Goal: Task Accomplishment & Management: Manage account settings

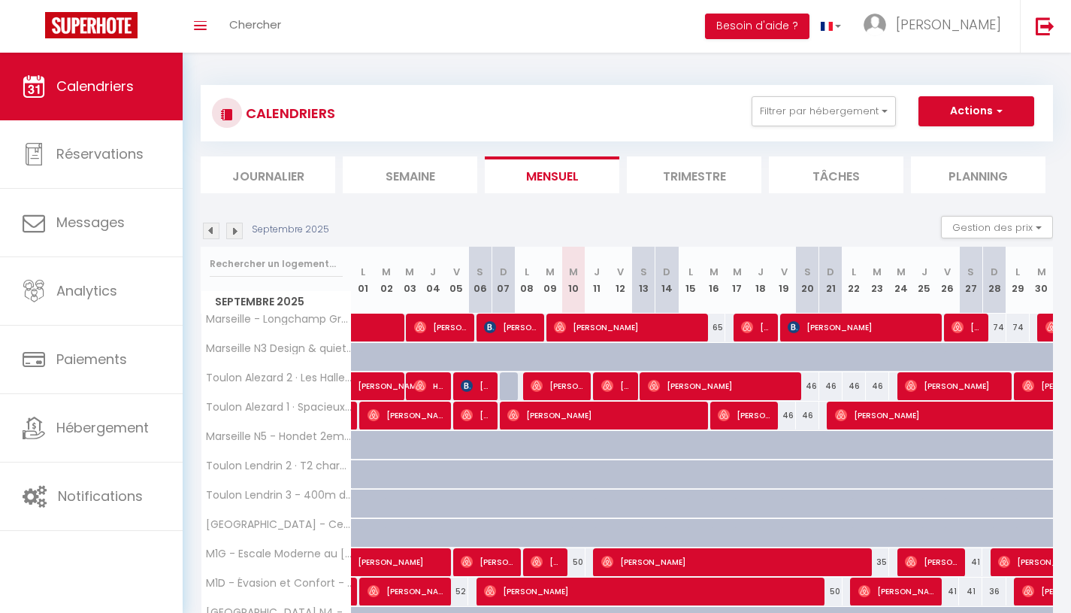
click at [104, 433] on span "Hébergement" at bounding box center [102, 427] width 92 height 19
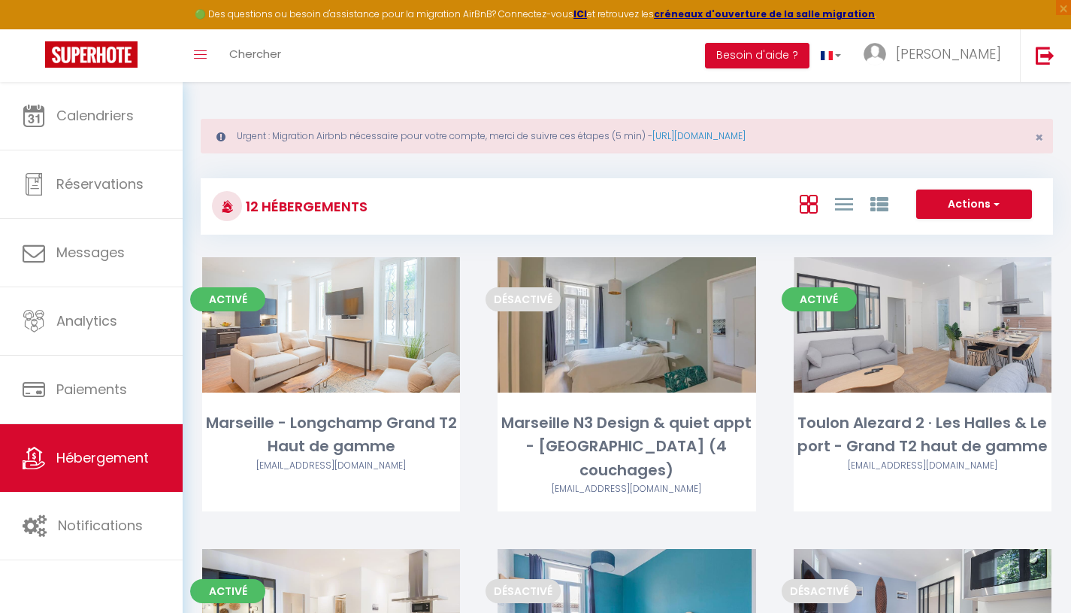
click at [343, 337] on link "Editer" at bounding box center [331, 325] width 90 height 30
click at [331, 329] on link "Editer" at bounding box center [331, 325] width 90 height 30
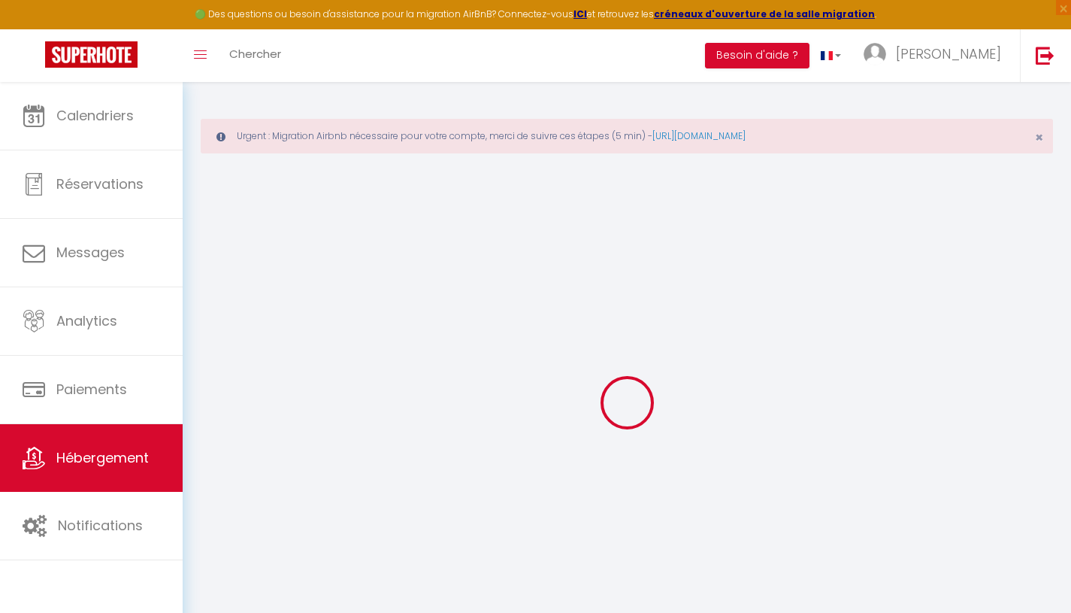
select select "+ 3 %"
select select "+ 28 %"
select select "+ 2 %"
select select
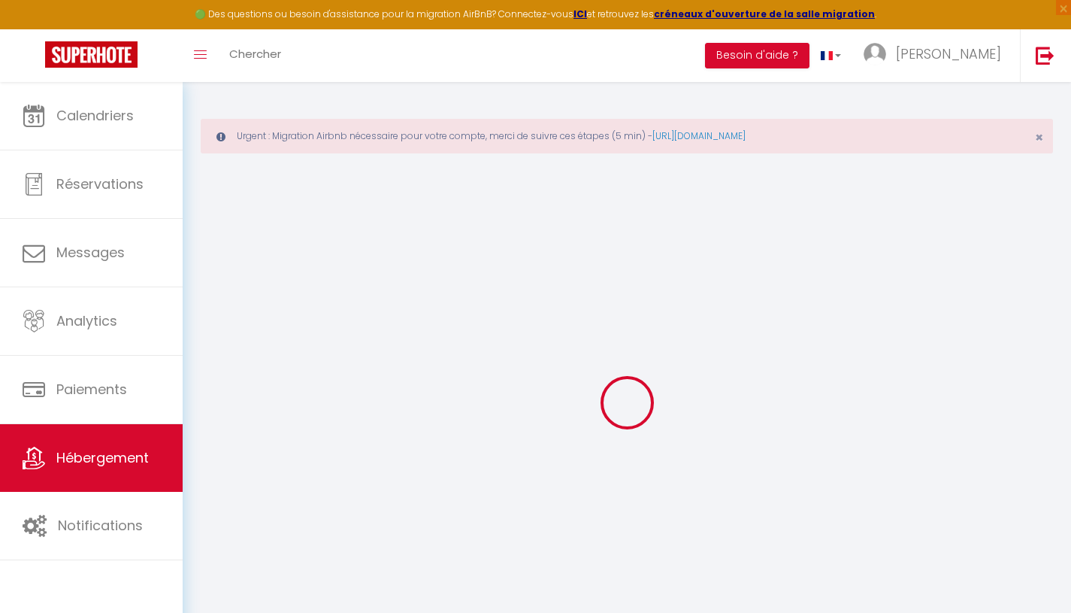
checkbox input "false"
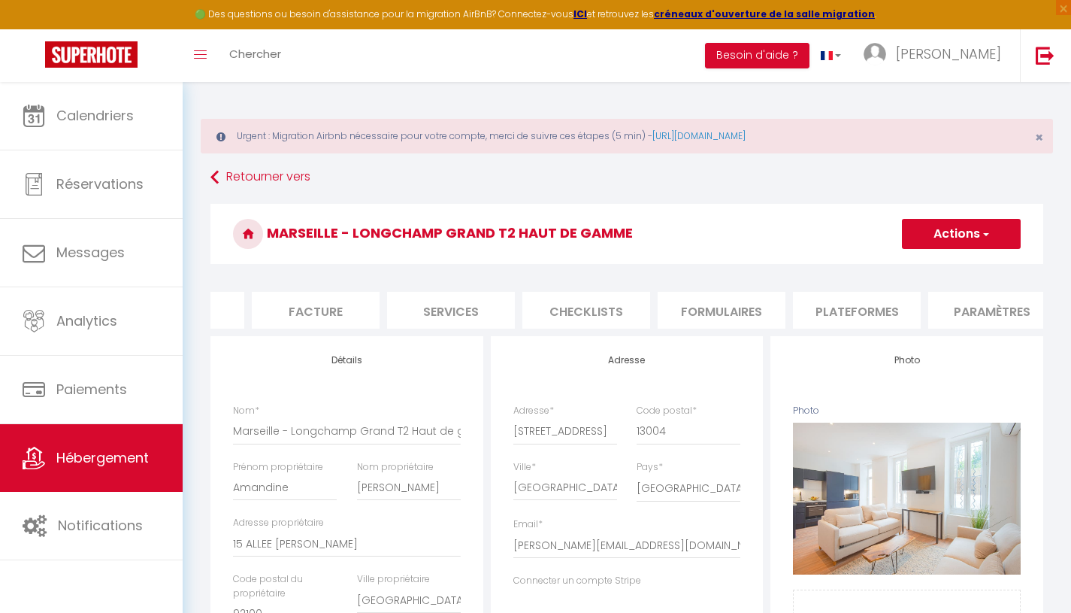
select select "5118-48086327"
select select
checkbox input "false"
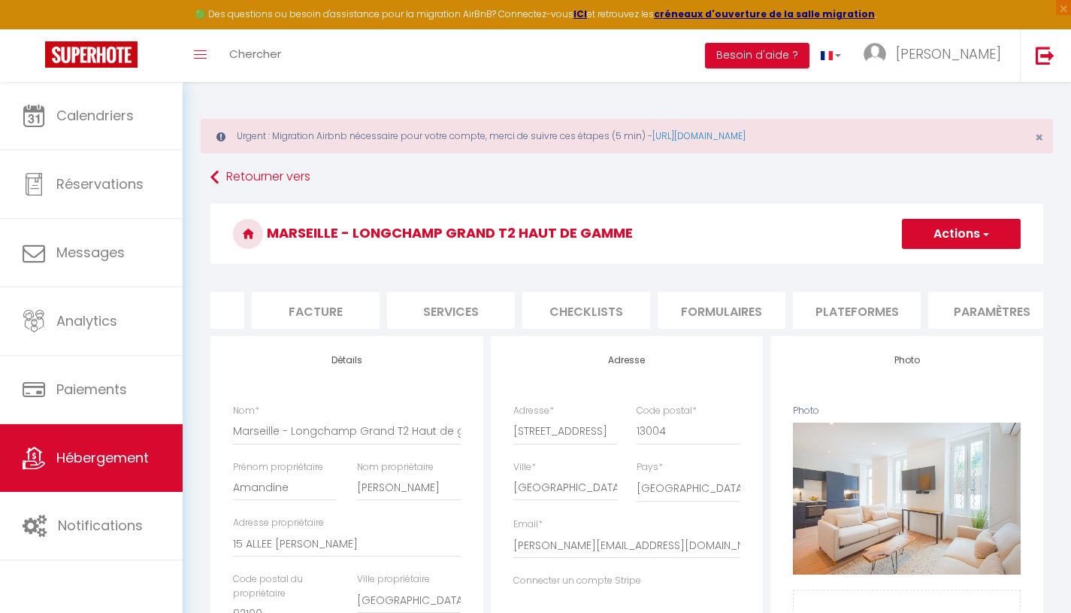
checkbox input "false"
click at [865, 319] on li "Plateformes" at bounding box center [856, 310] width 128 height 37
select select
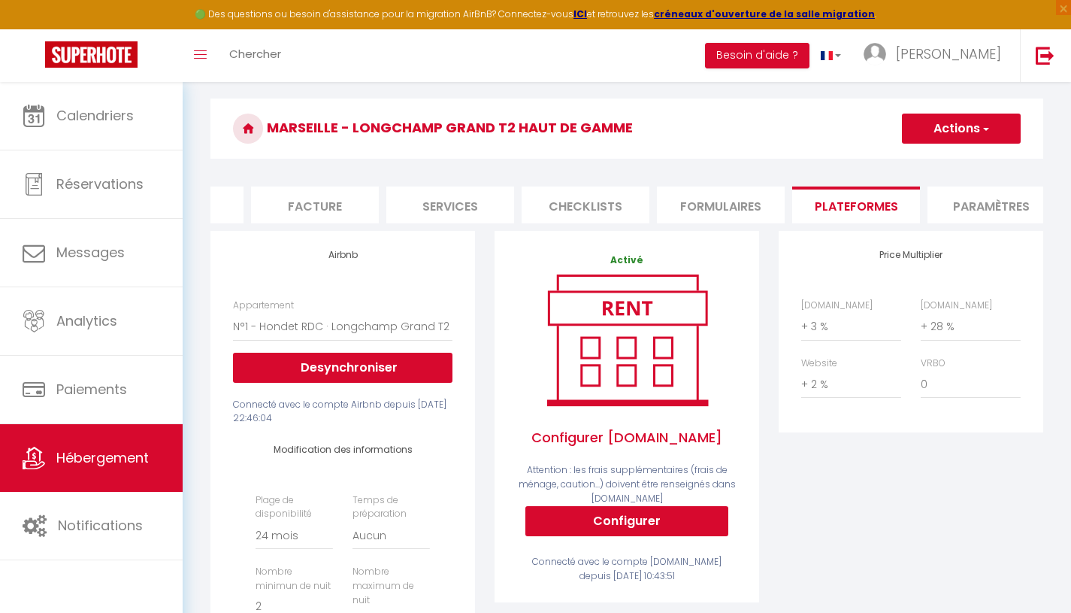
scroll to position [104, 0]
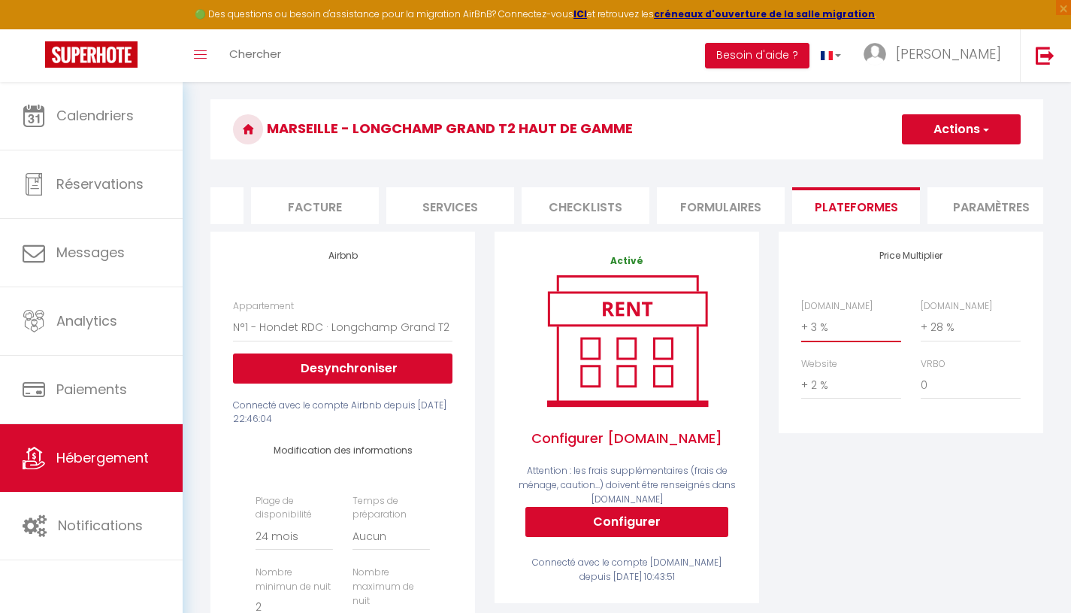
click at [870, 341] on select "0 + 1 % + 2 % + 3 % + 4 % + 5 % + 6 % + 7 % + 8 % + 9 %" at bounding box center [851, 327] width 100 height 29
select select "+ 15 %"
click at [801, 324] on select "0 + 1 % + 2 % + 3 % + 4 % + 5 % + 6 % + 7 % + 8 % + 9 %" at bounding box center [851, 327] width 100 height 29
select select
click at [980, 132] on span "button" at bounding box center [985, 129] width 10 height 15
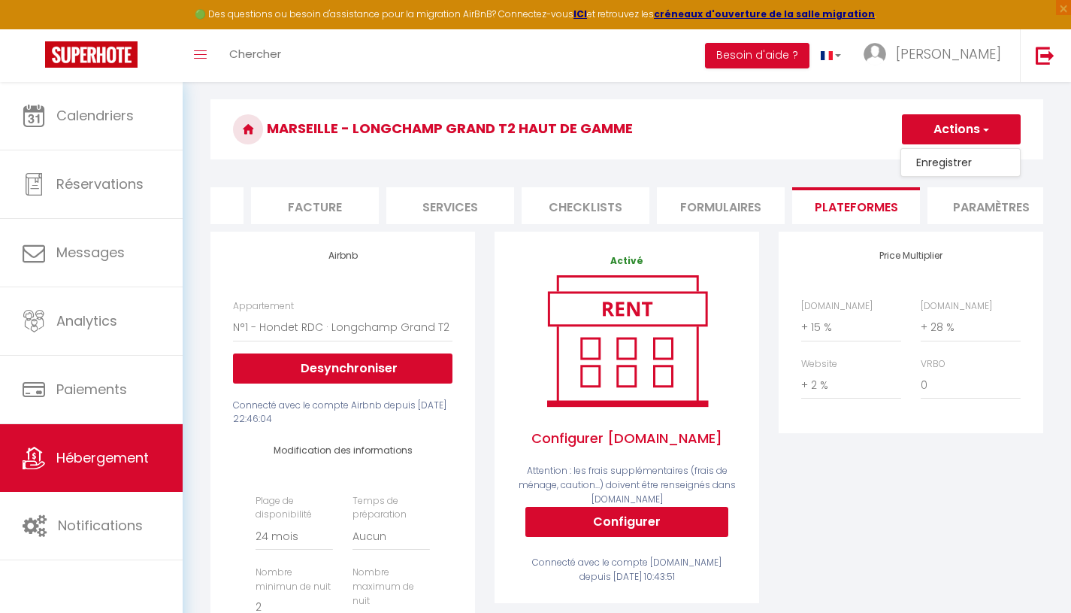
click at [968, 165] on link "Enregistrer" at bounding box center [960, 163] width 119 height 20
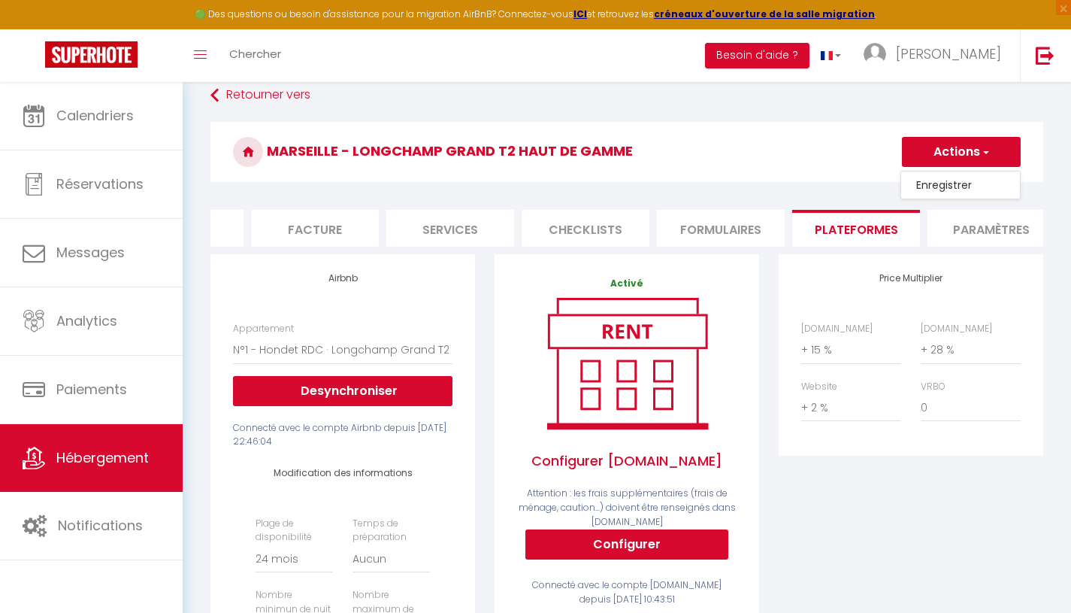
select select "-1"
select select "EUR"
select select
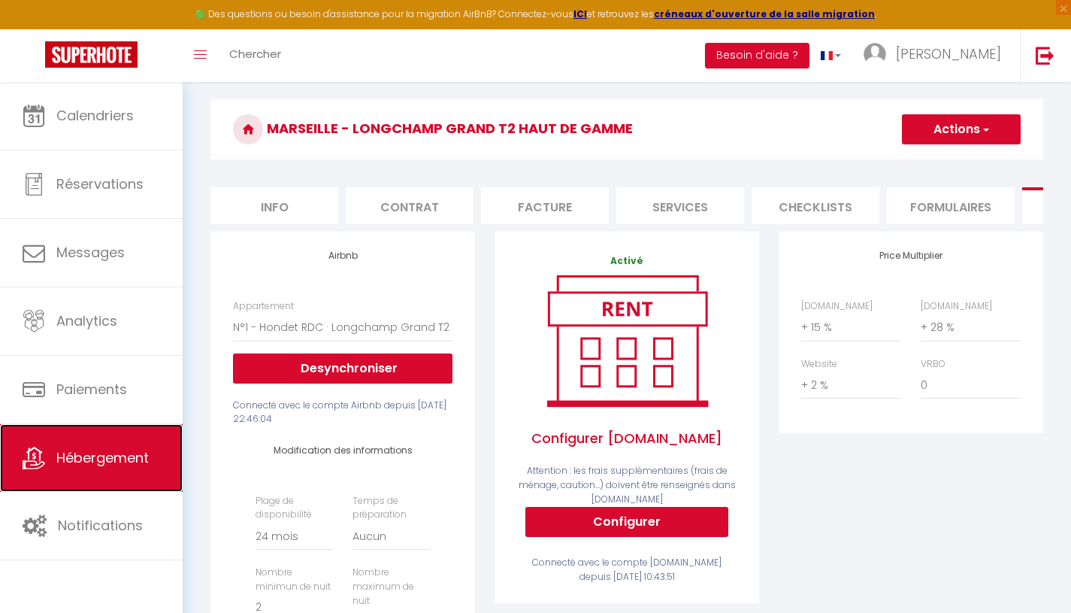
click at [92, 447] on link "Hébergement" at bounding box center [91, 458] width 183 height 68
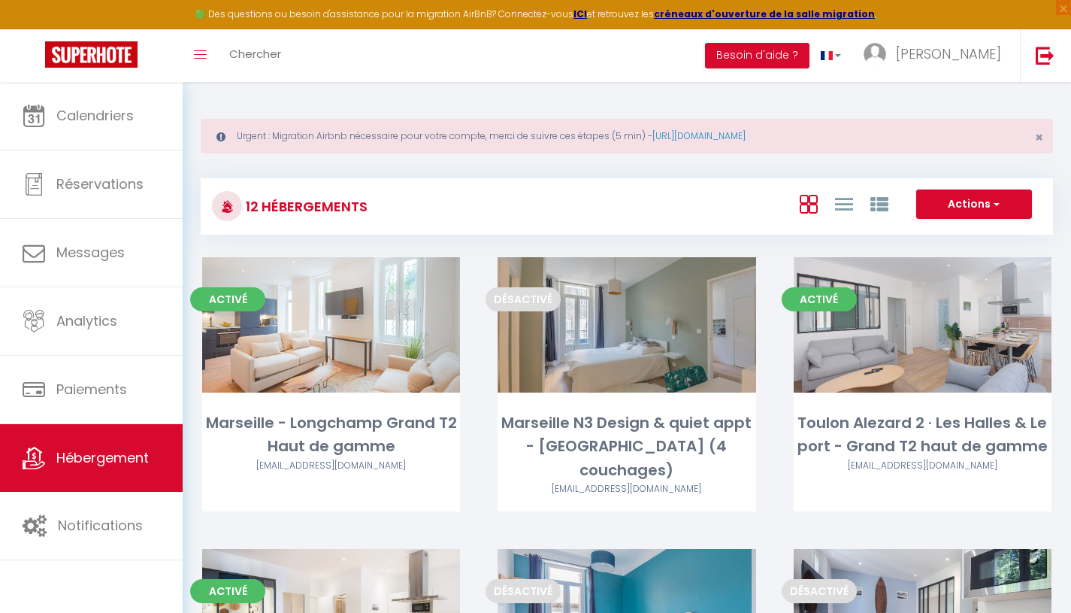
click at [639, 332] on link "Editer" at bounding box center [627, 325] width 90 height 30
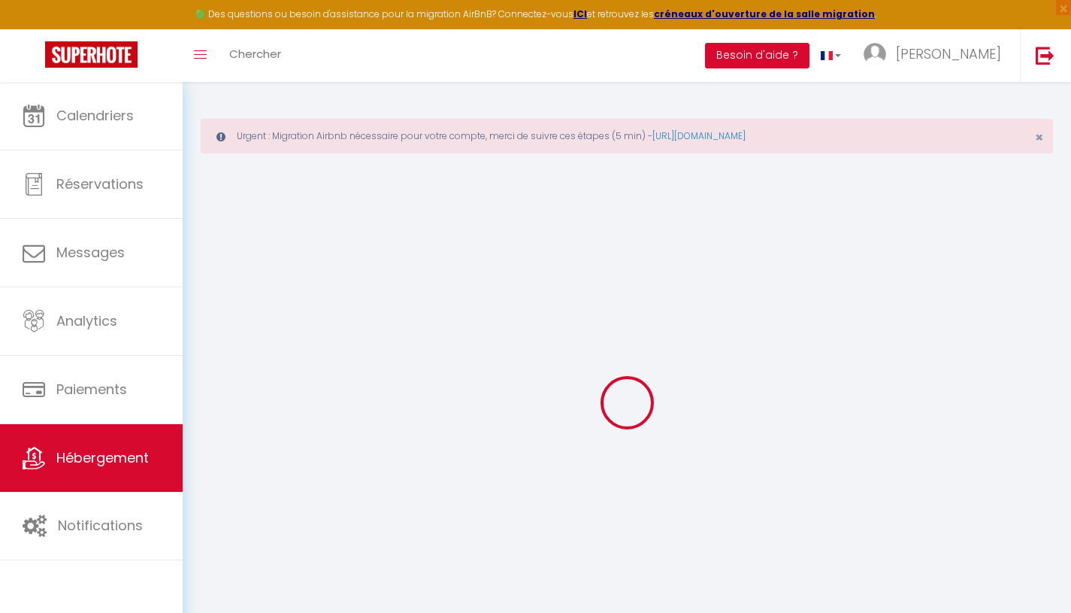
select select "+ 3 %"
select select "+ 28 %"
select select "+ 2 %"
select select
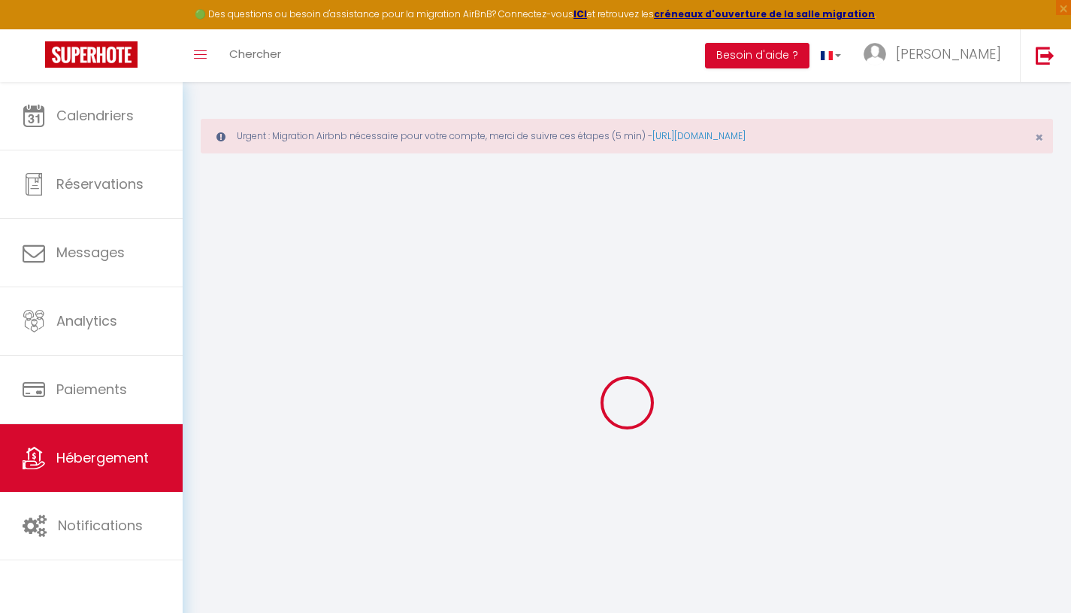
checkbox input "false"
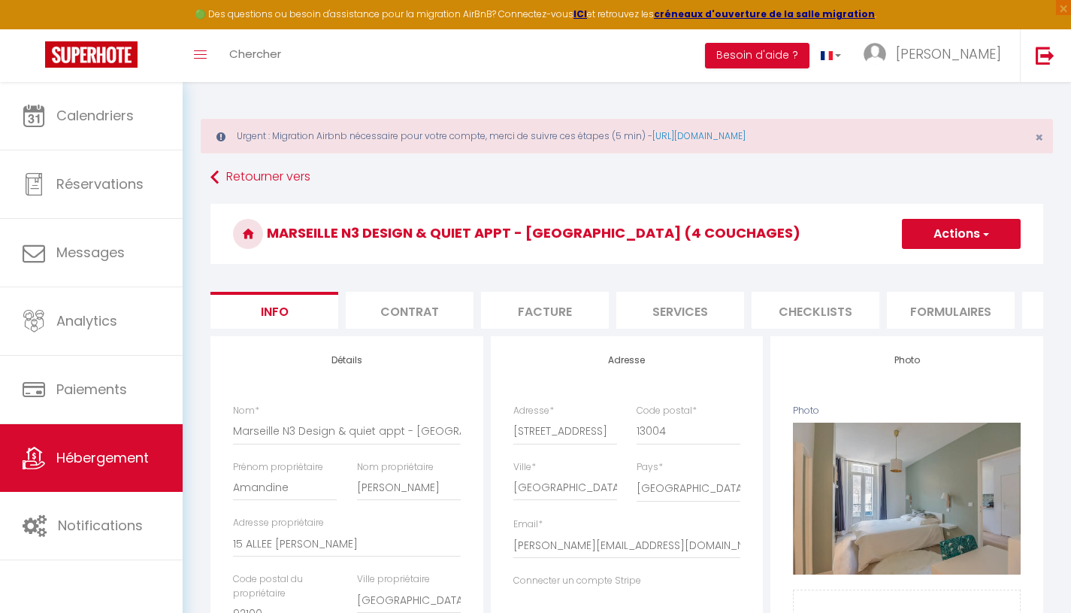
select select
checkbox input "false"
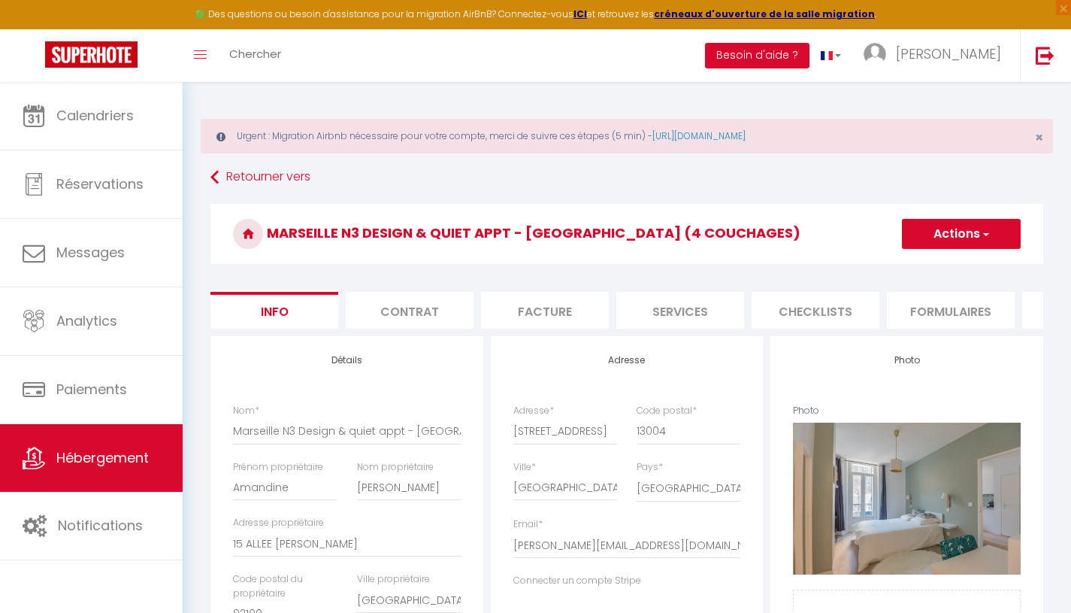
checkbox input "false"
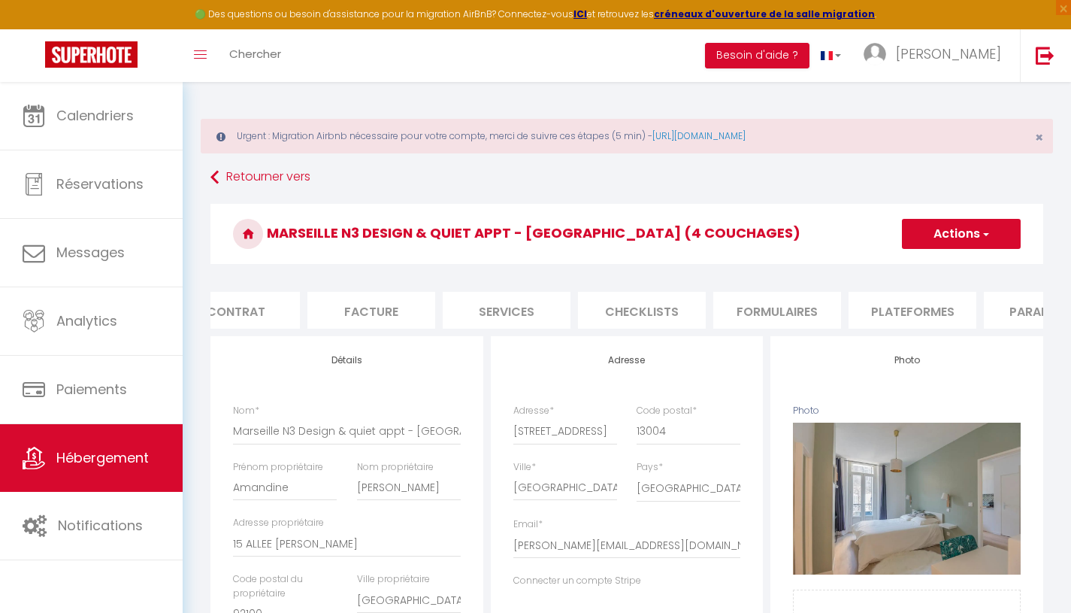
scroll to position [0, 268]
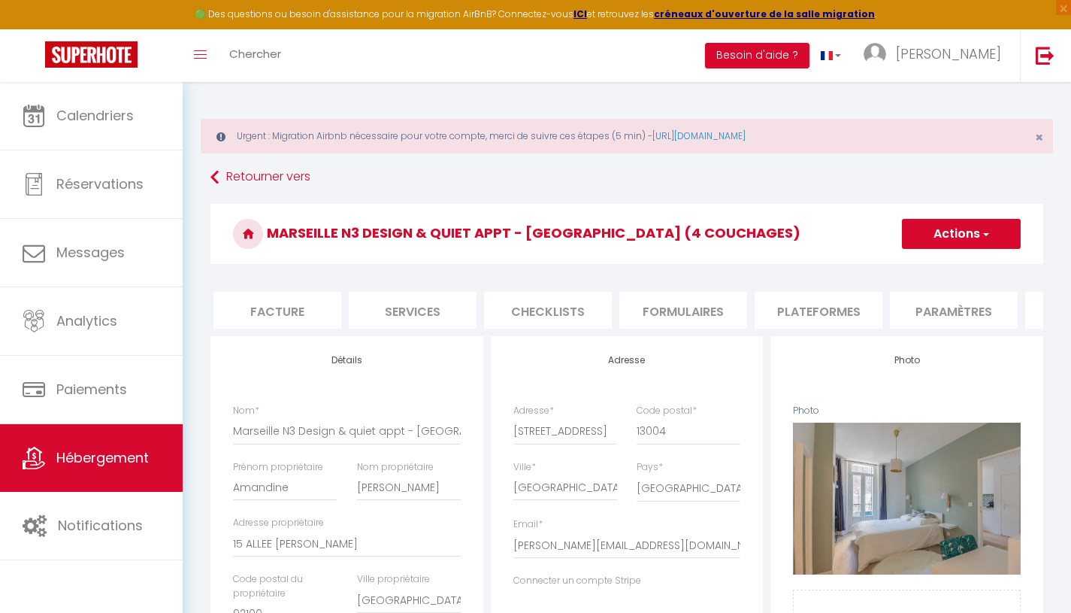
select select
checkbox input "false"
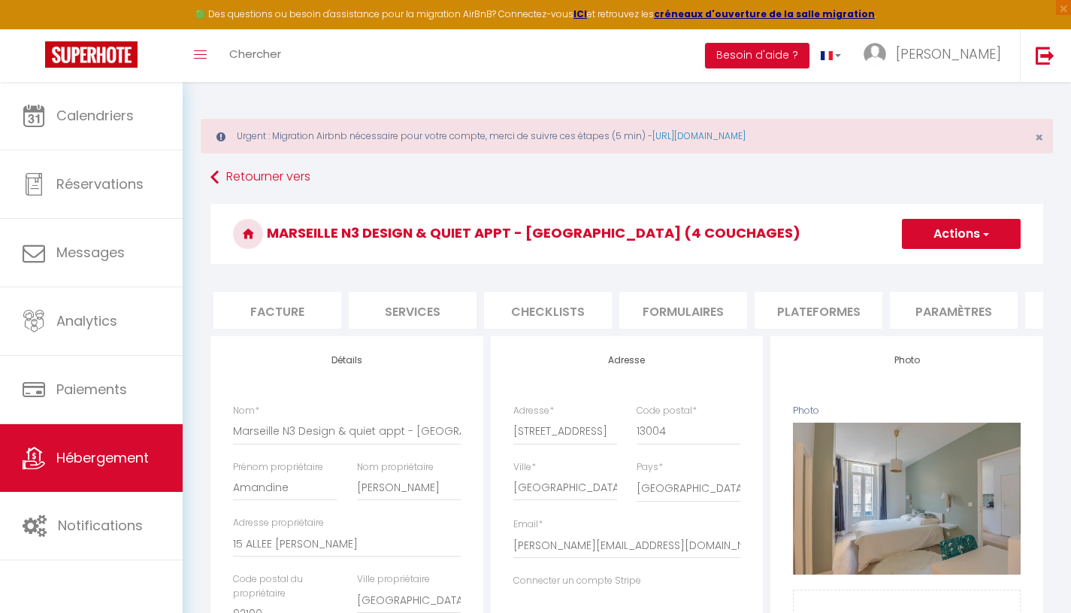
checkbox input "false"
select select "5118-45078491"
click at [830, 316] on li "Plateformes" at bounding box center [819, 310] width 128 height 37
select select
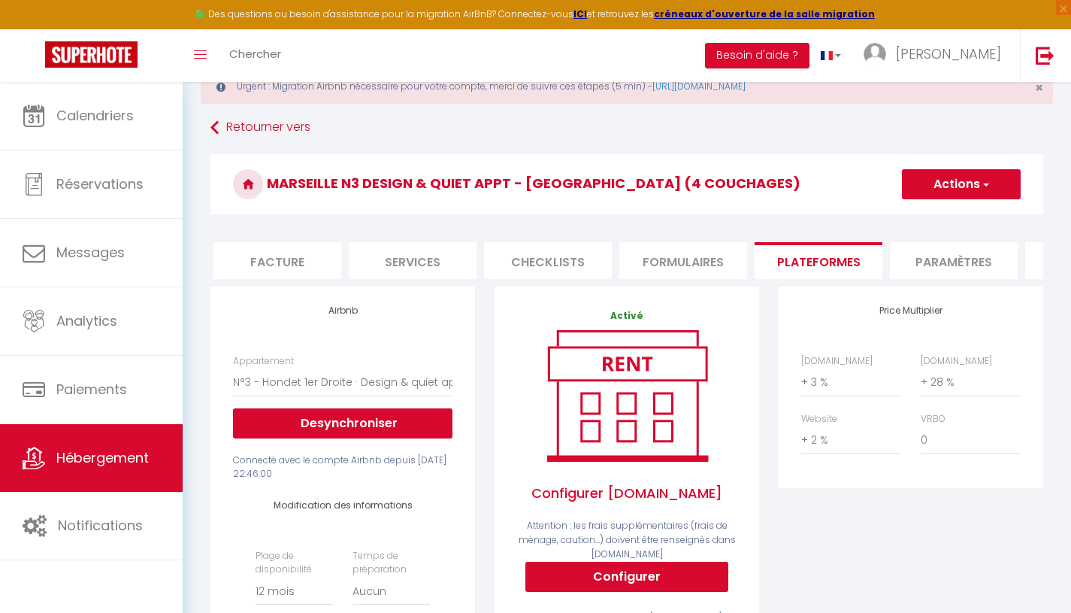
scroll to position [136, 0]
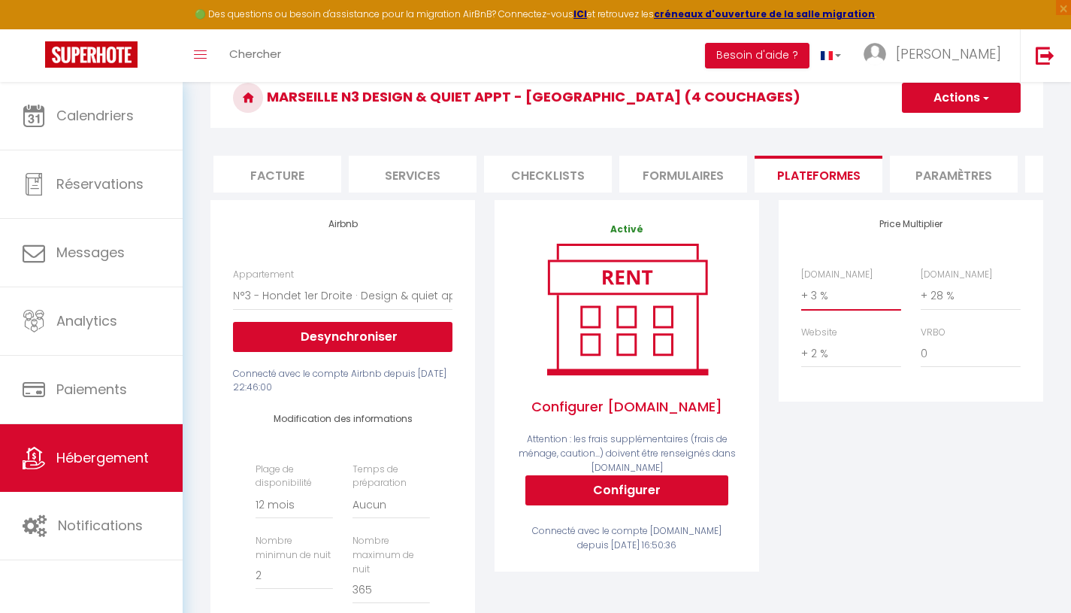
click at [870, 310] on select "0 + 1 % + 2 % + 3 % + 4 % + 5 % + 6 % + 7 % + 8 % + 9 %" at bounding box center [851, 295] width 100 height 29
select select "+ 15 %"
click at [801, 292] on select "0 + 1 % + 2 % + 3 % + 4 % + 5 % + 6 % + 7 % + 8 % + 9 %" at bounding box center [851, 295] width 100 height 29
select select
click at [975, 98] on button "Actions" at bounding box center [961, 98] width 119 height 30
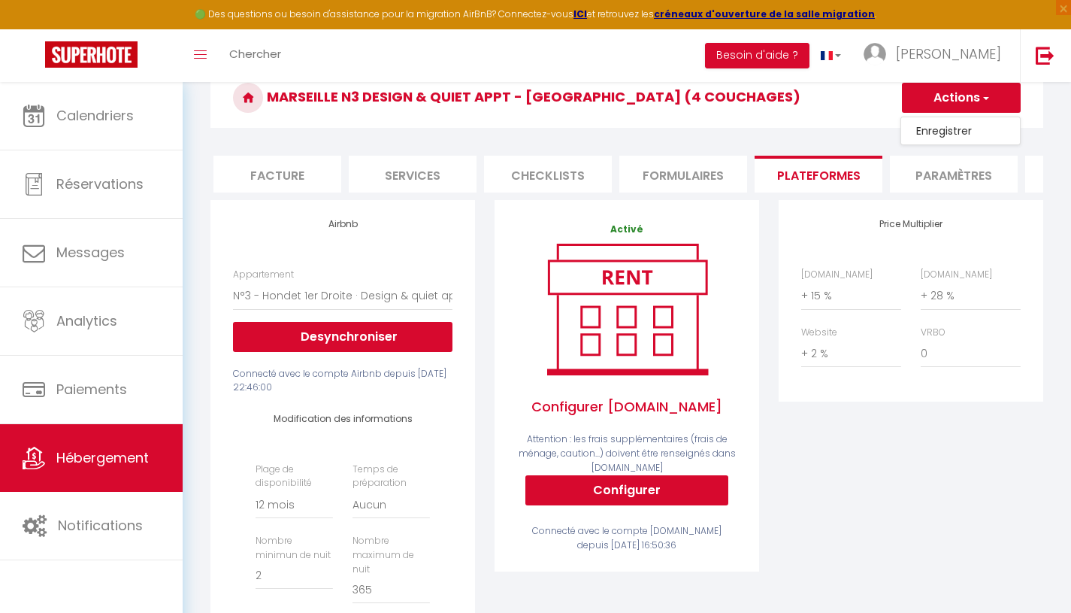
click at [958, 133] on link "Enregistrer" at bounding box center [960, 131] width 119 height 20
select select "365"
select select "EUR"
select select
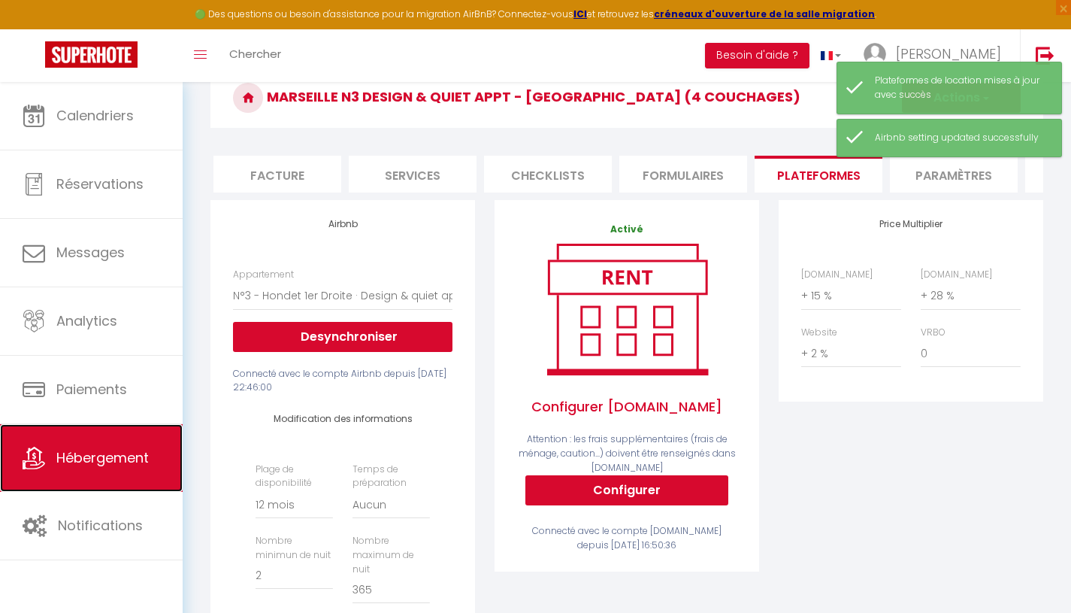
click at [96, 456] on span "Hébergement" at bounding box center [102, 457] width 92 height 19
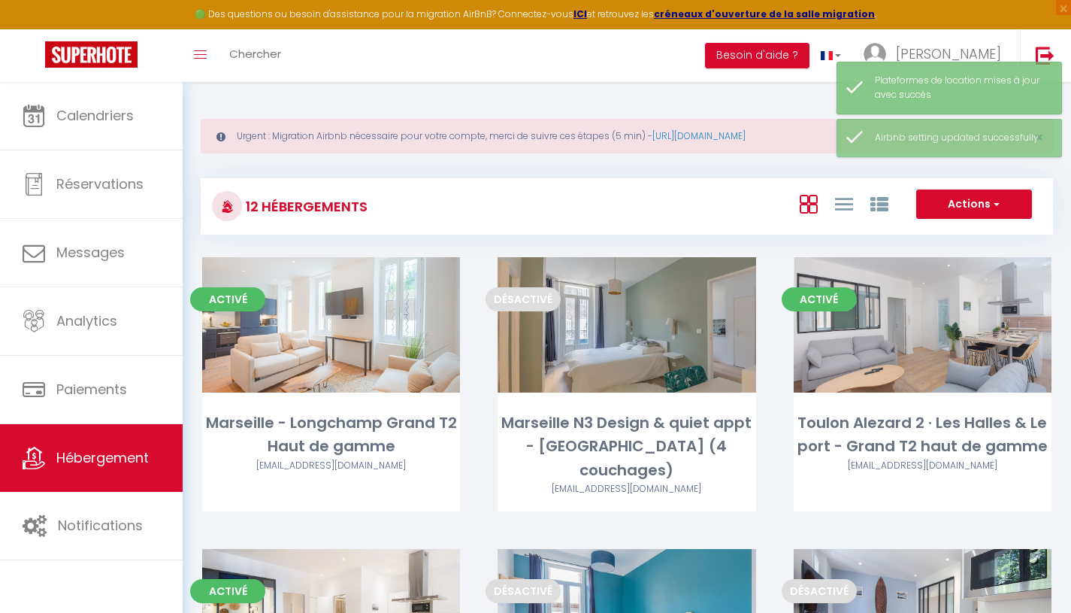
click at [910, 326] on link "Editer" at bounding box center [922, 325] width 90 height 30
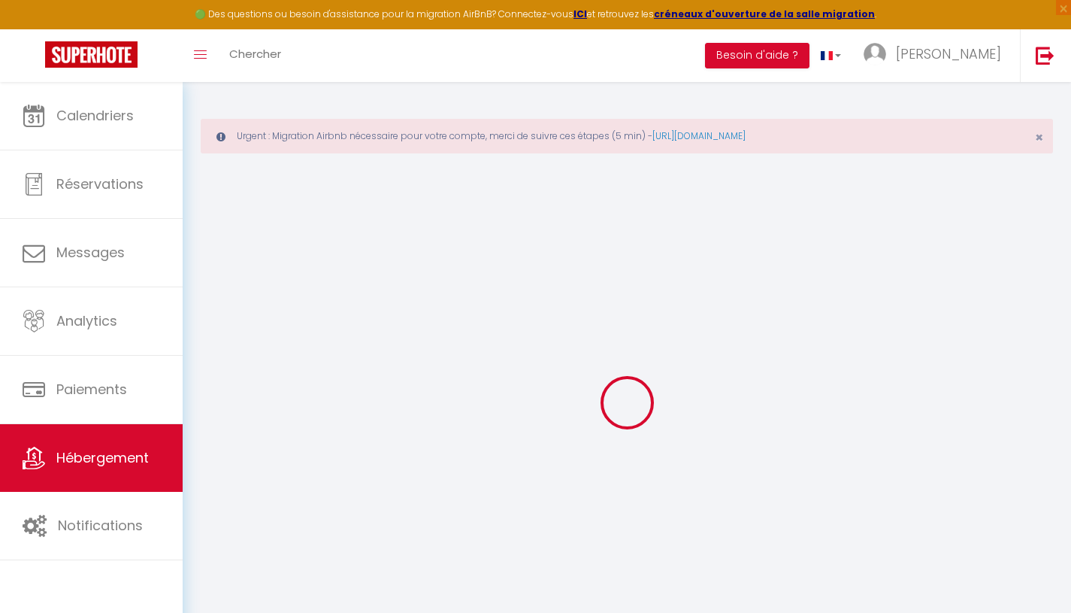
select select
checkbox input "false"
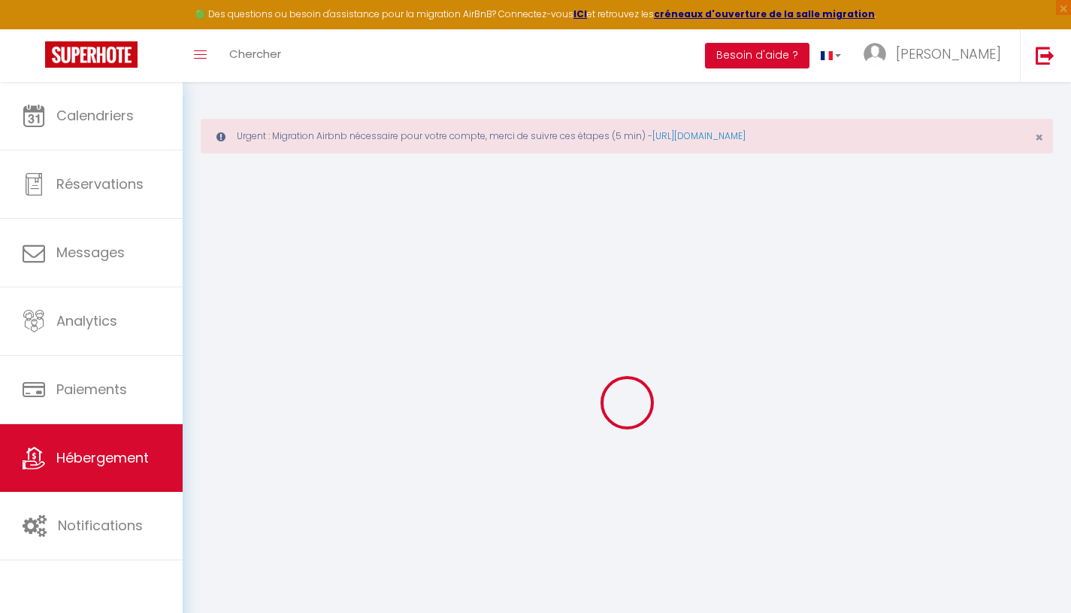
select select "16:00"
select select
select select "10:00"
select select "30"
select select "120"
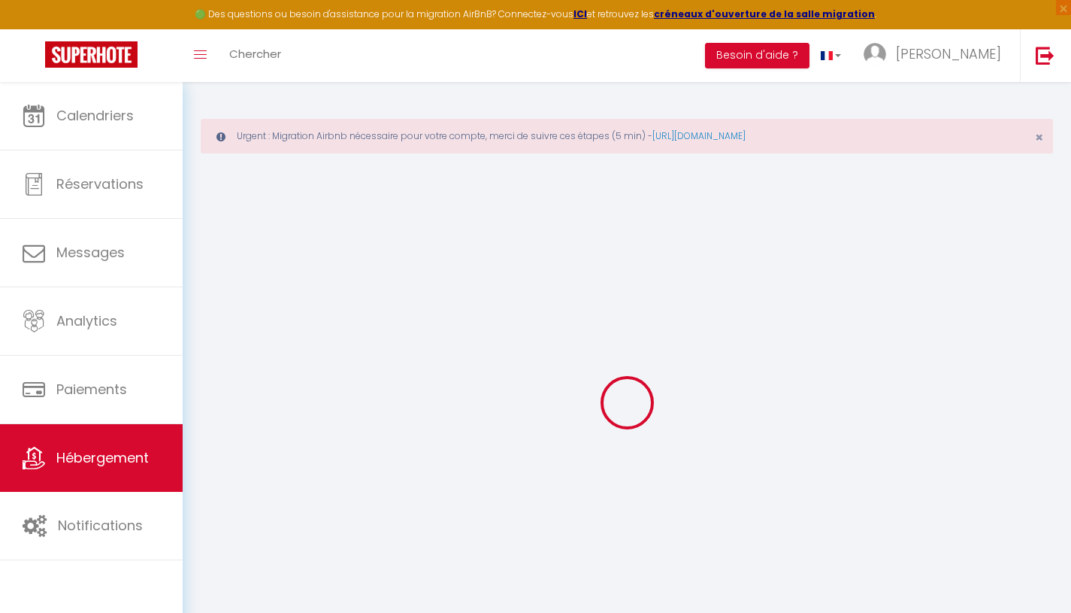
select select "21:00"
select select
checkbox input "false"
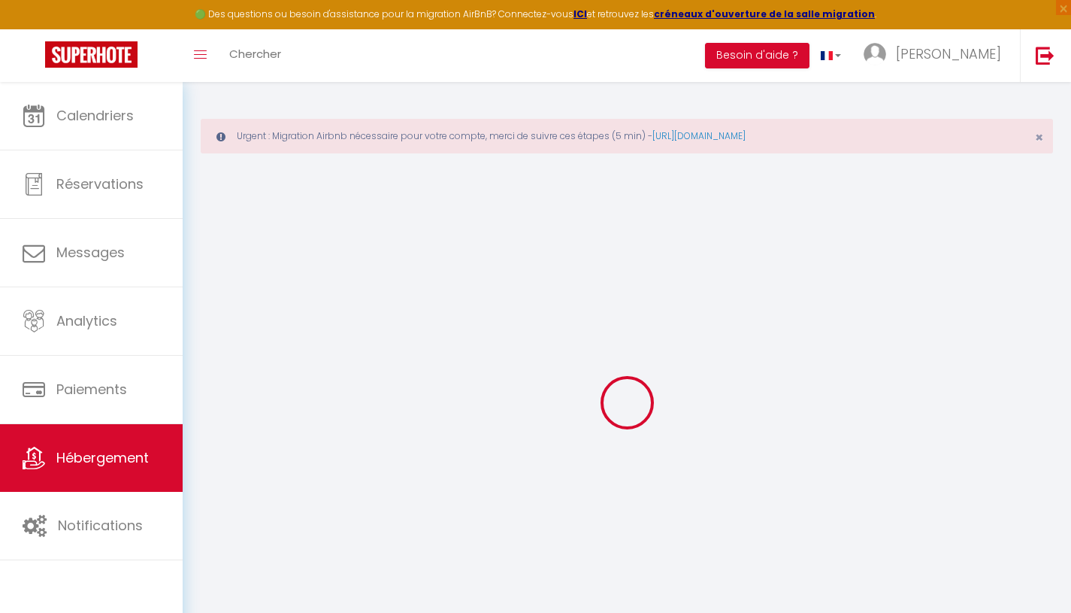
checkbox input "false"
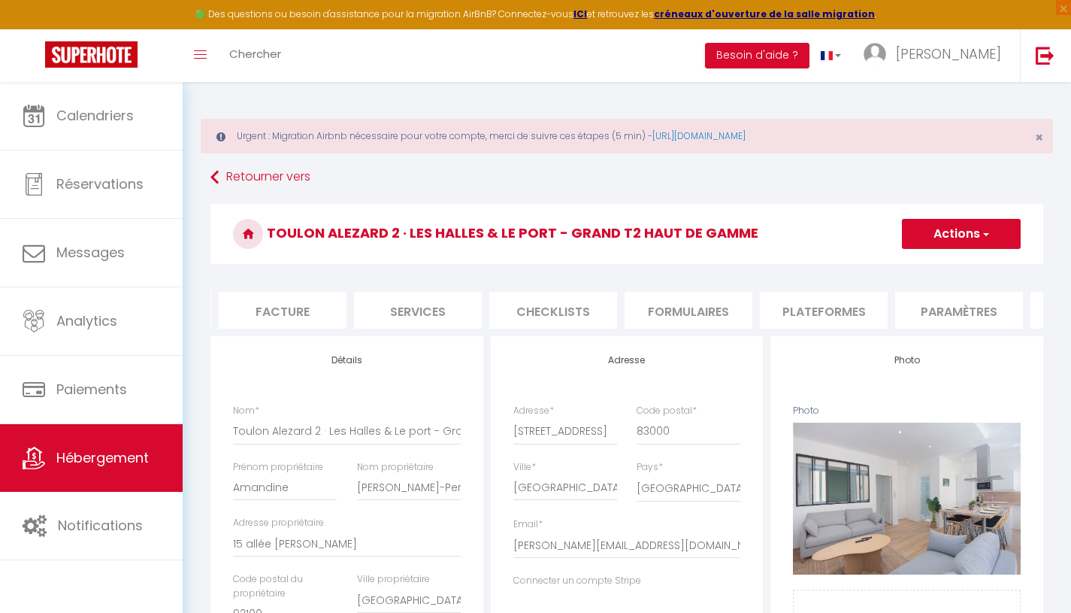
scroll to position [0, 265]
click at [831, 315] on li "Plateformes" at bounding box center [822, 310] width 128 height 37
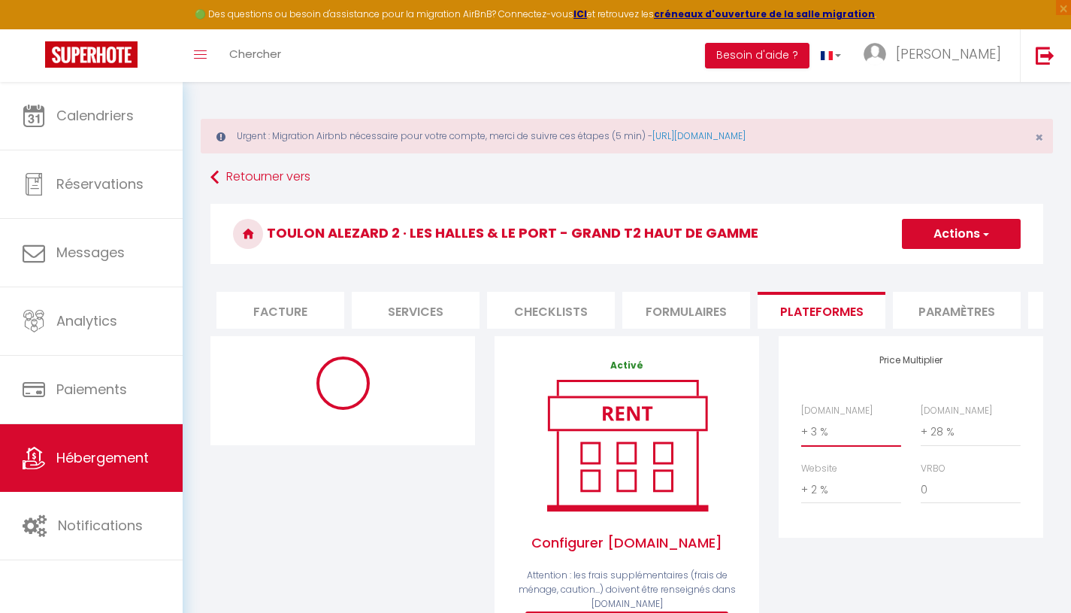
click at [853, 442] on select "0 + 1 % + 2 % + 3 % + 4 % + 5 % + 6 % + 7 % + 8 % + 9 %" at bounding box center [851, 431] width 100 height 29
select select "+ 15 %"
click at [801, 428] on select "0 + 1 % + 2 % + 3 % + 4 % + 5 % + 6 % + 7 % + 8 % + 9 %" at bounding box center [851, 431] width 100 height 29
select select "365"
select select "EUR"
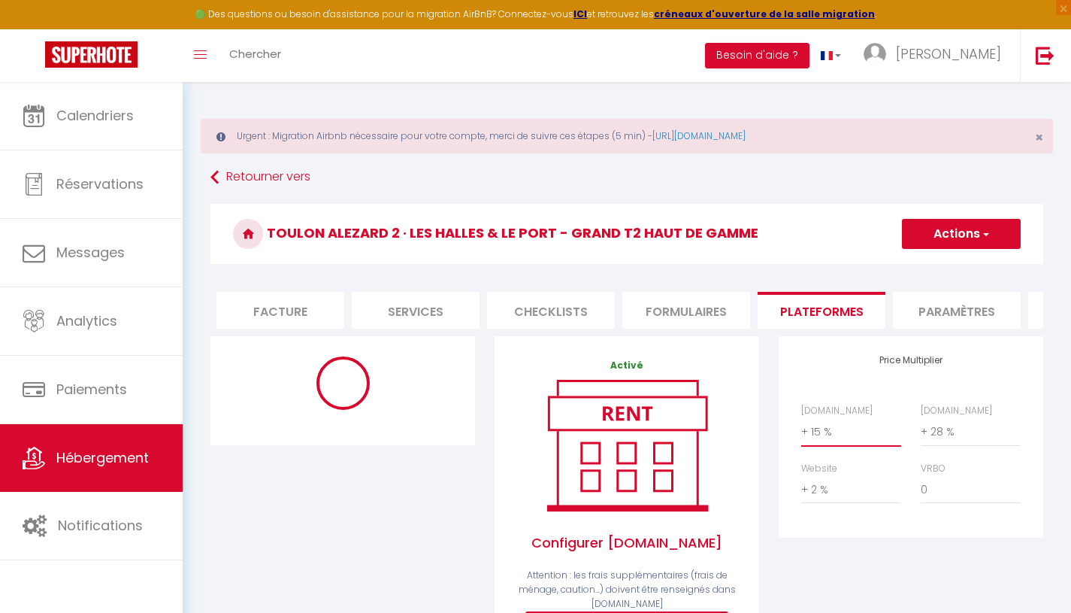
select select
select select "5118-53733553"
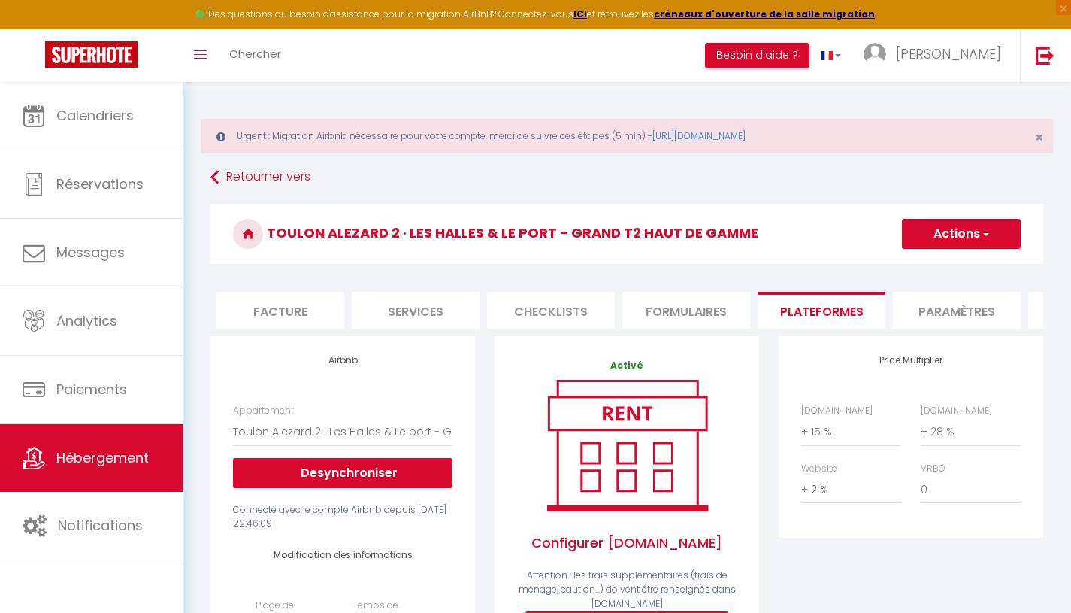
click at [975, 234] on button "Actions" at bounding box center [961, 234] width 119 height 30
click at [955, 268] on link "Enregistrer" at bounding box center [960, 267] width 119 height 20
select select "365"
select select "EUR"
select select
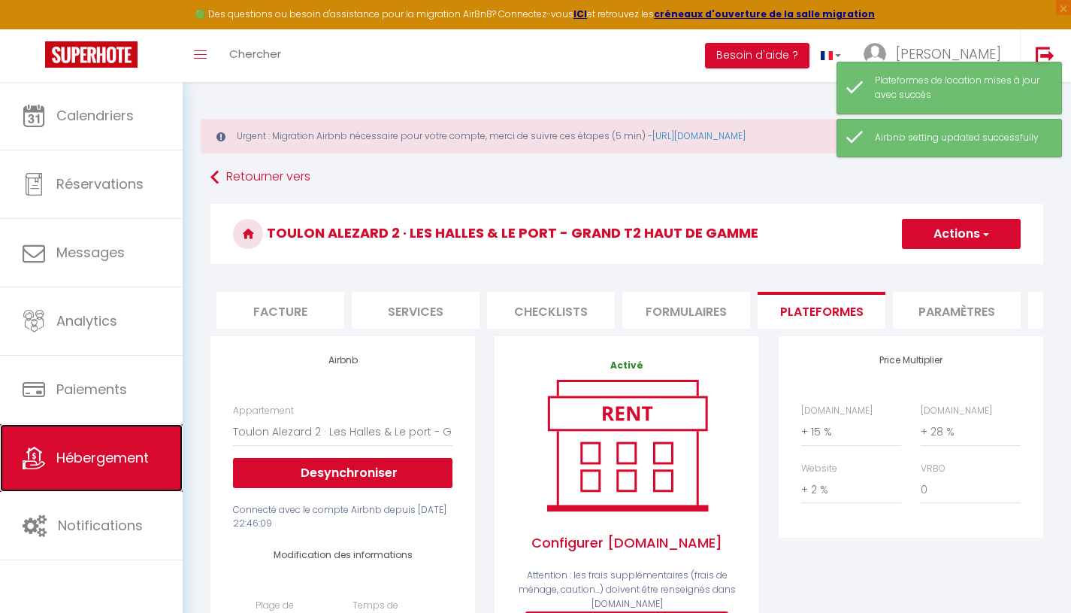
click at [120, 457] on span "Hébergement" at bounding box center [102, 457] width 92 height 19
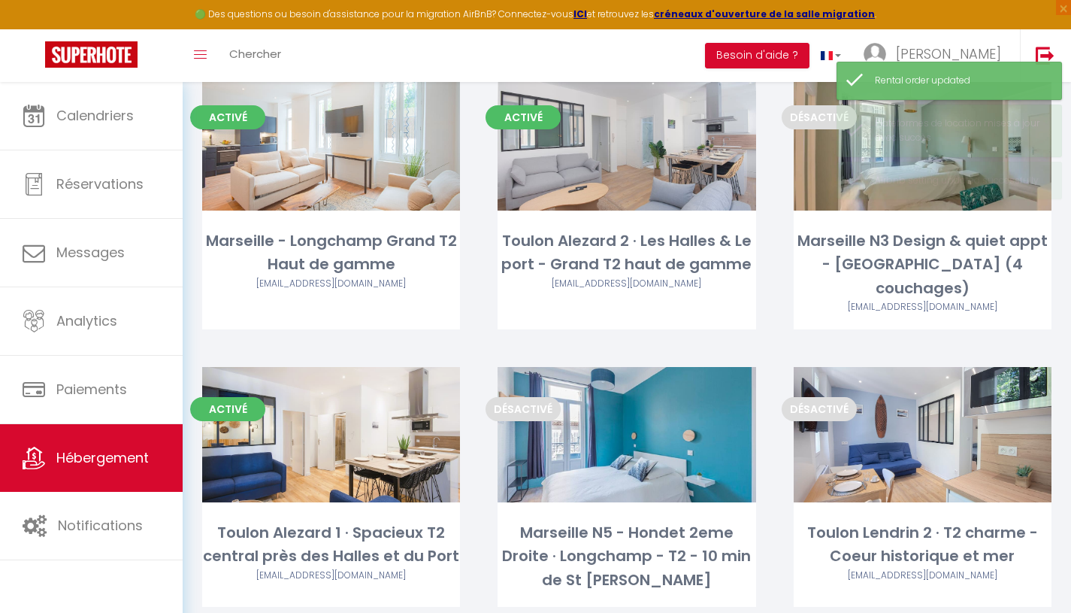
scroll to position [183, 0]
click at [337, 461] on div "Editer" at bounding box center [331, 433] width 258 height 135
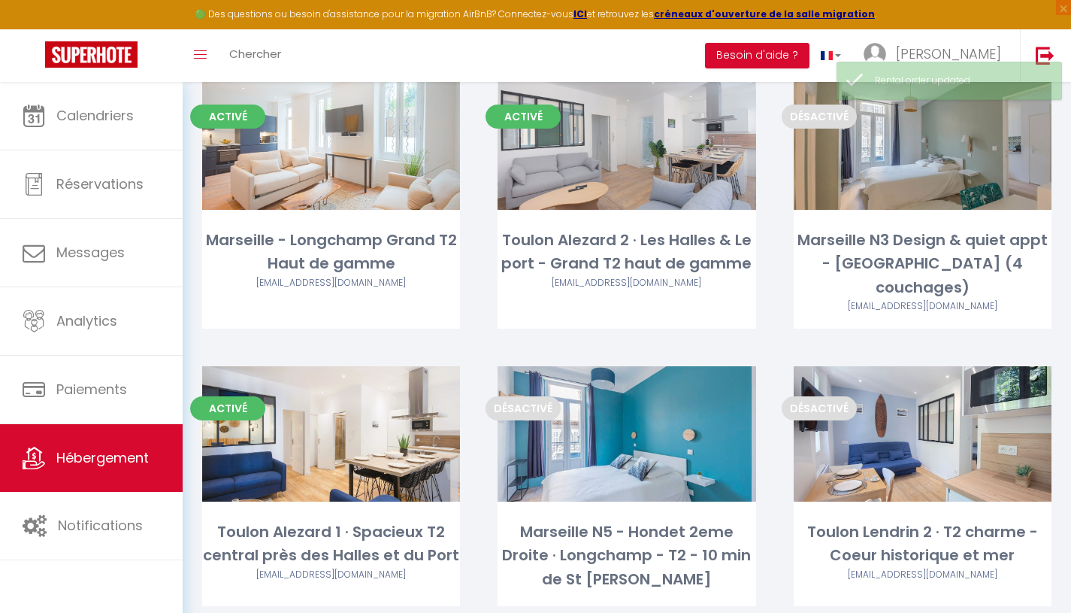
click at [339, 436] on link "Editer" at bounding box center [331, 434] width 90 height 30
select select "3"
select select "2"
select select "1"
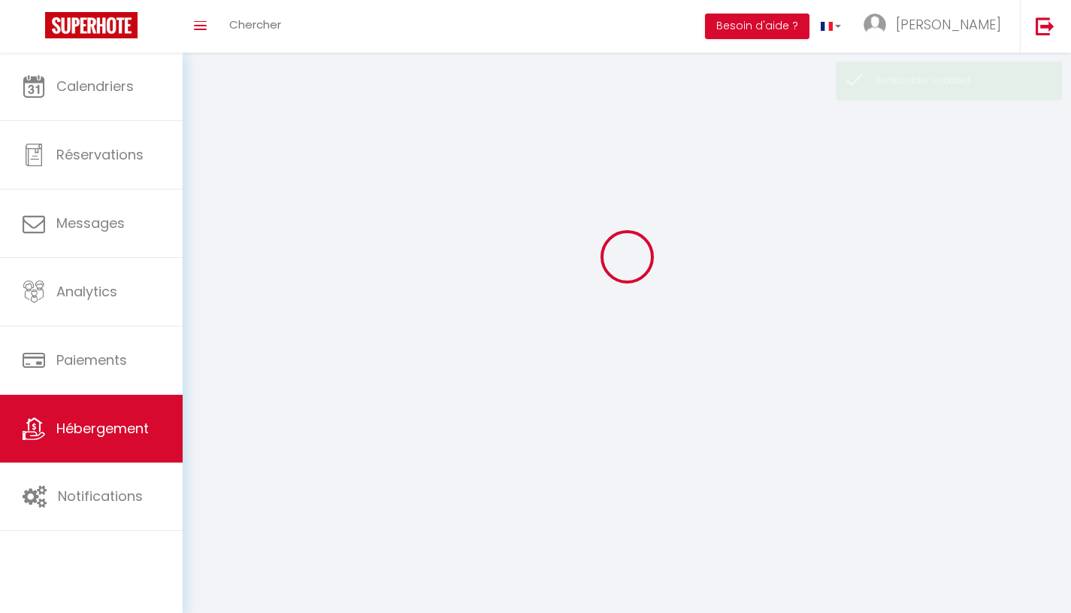
select select
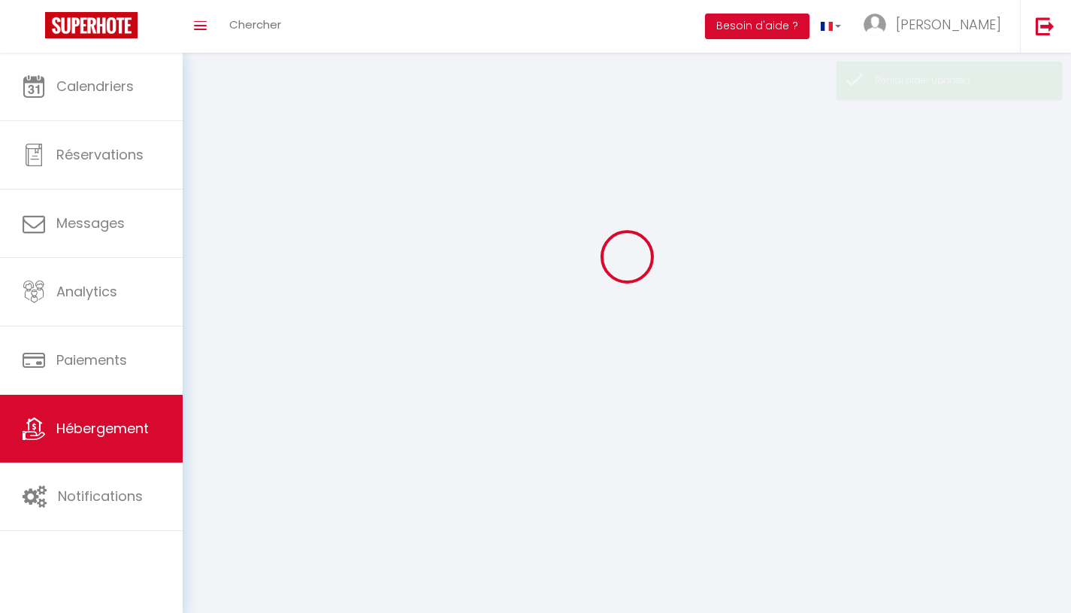
select select
checkbox input "false"
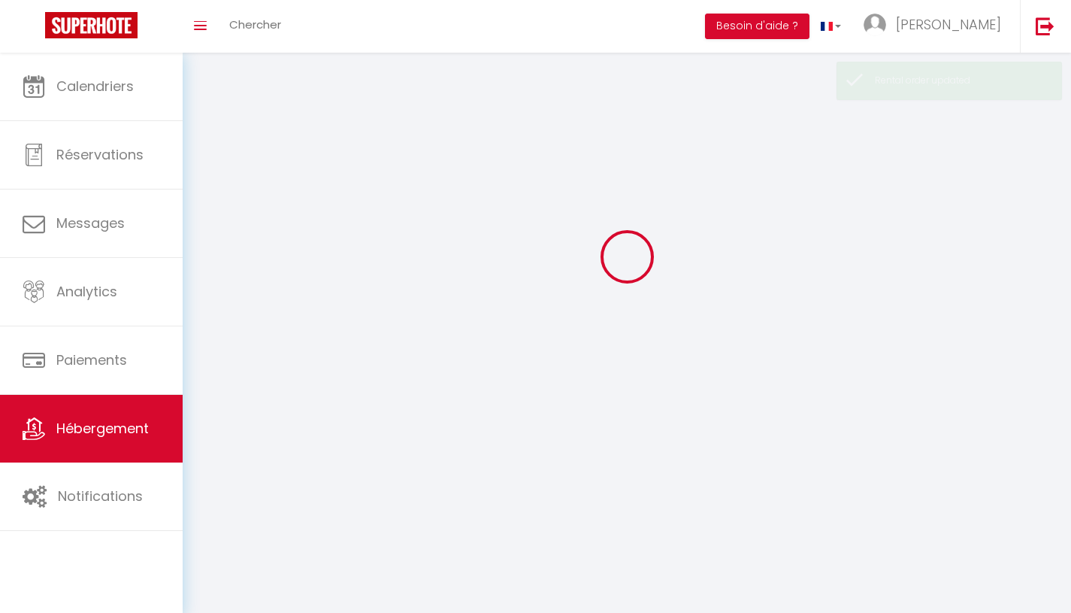
select select
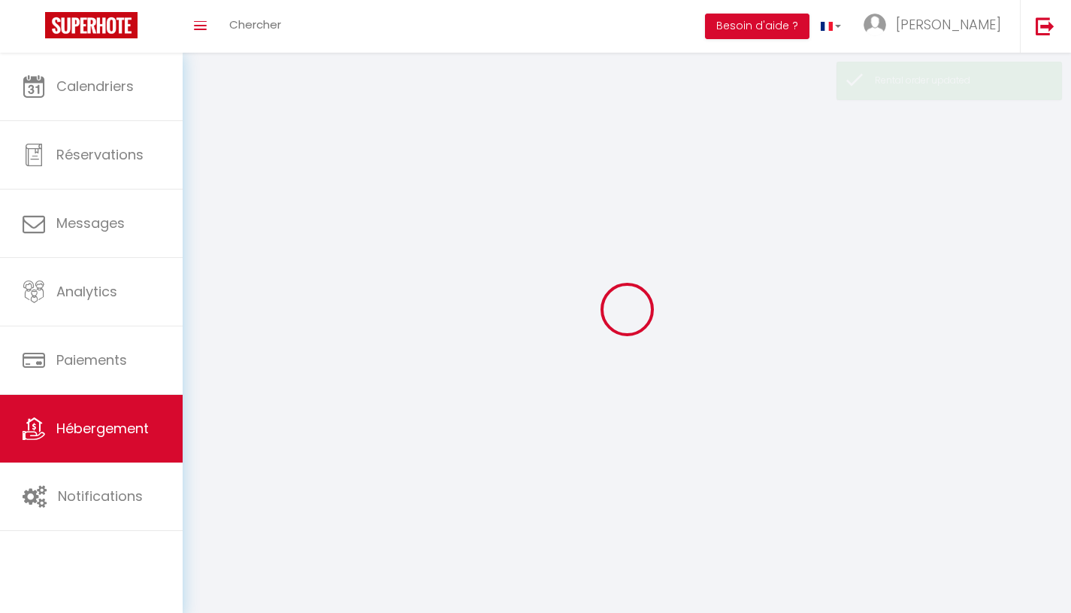
select select
checkbox input "false"
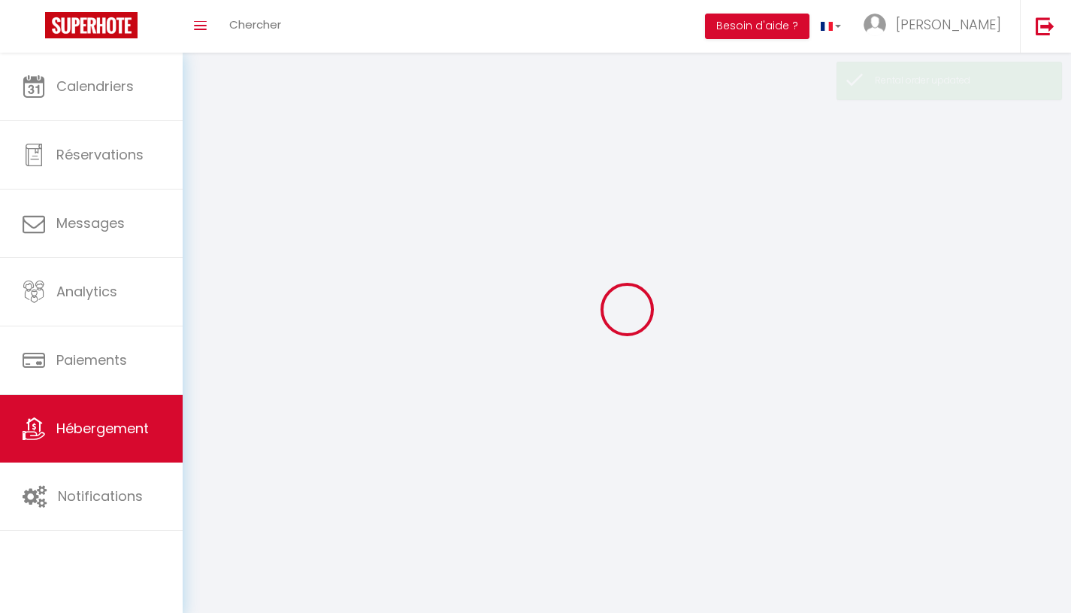
checkbox input "false"
select select
select select "1"
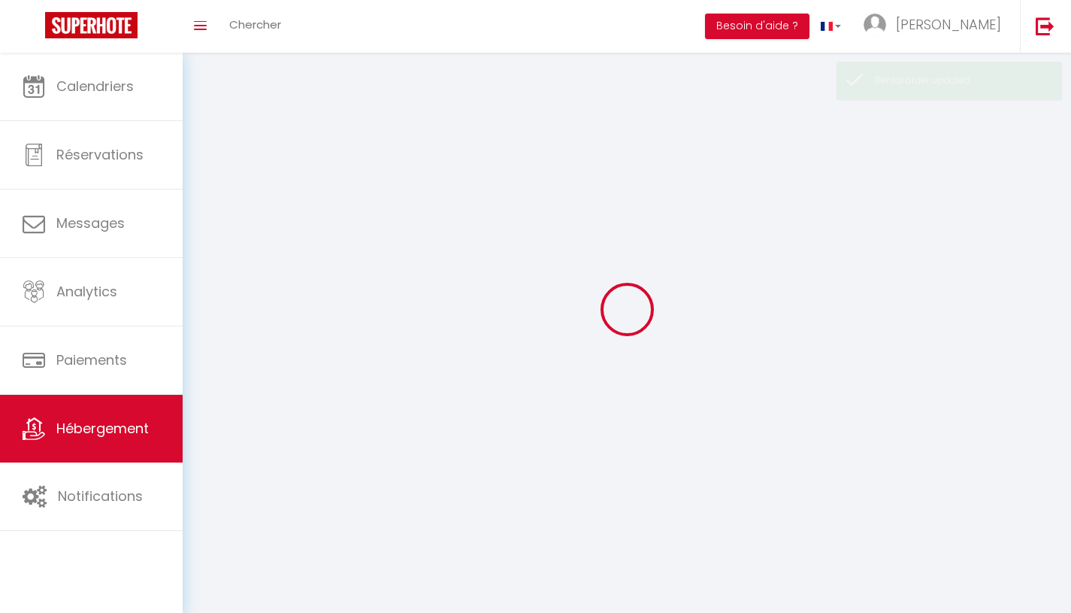
select select "28"
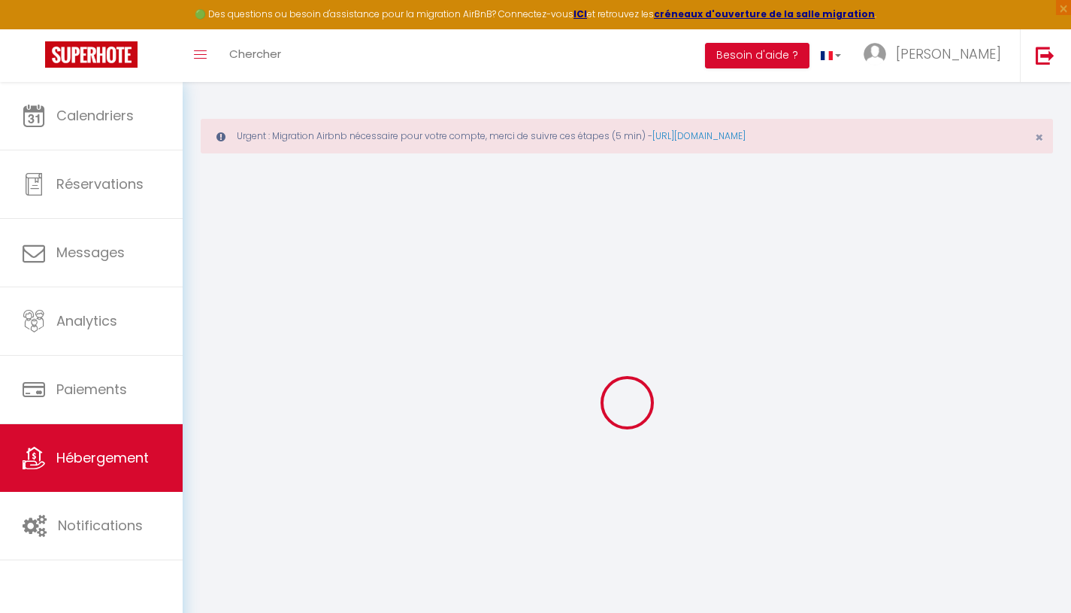
select select
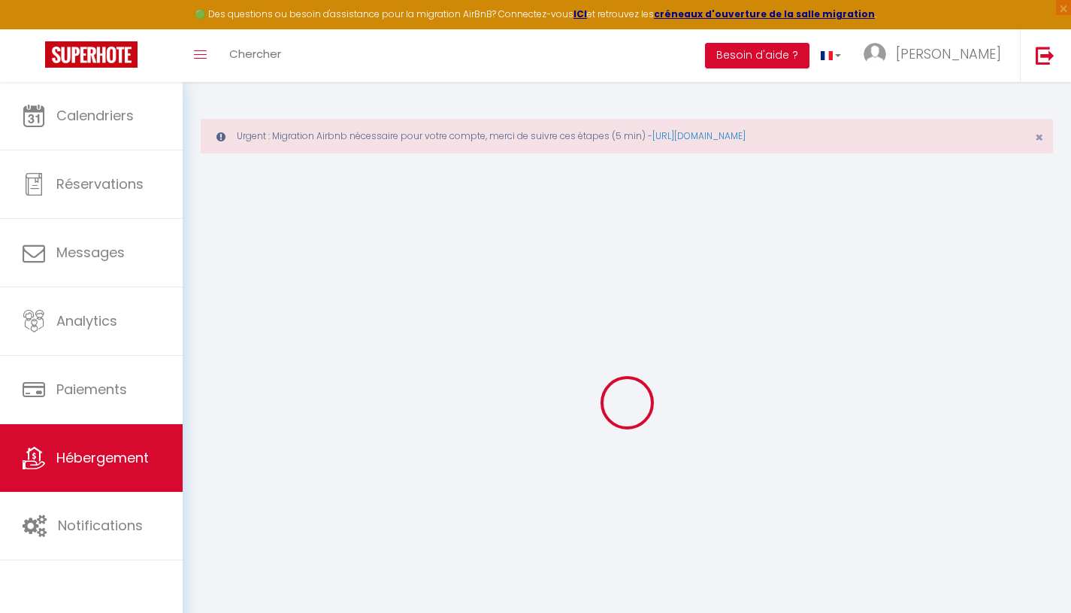
select select
checkbox input "false"
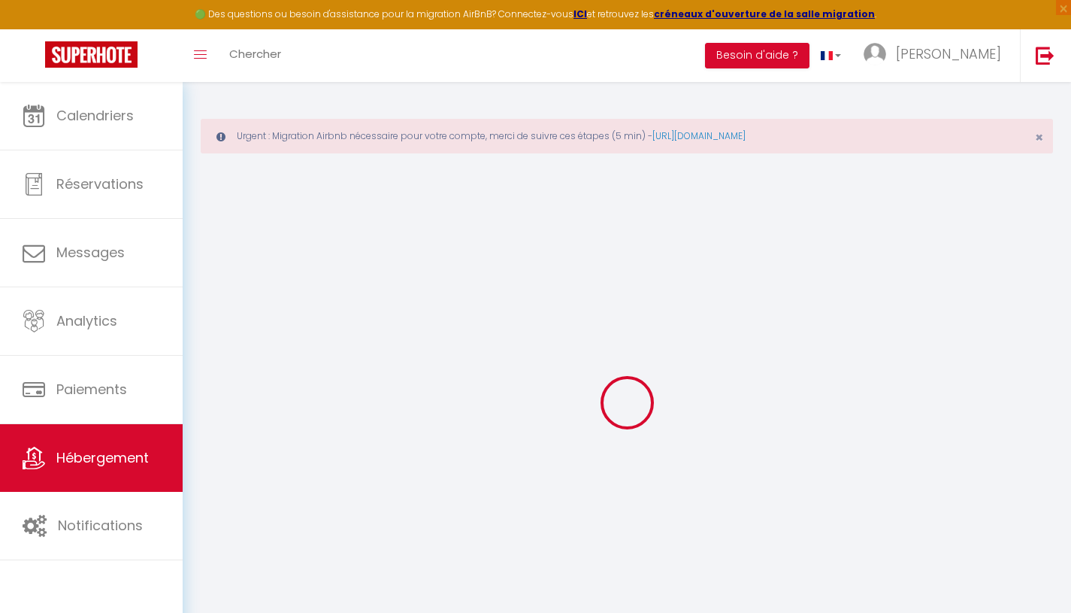
select select
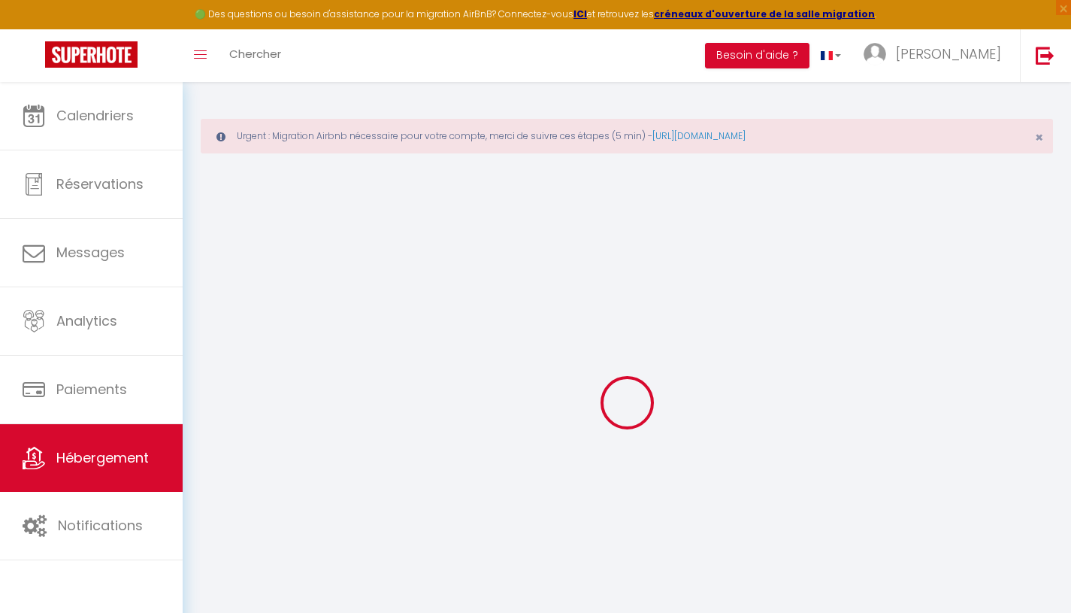
select select
checkbox input "false"
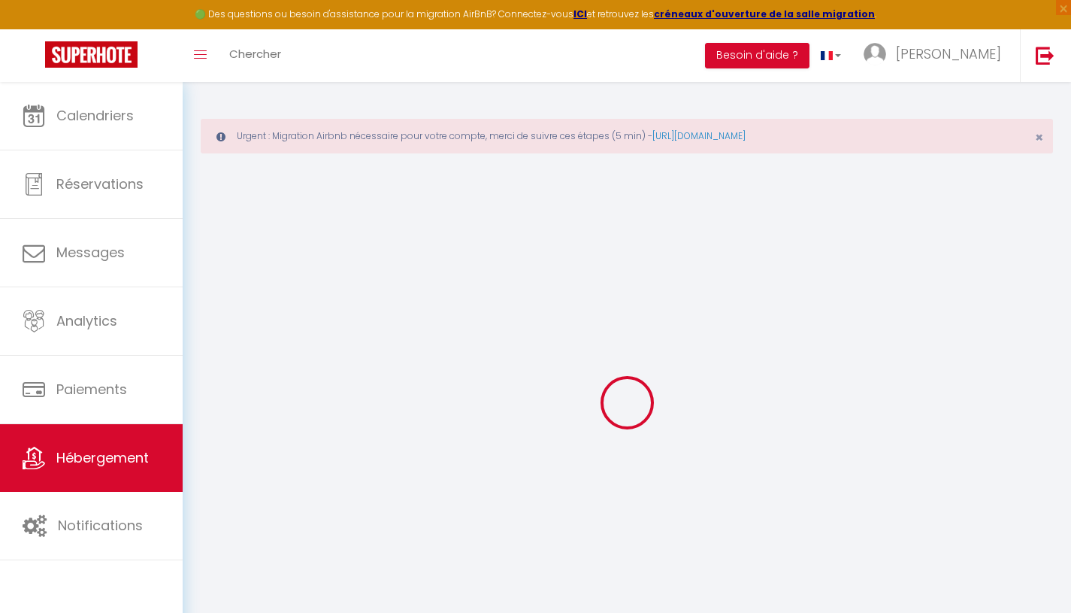
checkbox input "false"
select select
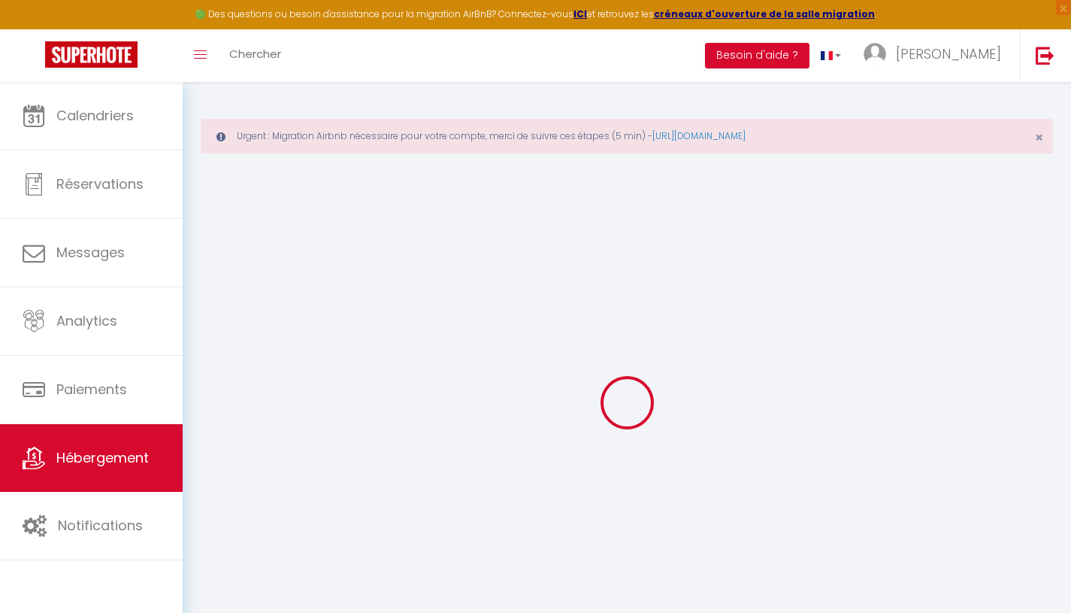
select select
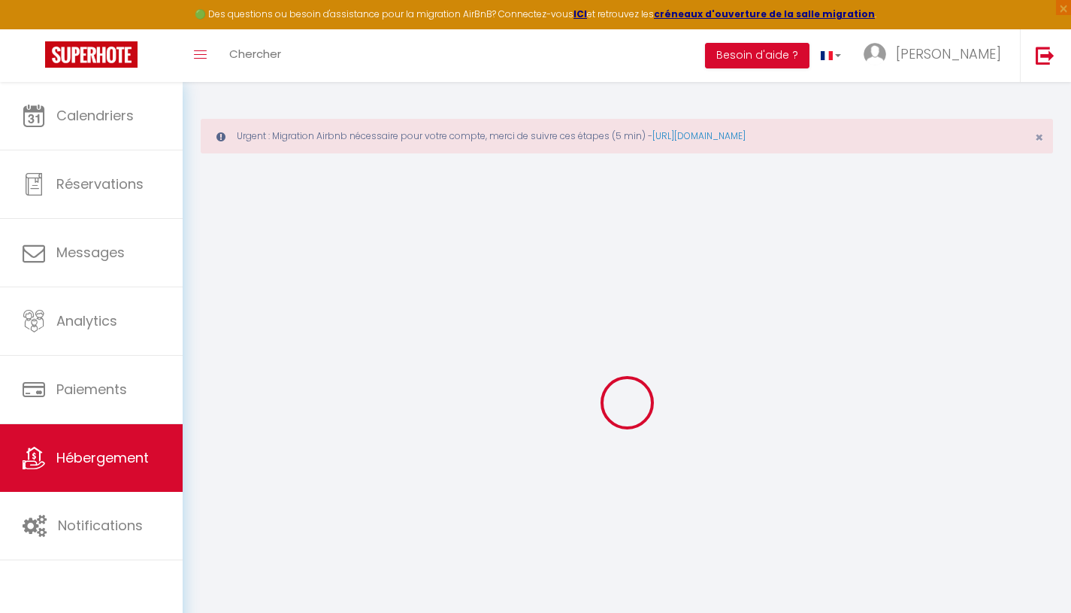
checkbox input "false"
select select
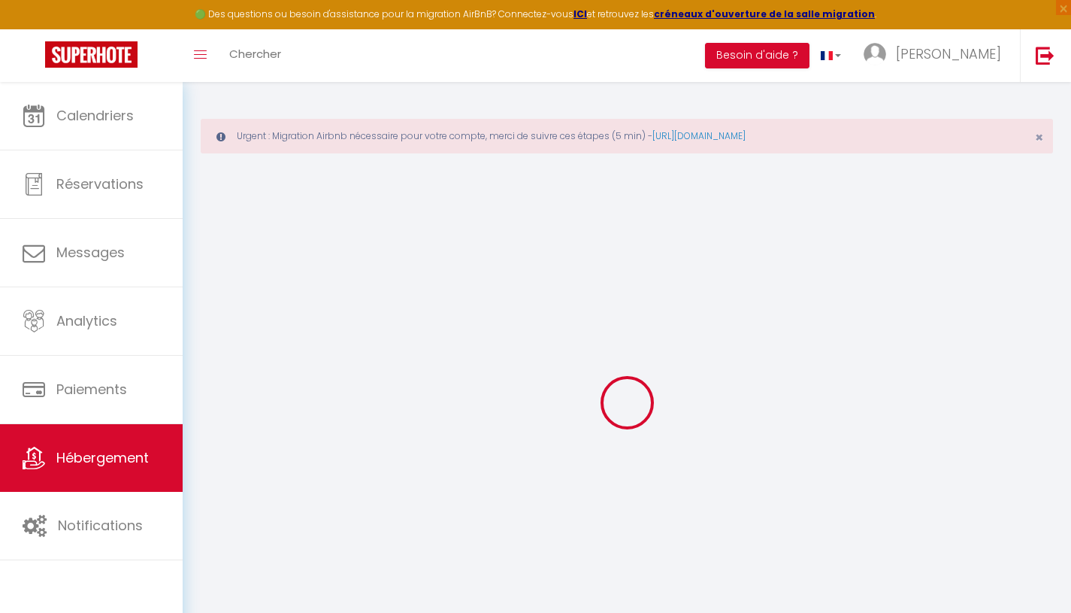
select select
type input "Toulon Alezard 1 · Spacieux T2 central près des Halles et du Port"
type input "Amandine"
type input "[PERSON_NAME]-Perrot"
type input "15 allée [PERSON_NAME]"
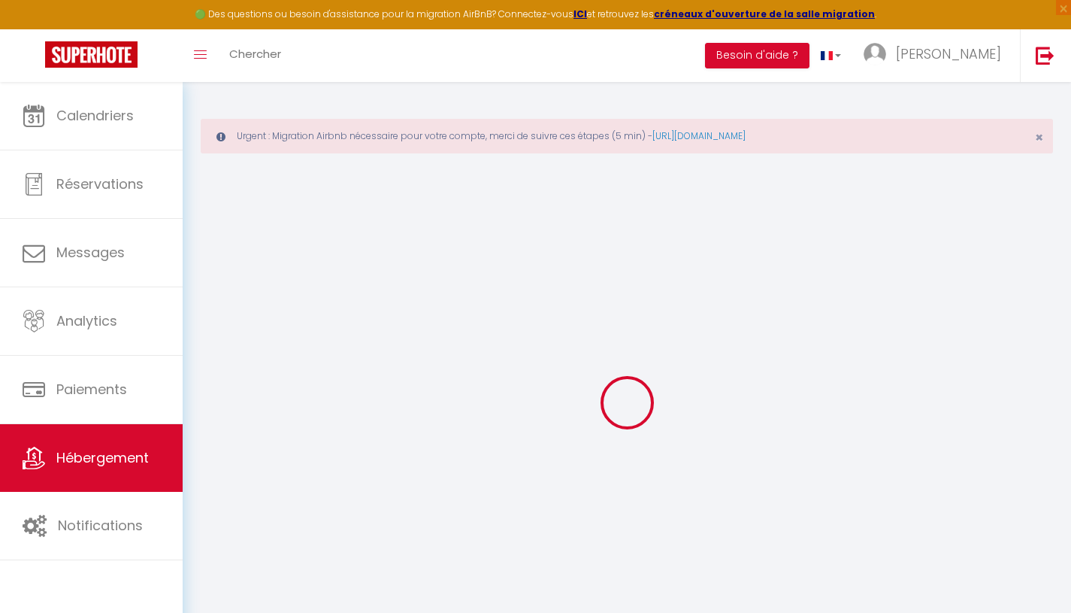
type input "92100"
type input "[GEOGRAPHIC_DATA]"
select select "6"
type input "90"
type input "10"
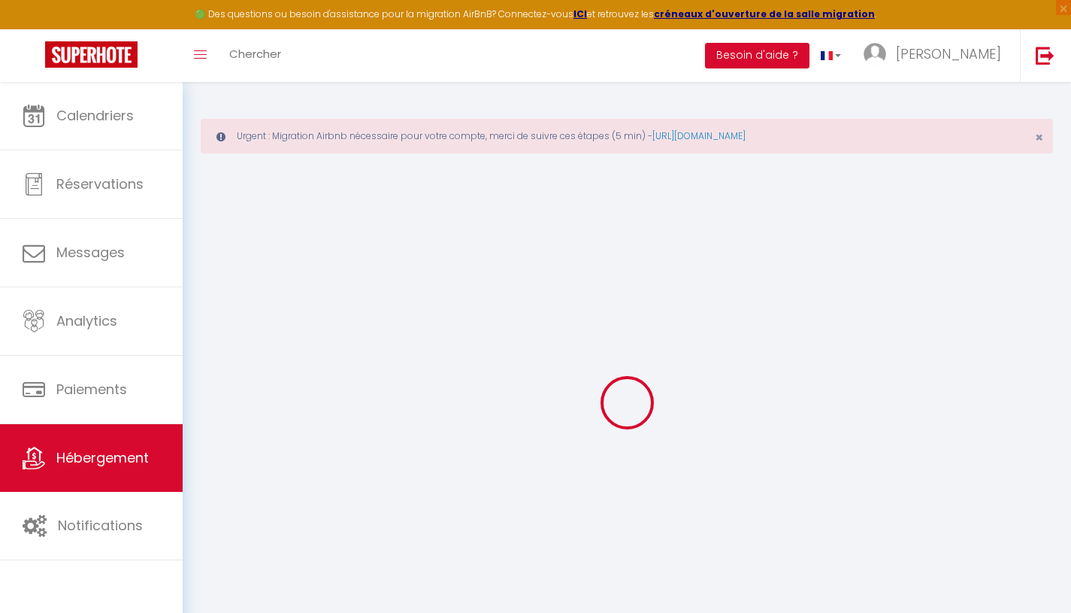
type input "40"
type input "2.50"
select select
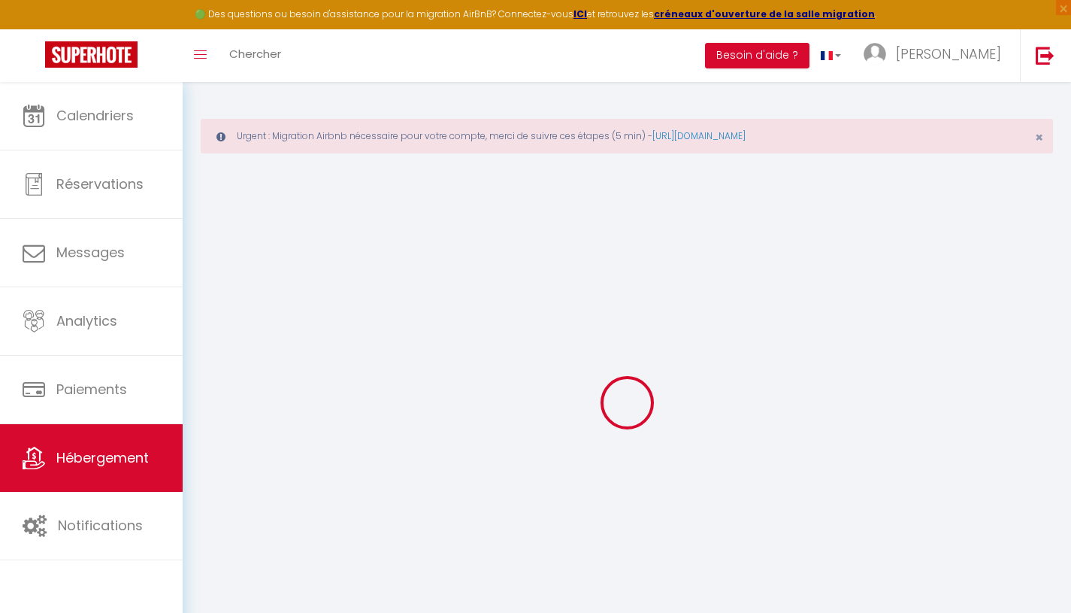
select select
type input "[STREET_ADDRESS]"
type input "83000"
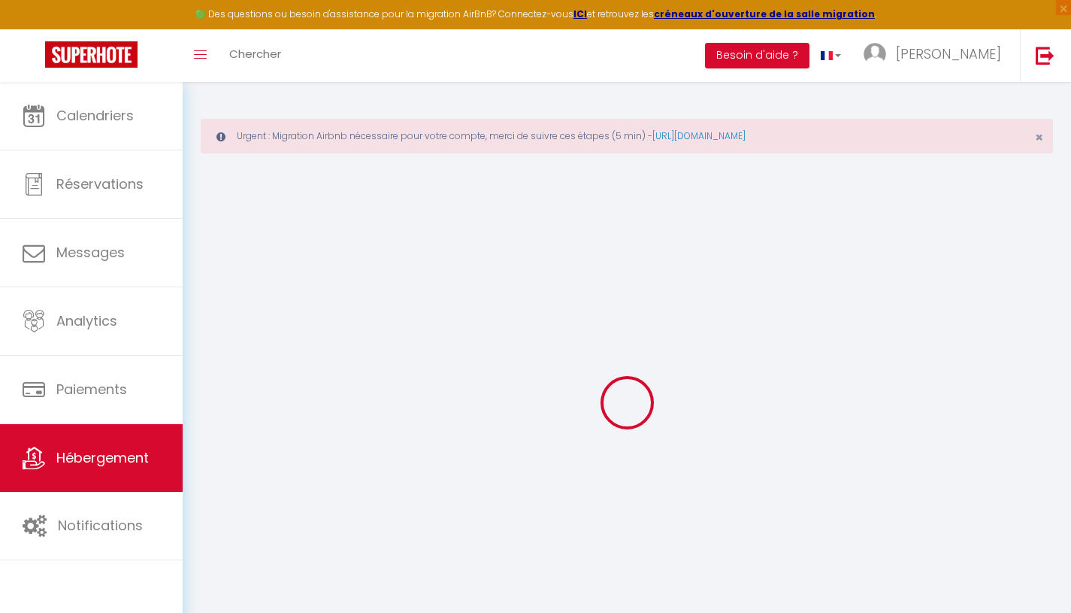
type input "[GEOGRAPHIC_DATA]"
type input "[PERSON_NAME][EMAIL_ADDRESS][DOMAIN_NAME]"
select select
checkbox input "false"
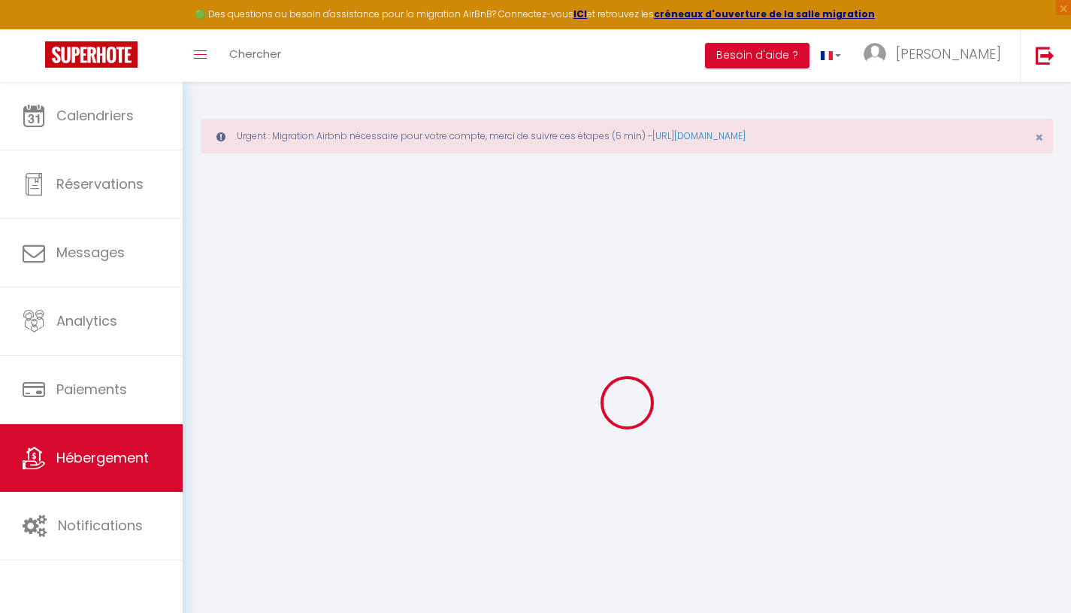
checkbox input "false"
type input "0"
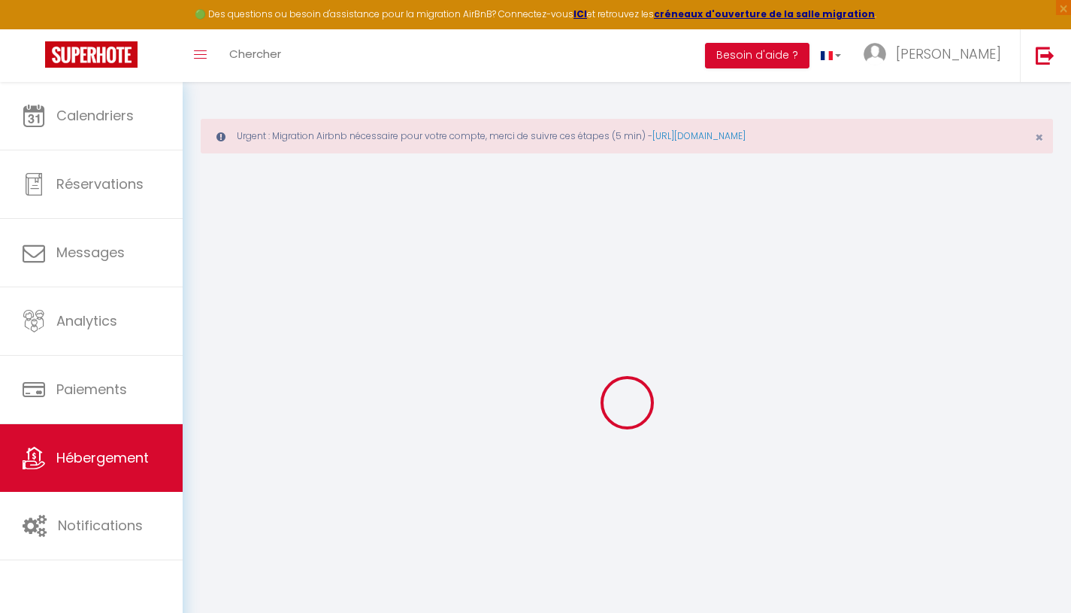
type input "0"
select select "+ 3 %"
select select "+ 28 %"
select select "+ 2 %"
select select
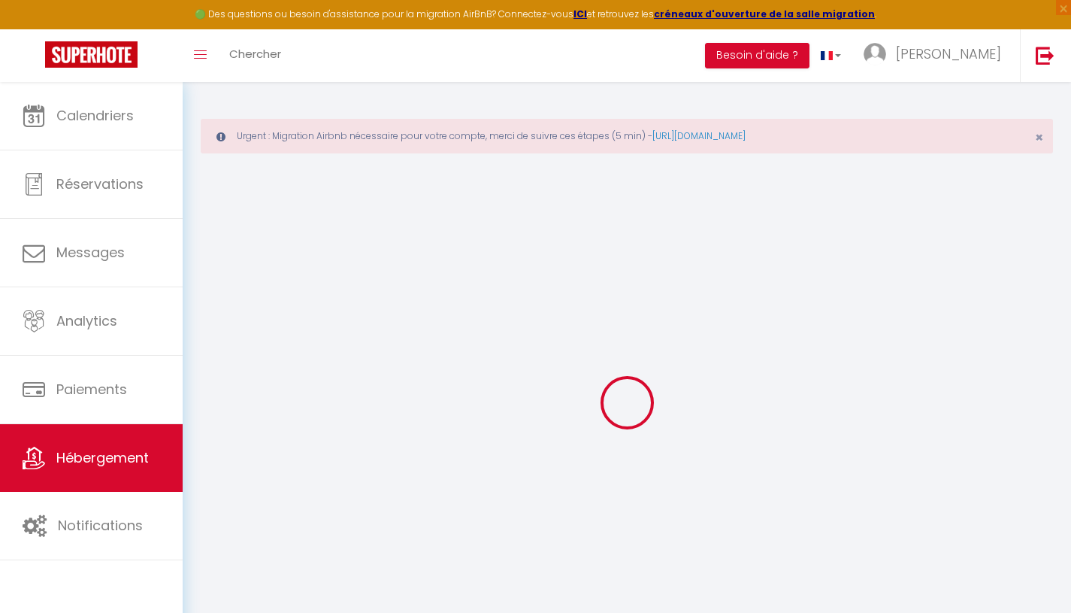
select select
checkbox input "false"
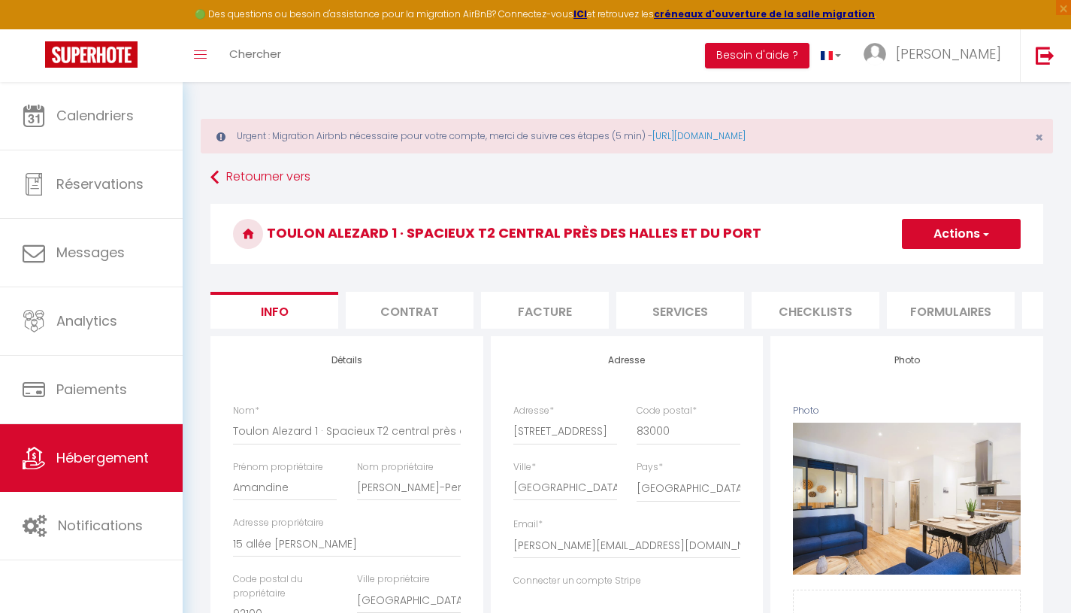
click at [950, 227] on button "Actions" at bounding box center [961, 234] width 119 height 30
click at [854, 219] on h3 "Toulon Alezard 1 · Spacieux T2 central près des Halles et du Port" at bounding box center [626, 234] width 833 height 60
select select "365"
select select "EUR"
select select
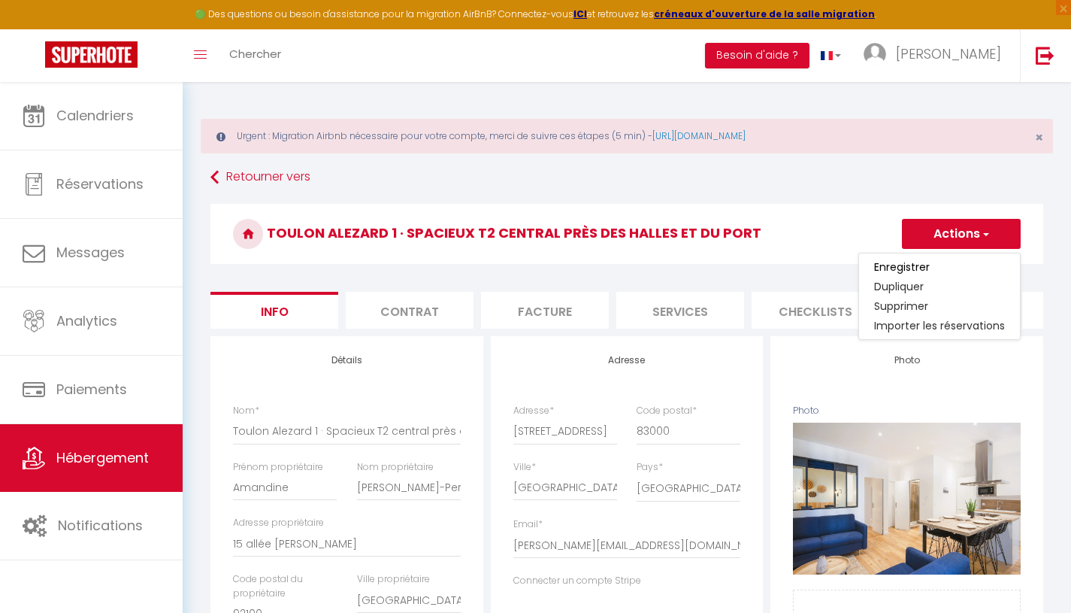
select select "5118-870130911700110970"
select select
checkbox input "false"
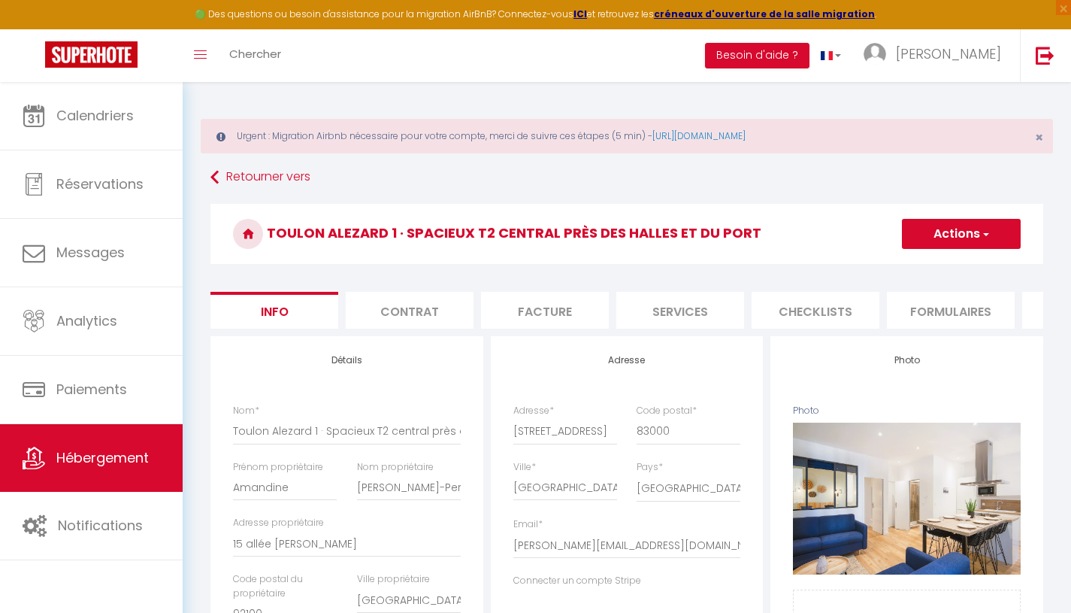
checkbox input "false"
click at [838, 314] on li "Plateformes" at bounding box center [826, 310] width 128 height 37
select select
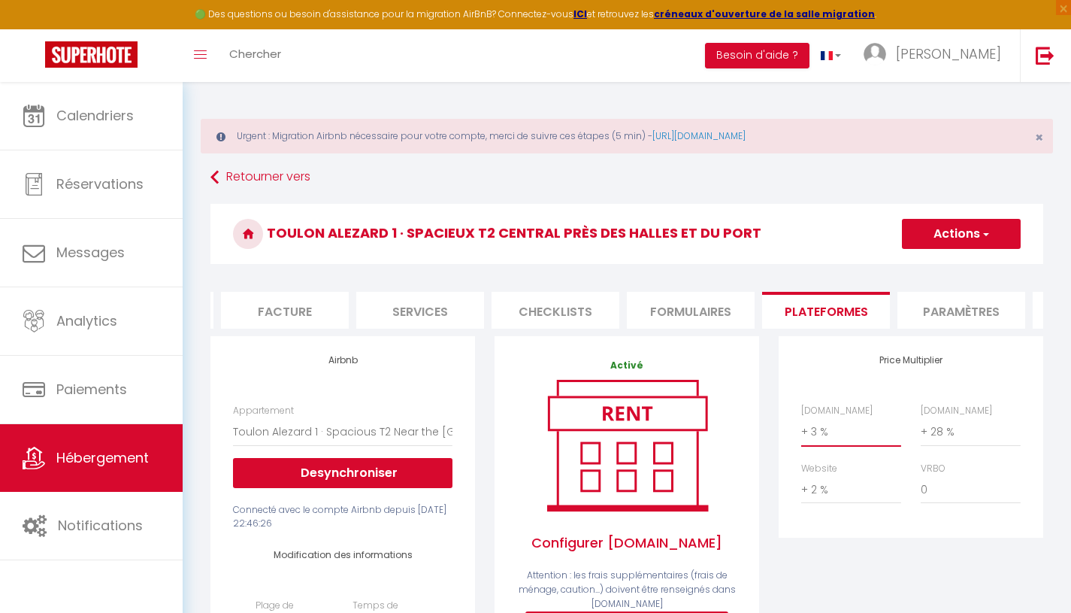
click at [860, 446] on select "0 + 1 % + 2 % + 3 % + 4 % + 5 % + 6 % + 7 % + 8 % + 9 %" at bounding box center [851, 431] width 100 height 29
select select "+ 15 %"
click at [801, 428] on select "0 + 1 % + 2 % + 3 % + 4 % + 5 % + 6 % + 7 % + 8 % + 9 %" at bounding box center [851, 431] width 100 height 29
select select
click at [956, 230] on button "Actions" at bounding box center [961, 234] width 119 height 30
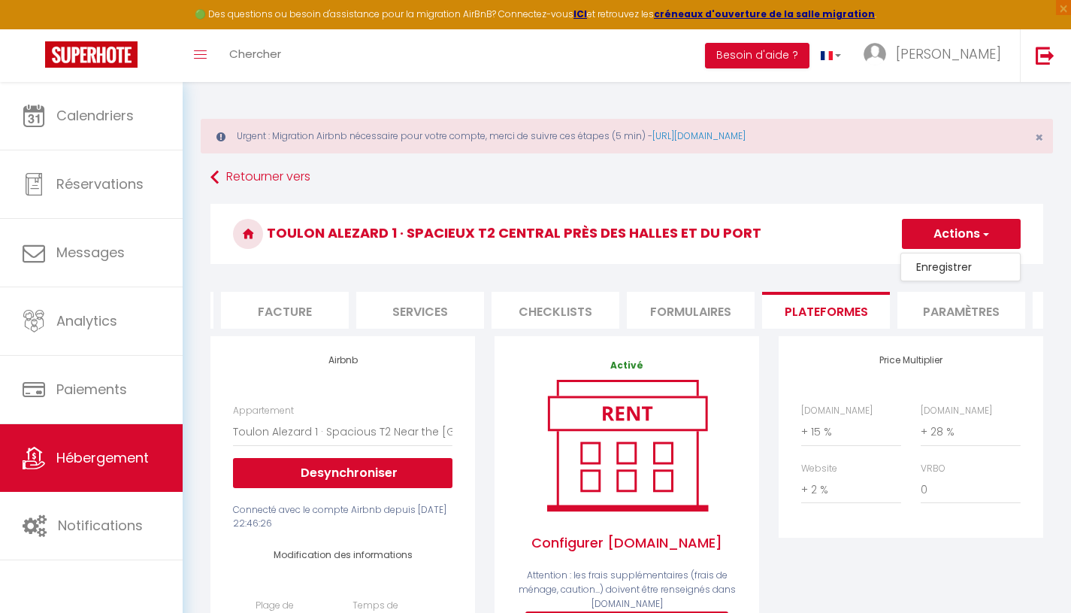
click at [935, 265] on link "Enregistrer" at bounding box center [960, 267] width 119 height 20
select select "365"
select select "EUR"
select select
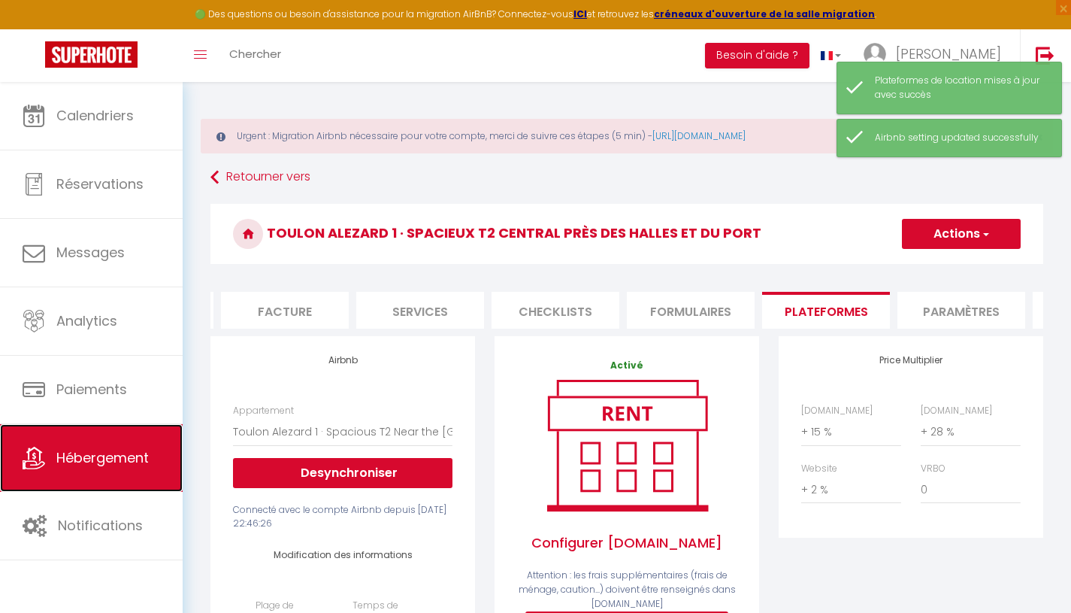
click at [106, 463] on span "Hébergement" at bounding box center [102, 457] width 92 height 19
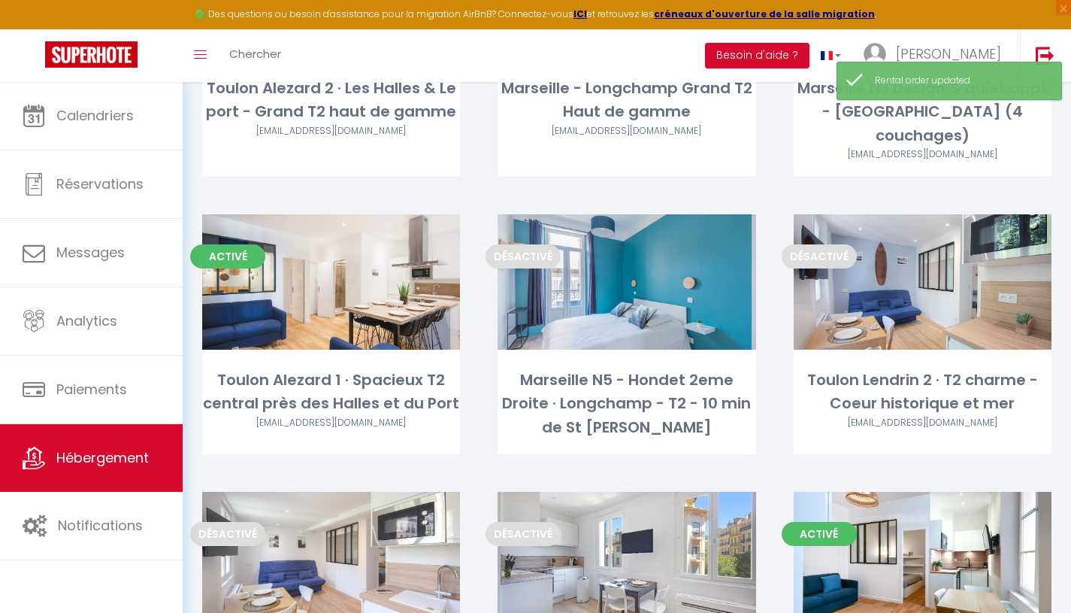
scroll to position [401, 0]
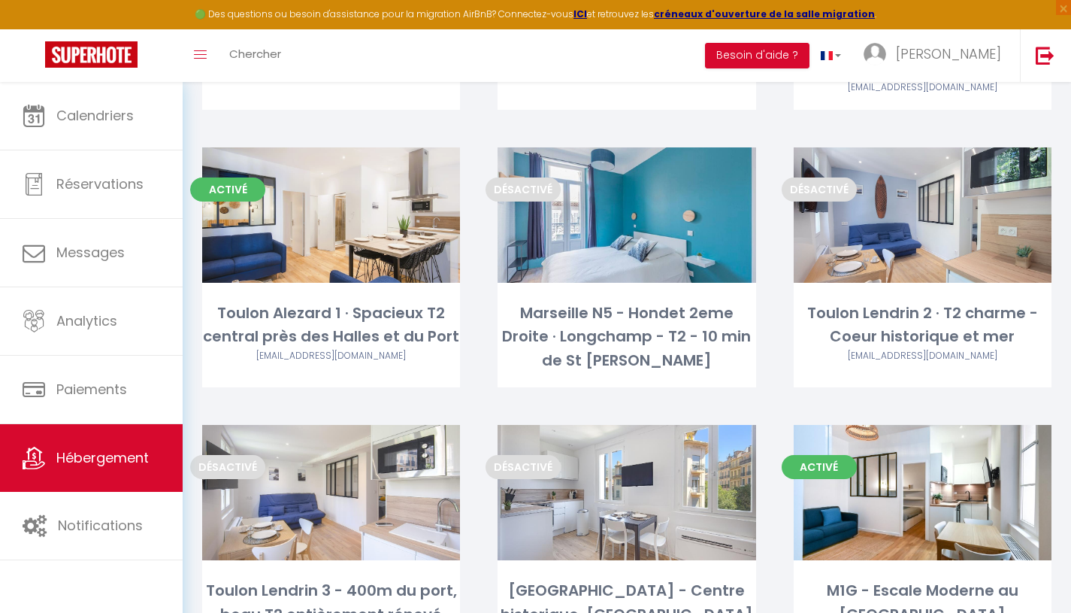
click at [640, 218] on link "Editer" at bounding box center [627, 215] width 90 height 30
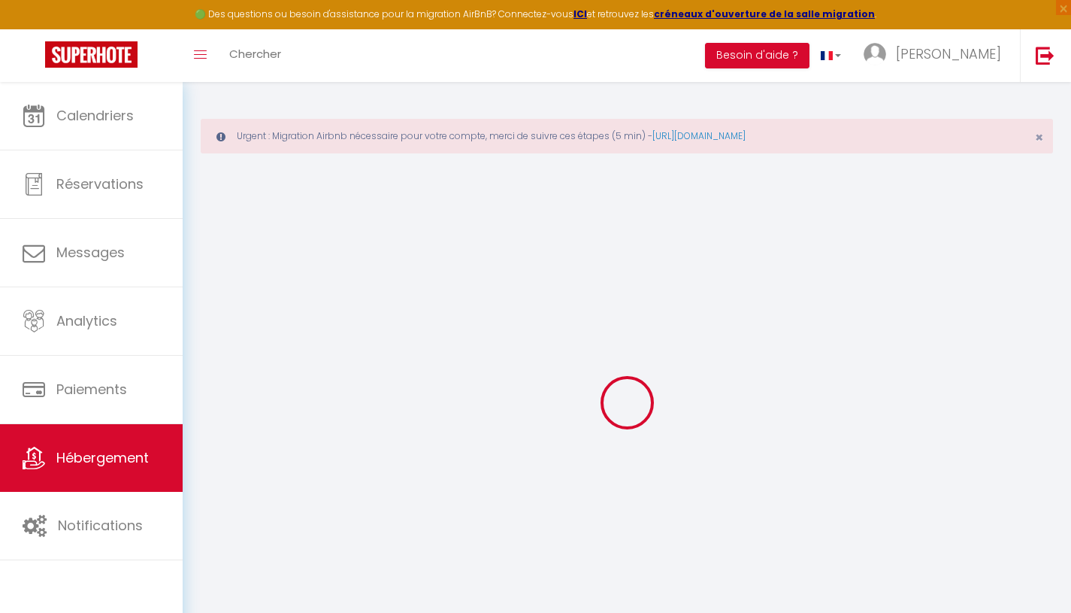
select select "+ 3 %"
select select "+ 28 %"
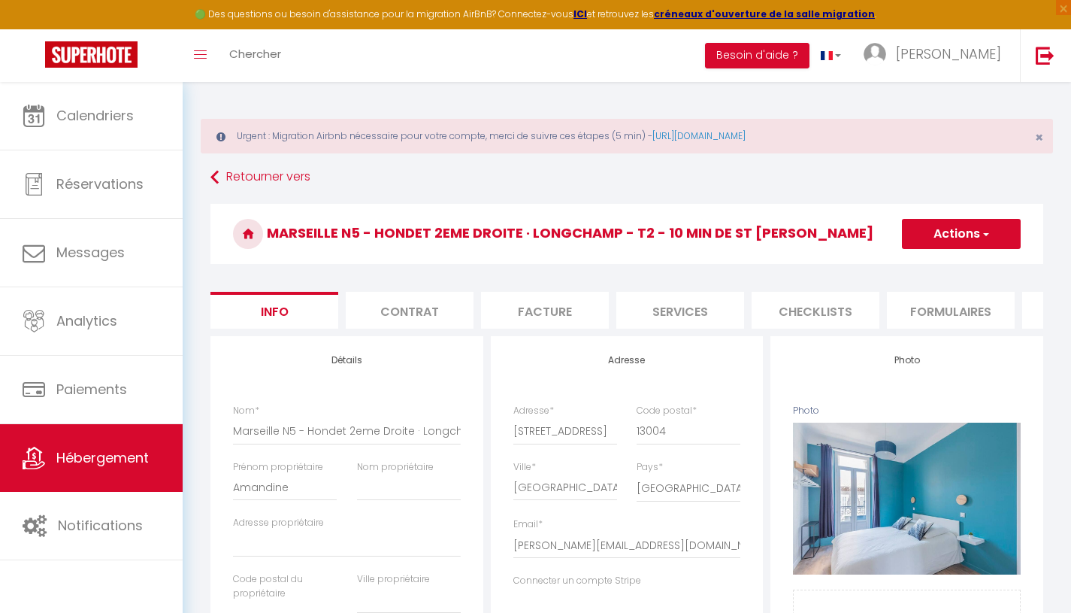
scroll to position [0, 520]
click at [594, 313] on li "Plateformes" at bounding box center [566, 310] width 128 height 37
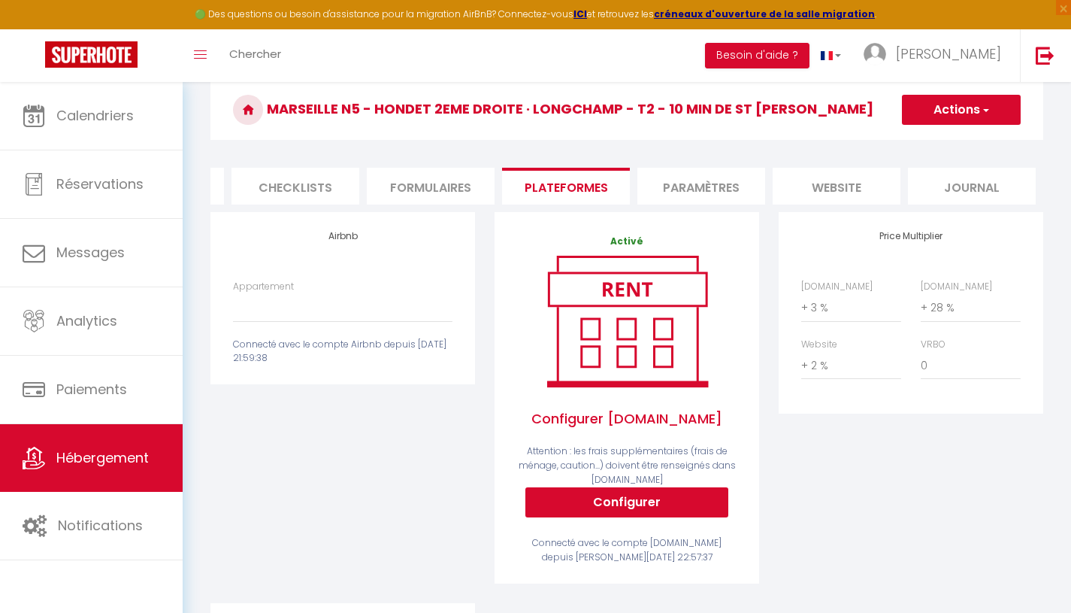
scroll to position [126, 0]
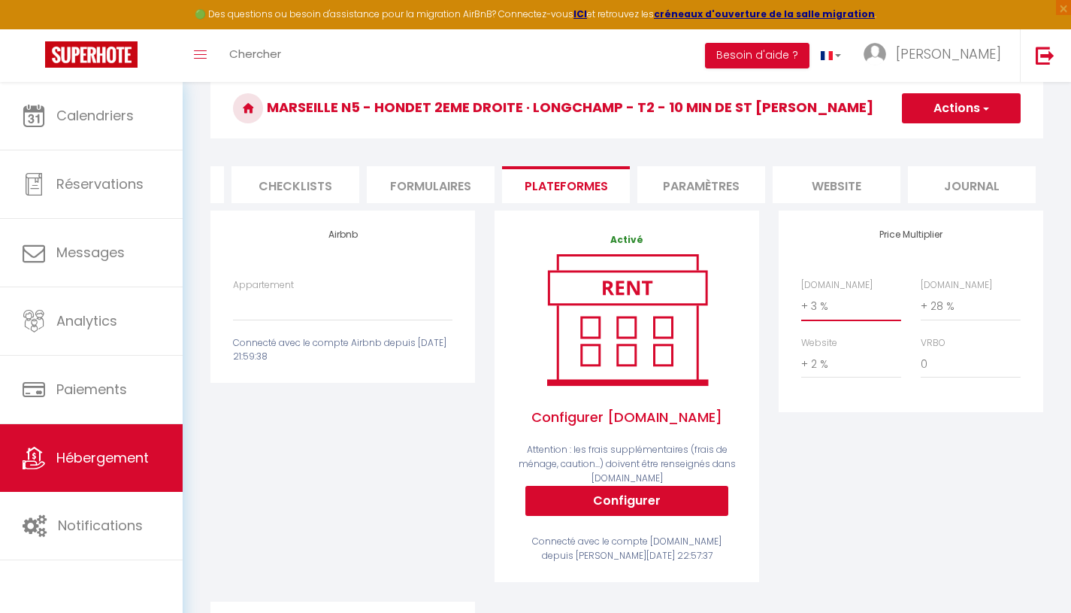
click at [861, 317] on select "0 + 1 % + 2 % + 3 % + 4 % + 5 % + 6 % + 7 % + 8 % + 9 %" at bounding box center [851, 306] width 100 height 29
click at [801, 303] on select "0 + 1 % + 2 % + 3 % + 4 % + 5 % + 6 % + 7 % + 8 % + 9 %" at bounding box center [851, 306] width 100 height 29
click at [994, 112] on button "Actions" at bounding box center [961, 108] width 119 height 30
click at [960, 146] on link "Enregistrer" at bounding box center [960, 142] width 119 height 20
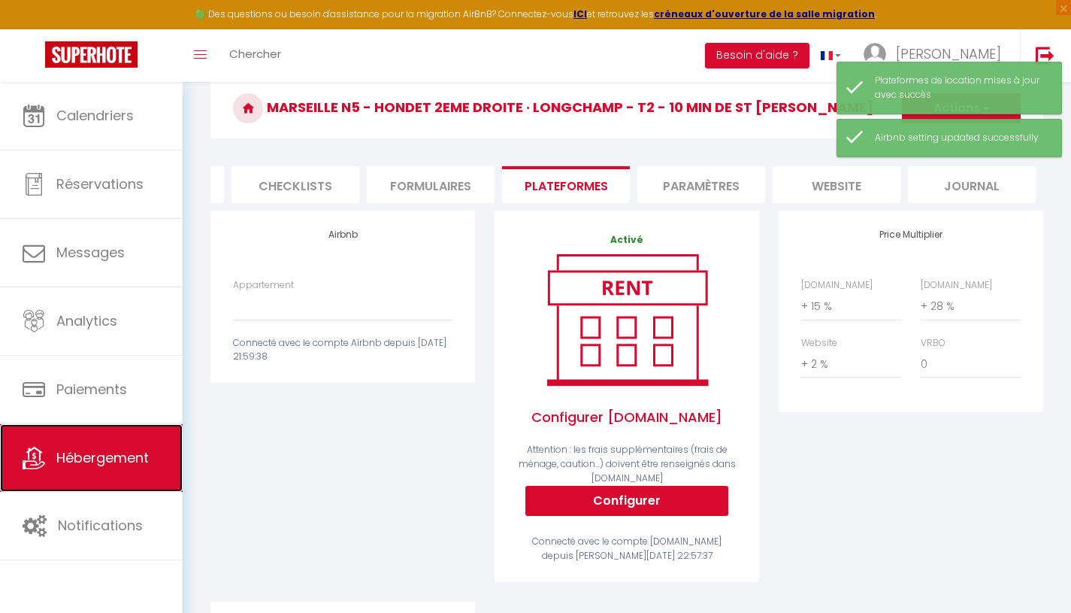
click at [102, 455] on span "Hébergement" at bounding box center [102, 457] width 92 height 19
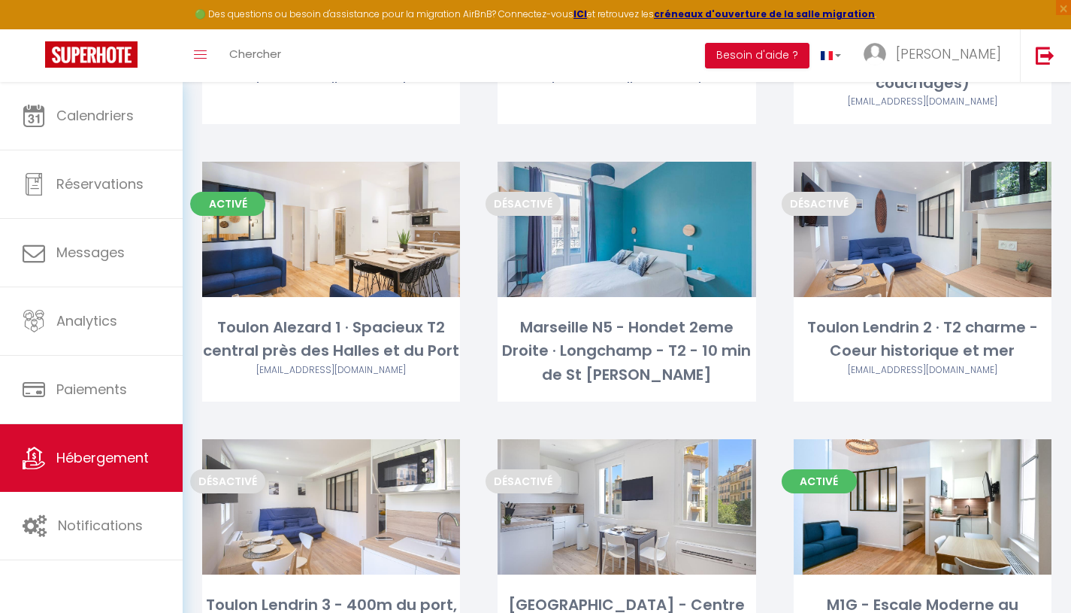
scroll to position [395, 0]
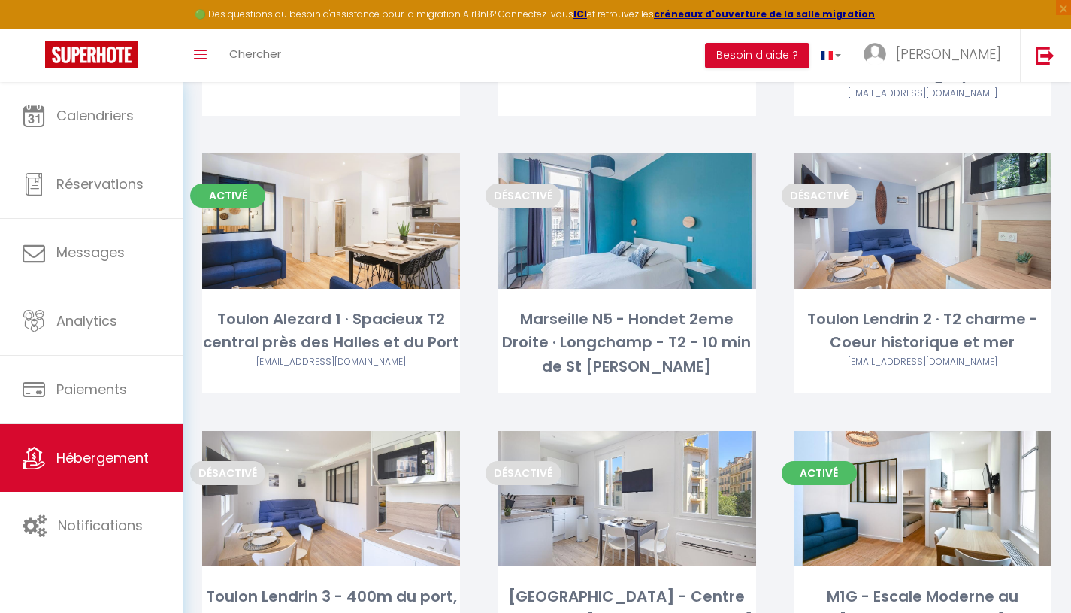
click at [916, 235] on link "Editer" at bounding box center [922, 221] width 90 height 30
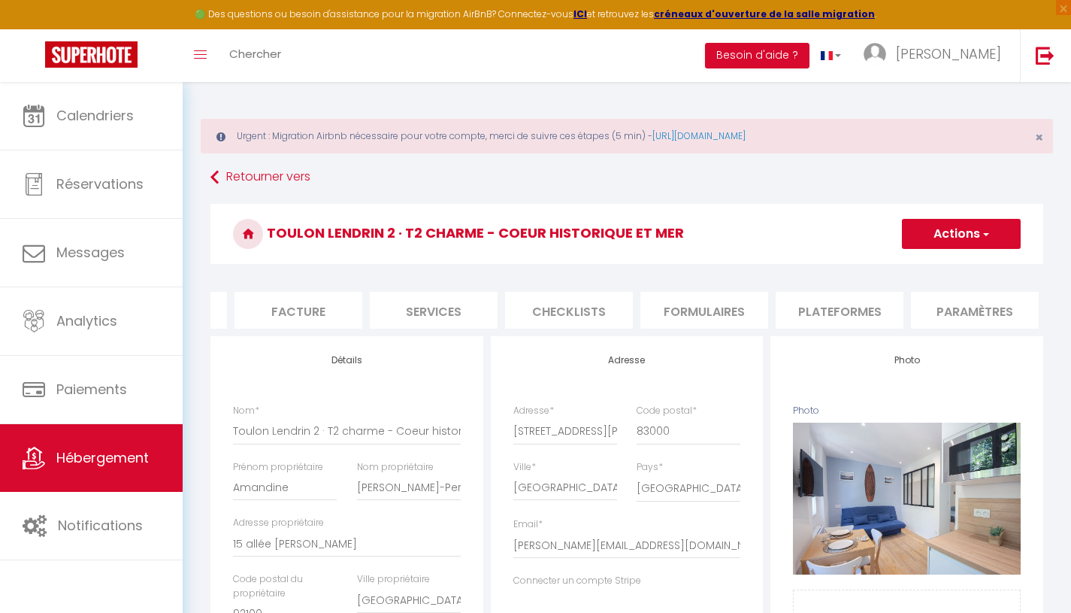
scroll to position [0, 251]
click at [839, 317] on li "Plateformes" at bounding box center [835, 310] width 128 height 37
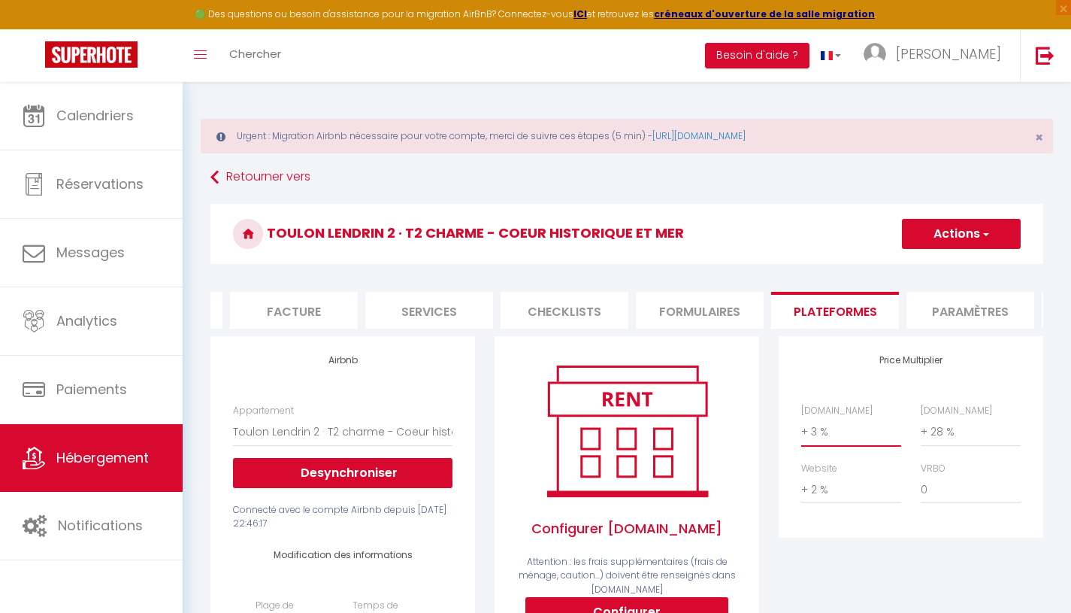
click at [840, 446] on select "0 + 1 % + 2 % + 3 % + 4 % + 5 % + 6 % + 7 % + 8 % + 9 %" at bounding box center [851, 431] width 100 height 29
click at [801, 428] on select "0 + 1 % + 2 % + 3 % + 4 % + 5 % + 6 % + 7 % + 8 % + 9 %" at bounding box center [851, 431] width 100 height 29
click at [991, 235] on button "Actions" at bounding box center [961, 234] width 119 height 30
click at [959, 260] on link "Enregistrer" at bounding box center [960, 267] width 119 height 20
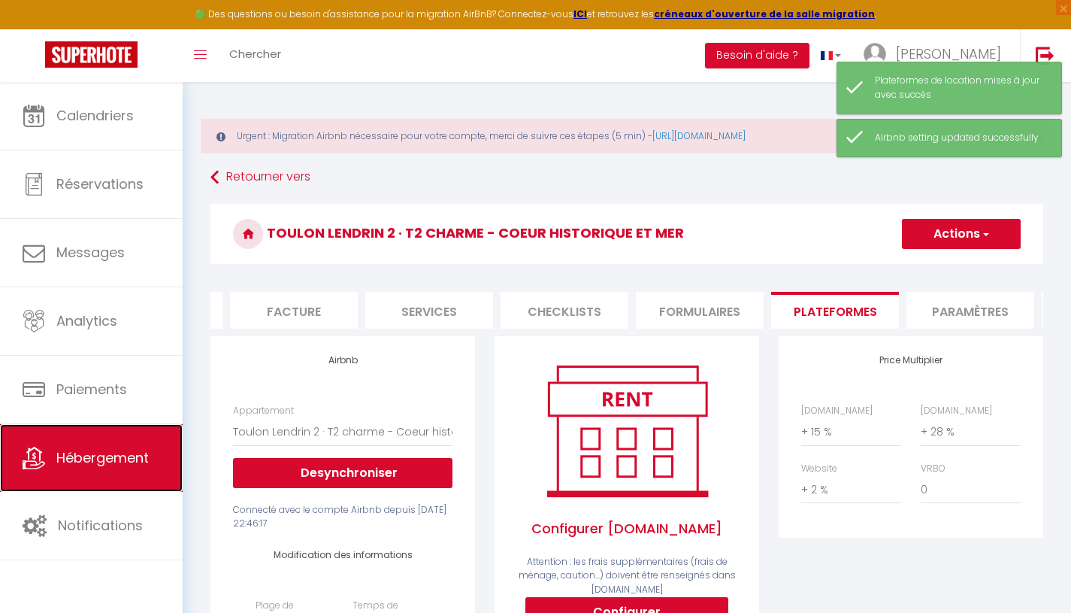
click at [95, 450] on span "Hébergement" at bounding box center [102, 457] width 92 height 19
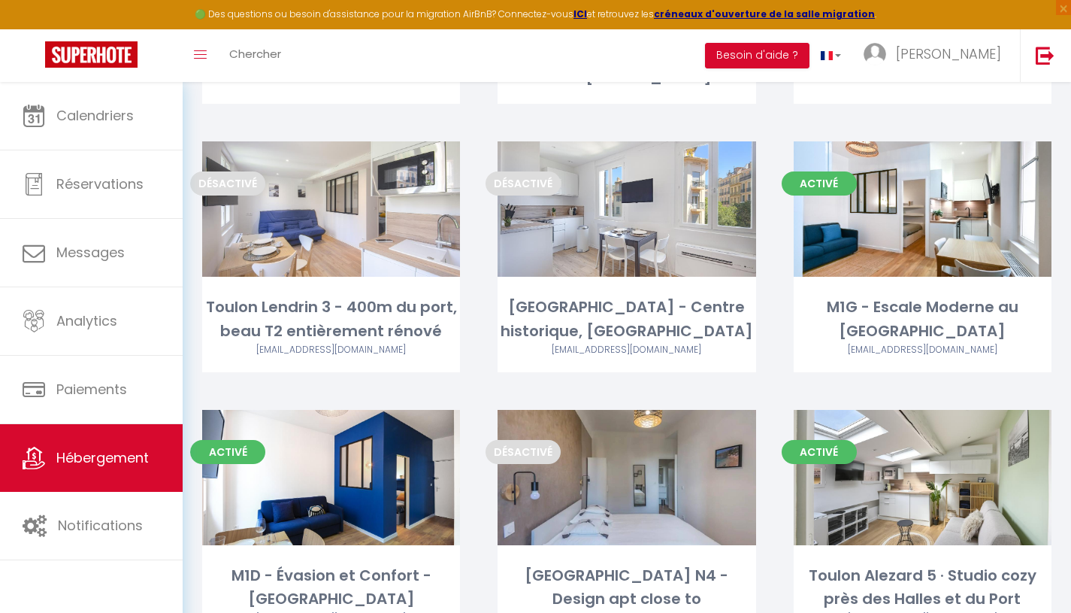
scroll to position [697, 0]
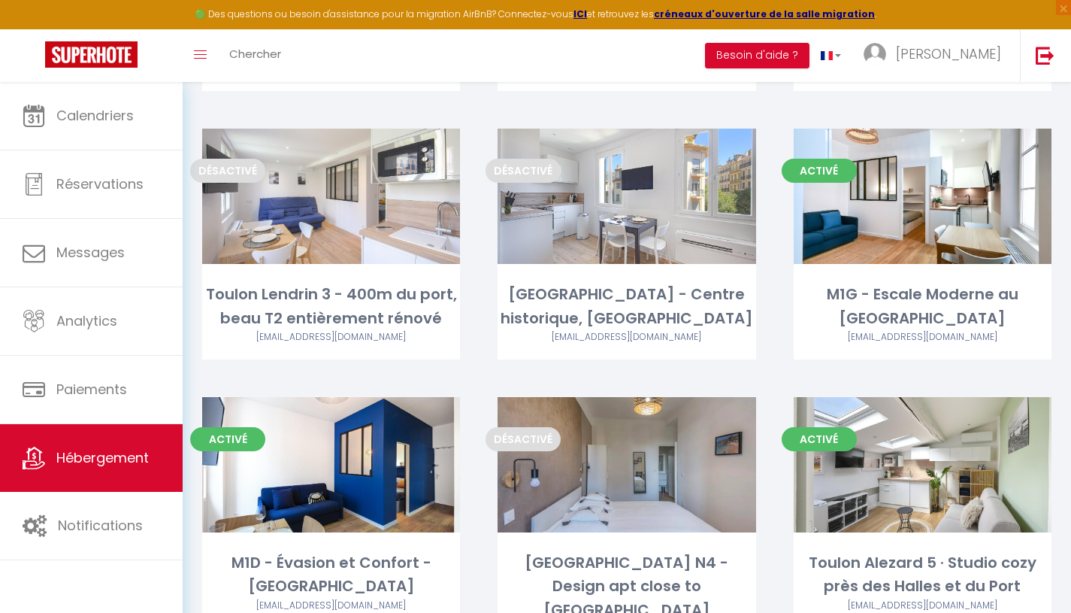
click at [921, 198] on link "Editer" at bounding box center [922, 196] width 90 height 30
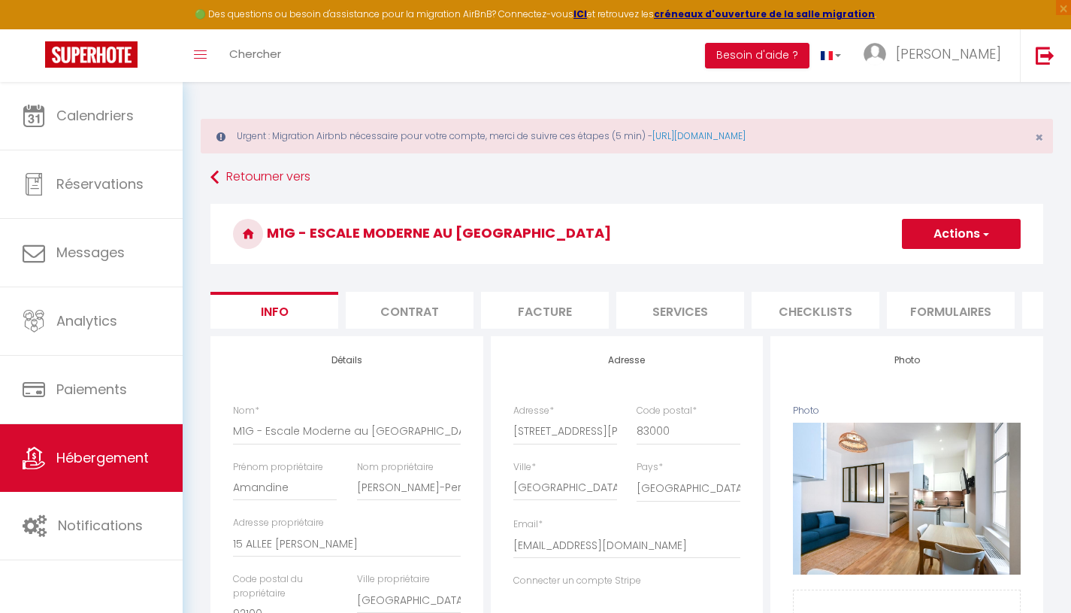
scroll to position [0, 520]
click at [556, 312] on li "Plateformes" at bounding box center [566, 310] width 128 height 37
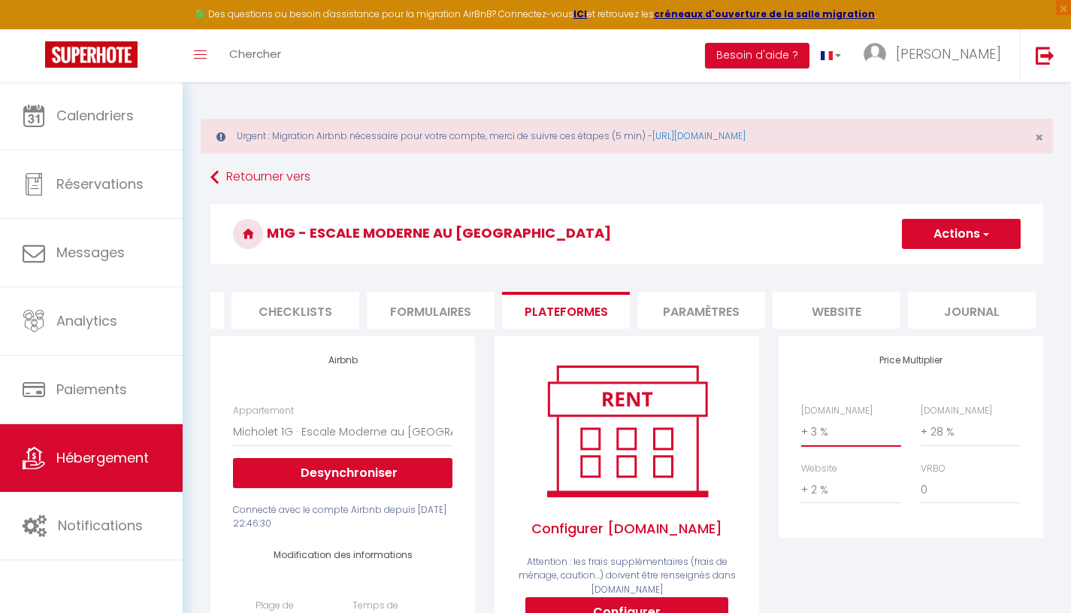
click at [861, 443] on select "0 + 1 % + 2 % + 3 % + 4 % + 5 % + 6 % + 7 % + 8 % + 9 %" at bounding box center [851, 431] width 100 height 29
click at [801, 428] on select "0 + 1 % + 2 % + 3 % + 4 % + 5 % + 6 % + 7 % + 8 % + 9 %" at bounding box center [851, 431] width 100 height 29
click at [988, 226] on span "button" at bounding box center [985, 233] width 10 height 15
click at [954, 264] on link "Enregistrer" at bounding box center [960, 267] width 119 height 20
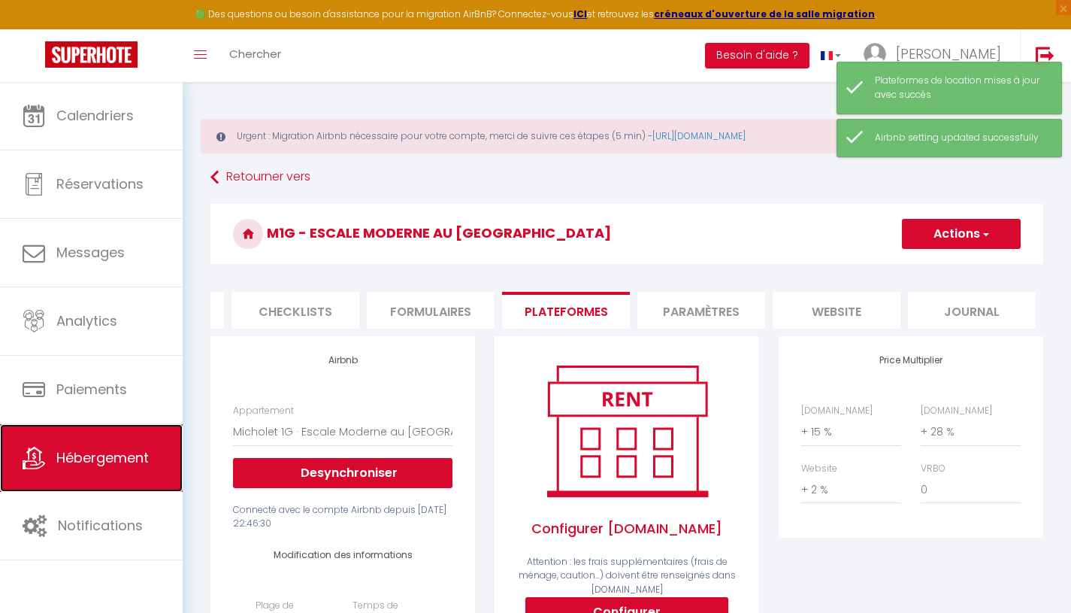
click at [129, 447] on link "Hébergement" at bounding box center [91, 458] width 183 height 68
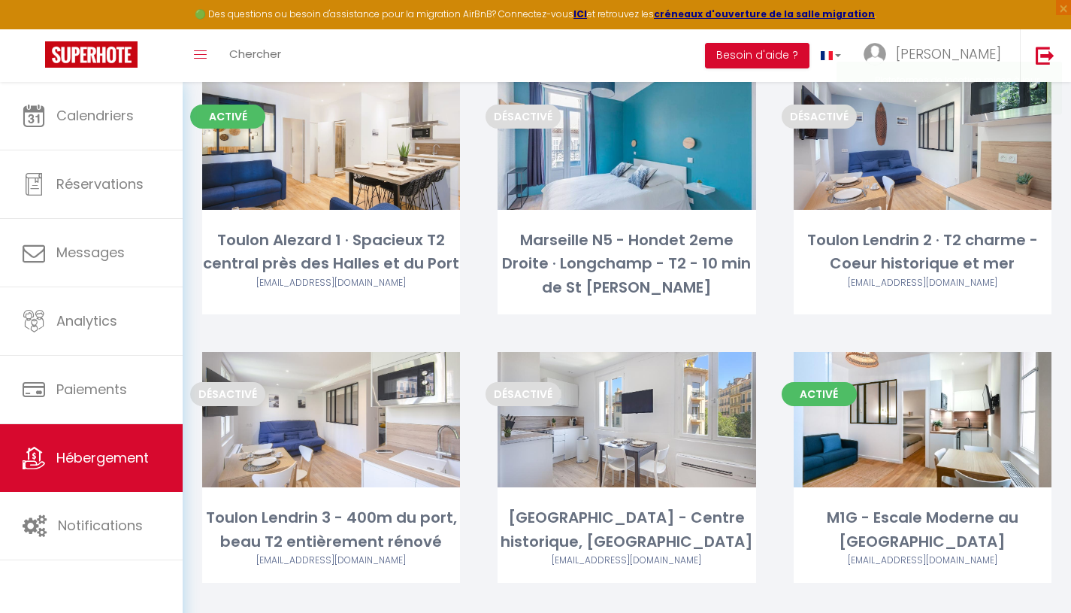
scroll to position [482, 0]
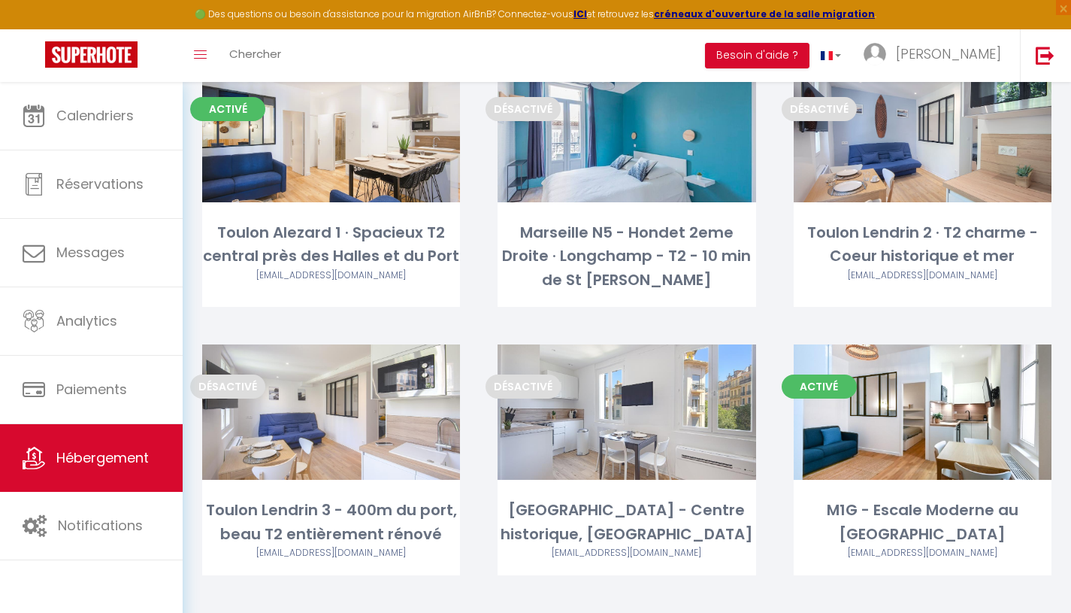
click at [934, 408] on link "Editer" at bounding box center [922, 412] width 90 height 30
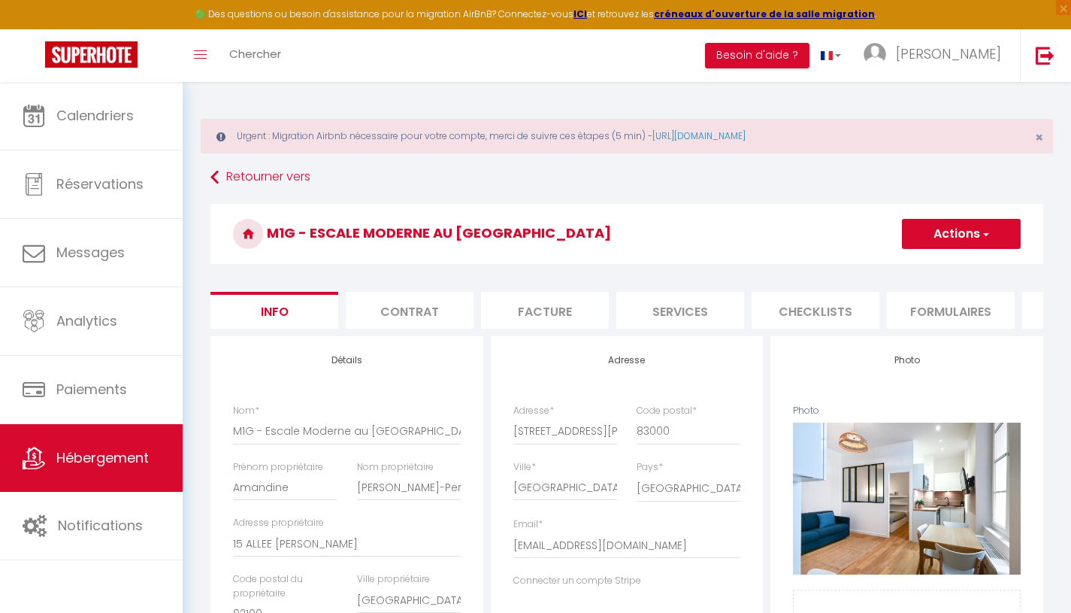
scroll to position [0, 520]
click at [591, 315] on li "Plateformes" at bounding box center [566, 310] width 128 height 37
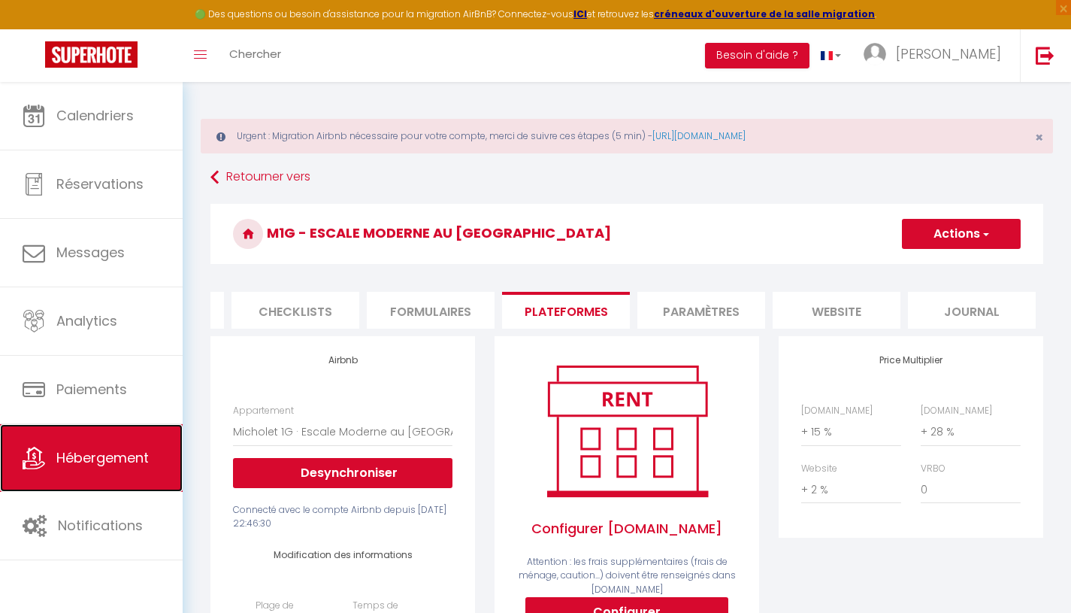
click at [123, 460] on span "Hébergement" at bounding box center [102, 457] width 92 height 19
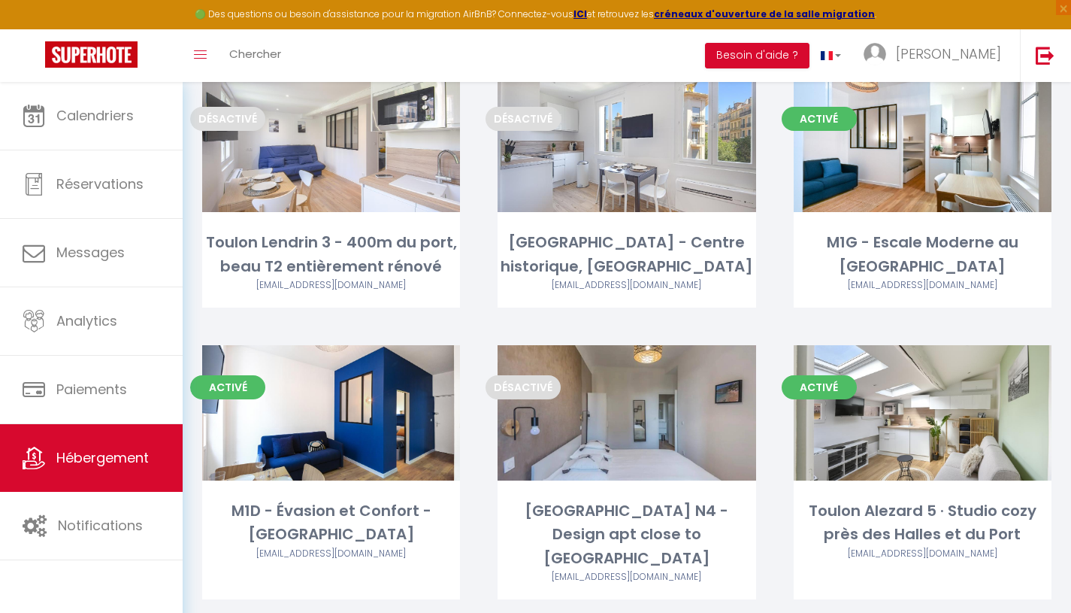
scroll to position [767, 0]
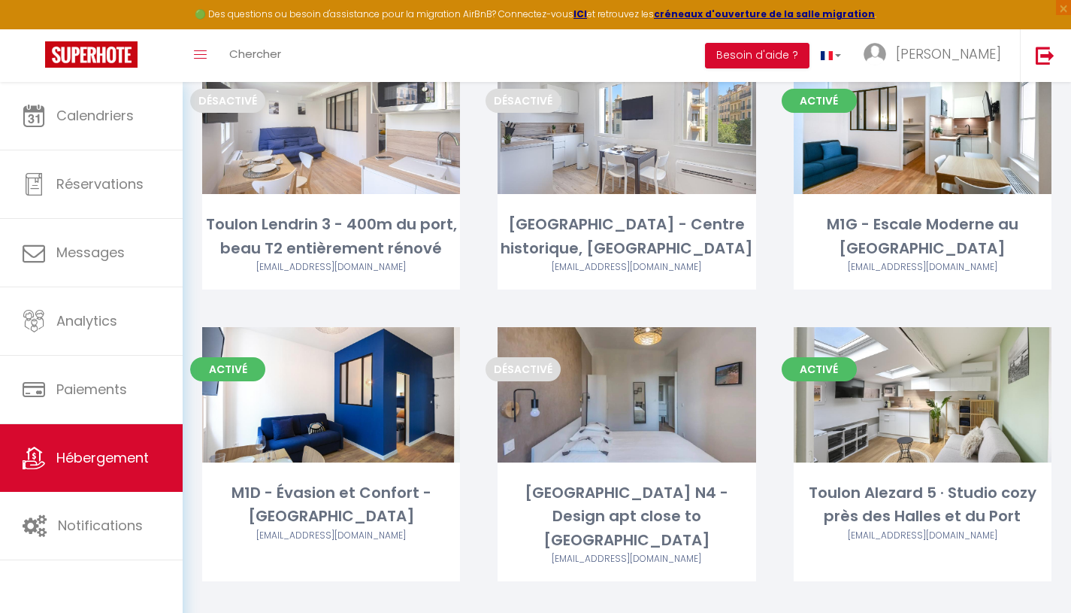
click at [351, 396] on link "Editer" at bounding box center [331, 395] width 90 height 30
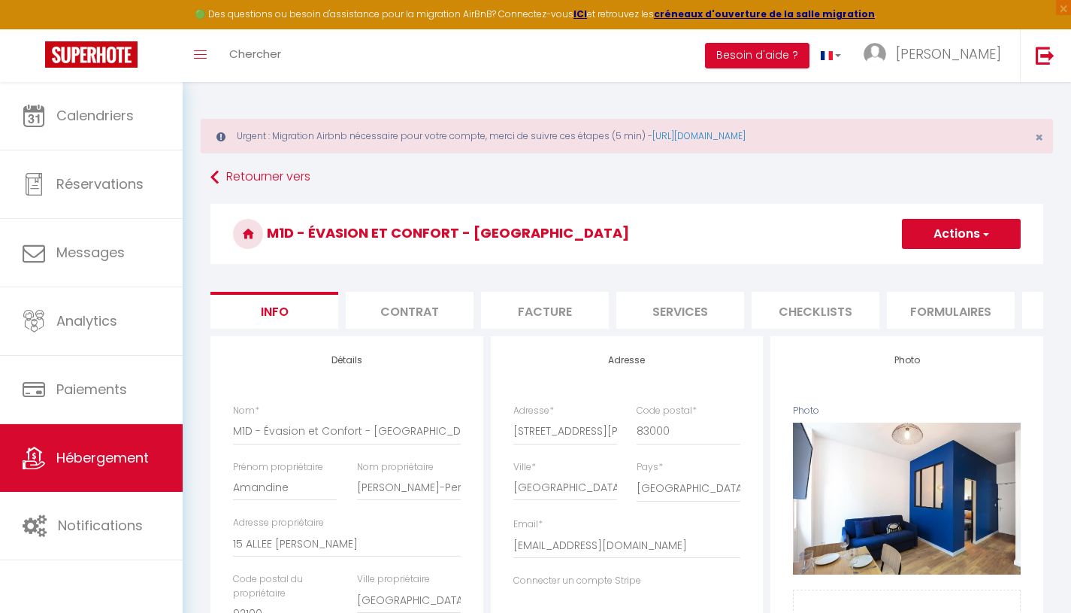
click at [584, 306] on li "Plateformes" at bounding box center [566, 310] width 128 height 37
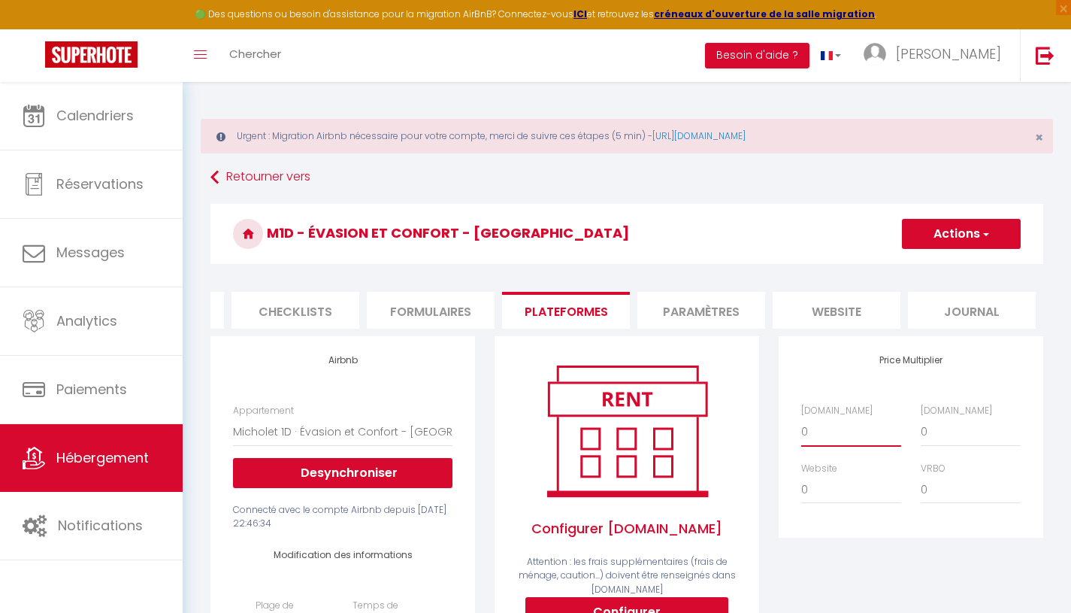
click at [873, 436] on select "0 + 1 % + 2 % + 3 % + 4 % + 5 % + 6 % + 7 % + 8 % + 9 %" at bounding box center [851, 431] width 100 height 29
click at [801, 428] on select "0 + 1 % + 2 % + 3 % + 4 % + 5 % + 6 % + 7 % + 8 % + 9 %" at bounding box center [851, 431] width 100 height 29
click at [954, 231] on button "Actions" at bounding box center [961, 234] width 119 height 30
click at [959, 446] on select "0 + 1 % + 2 % + 3 % + 4 % + 5 % + 6 % + 7 % + 8 % + 9 %" at bounding box center [971, 431] width 100 height 29
click at [921, 428] on select "0 + 1 % + 2 % + 3 % + 4 % + 5 % + 6 % + 7 % + 8 % + 9 %" at bounding box center [971, 431] width 100 height 29
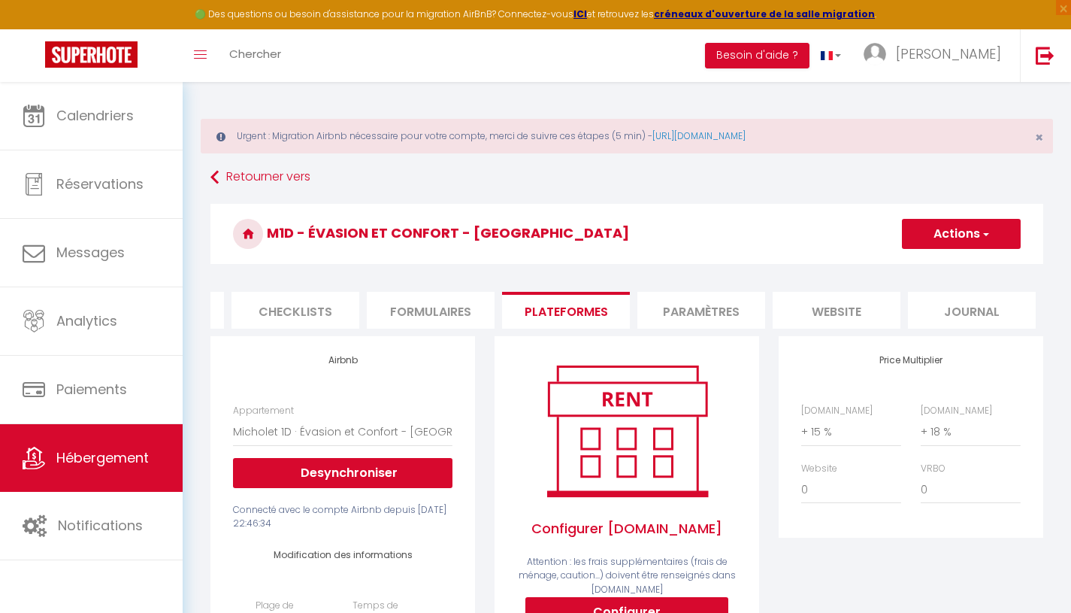
click at [969, 229] on button "Actions" at bounding box center [961, 234] width 119 height 30
click at [951, 260] on link "Enregistrer" at bounding box center [960, 267] width 119 height 20
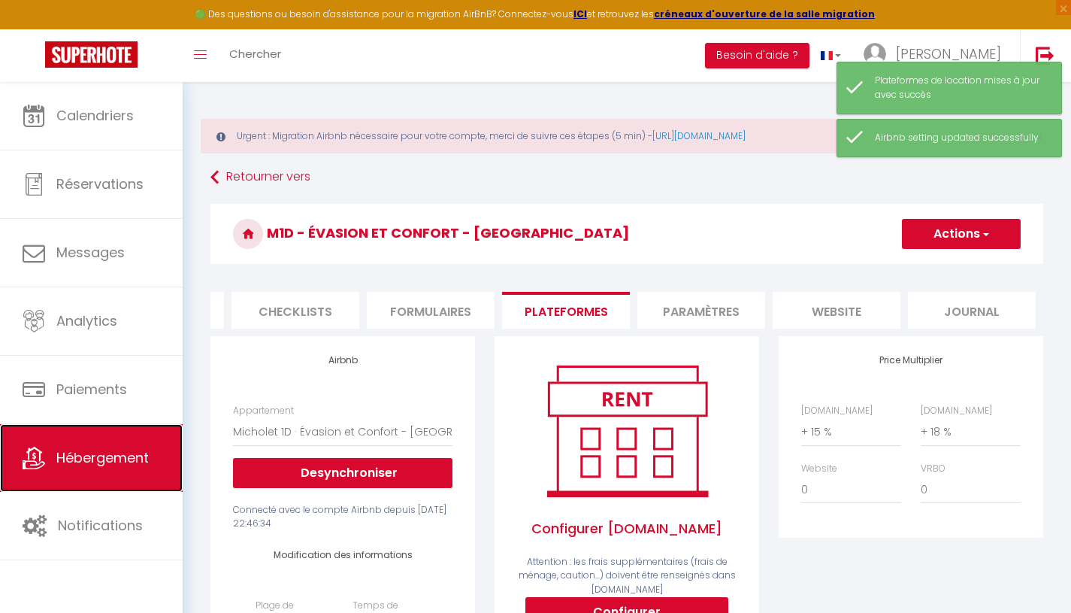
click at [142, 453] on span "Hébergement" at bounding box center [102, 457] width 92 height 19
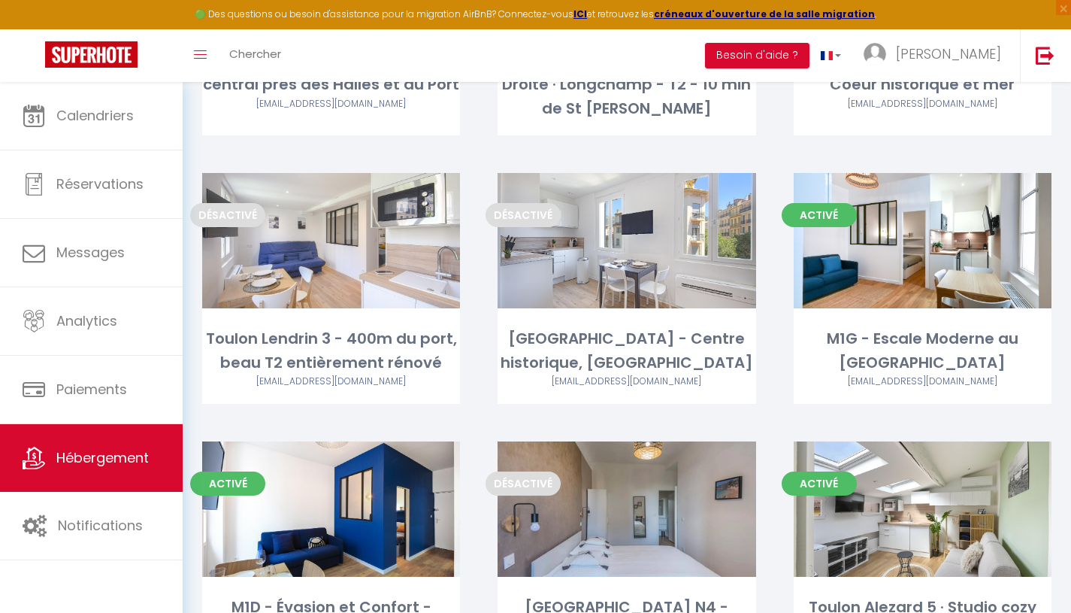
scroll to position [658, 0]
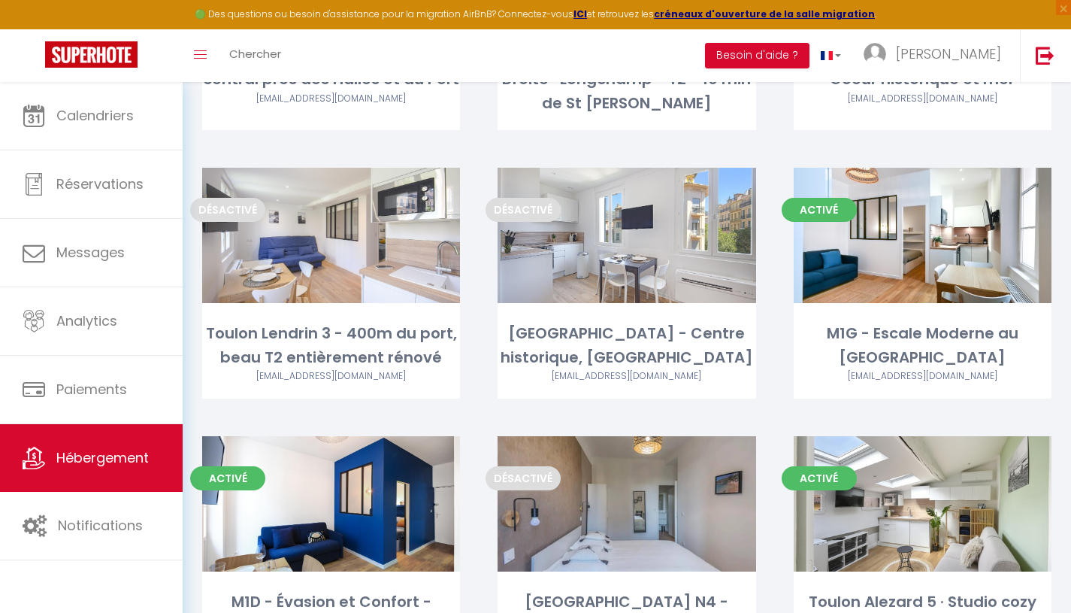
click at [644, 233] on link "Editer" at bounding box center [627, 235] width 90 height 30
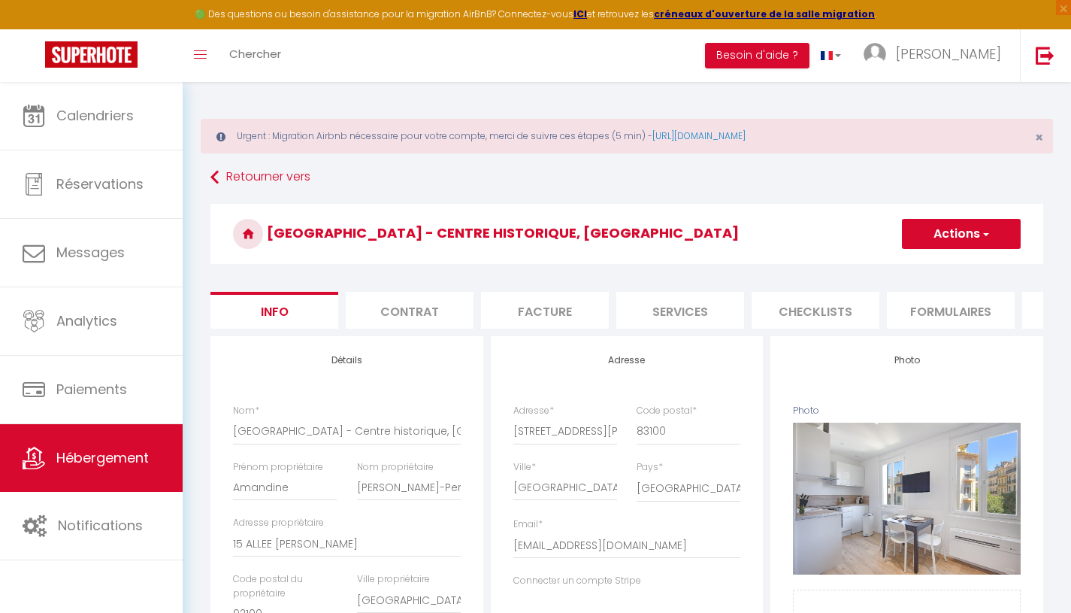
scroll to position [0, 520]
click at [599, 313] on li "Plateformes" at bounding box center [566, 310] width 128 height 37
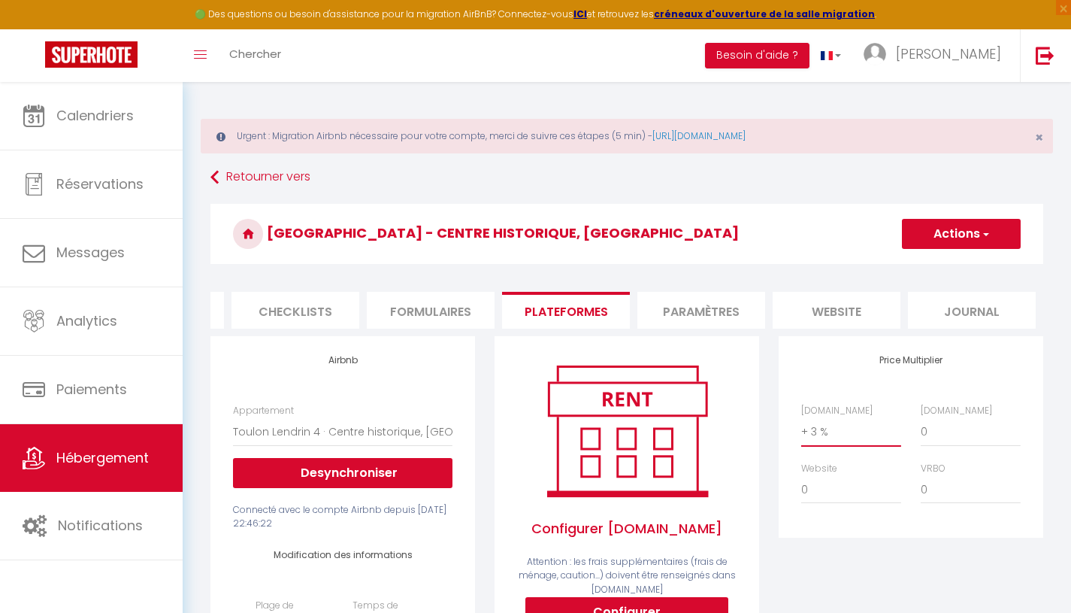
click at [870, 444] on select "0 + 1 % + 2 % + 3 % + 4 % + 5 % + 6 % + 7 % + 8 % + 9 %" at bounding box center [851, 431] width 100 height 29
click at [801, 428] on select "0 + 1 % + 2 % + 3 % + 4 % + 5 % + 6 % + 7 % + 8 % + 9 %" at bounding box center [851, 431] width 100 height 29
click at [960, 238] on button "Actions" at bounding box center [961, 234] width 119 height 30
click at [944, 262] on link "Enregistrer" at bounding box center [960, 267] width 119 height 20
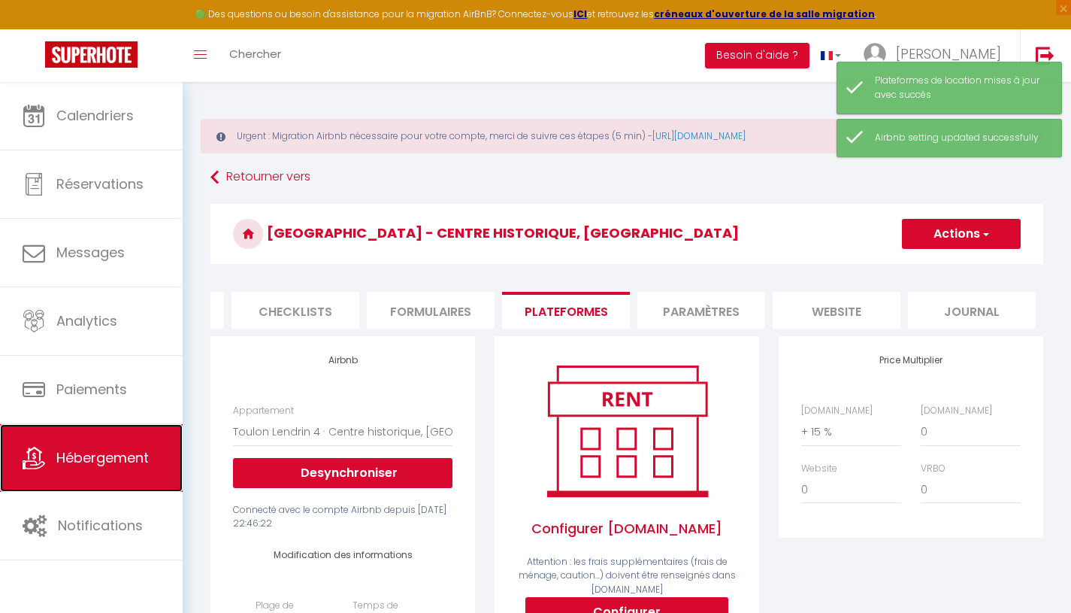
click at [98, 457] on span "Hébergement" at bounding box center [102, 457] width 92 height 19
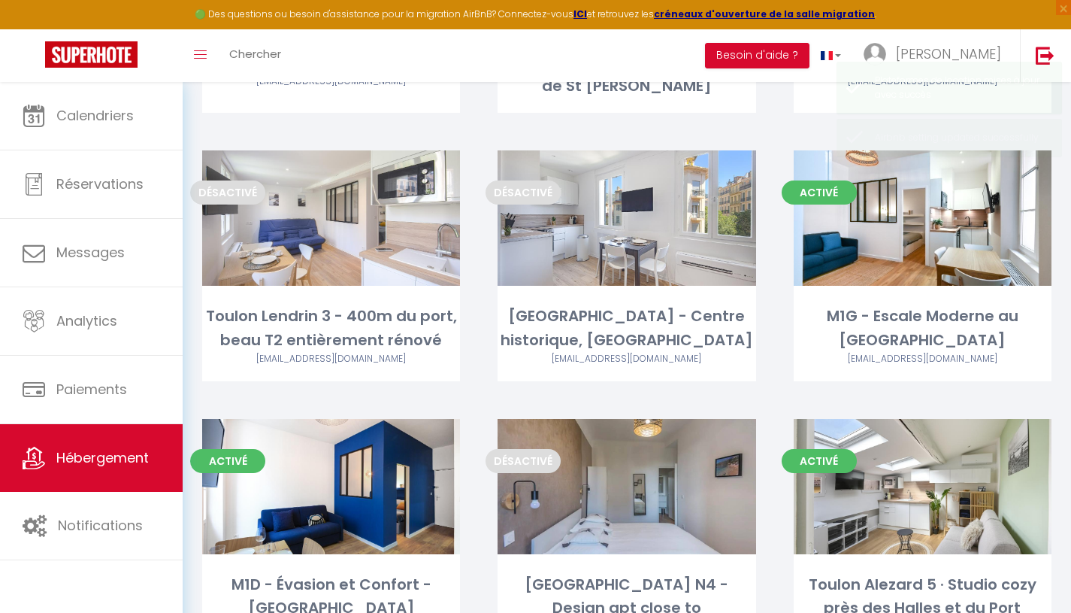
scroll to position [680, 0]
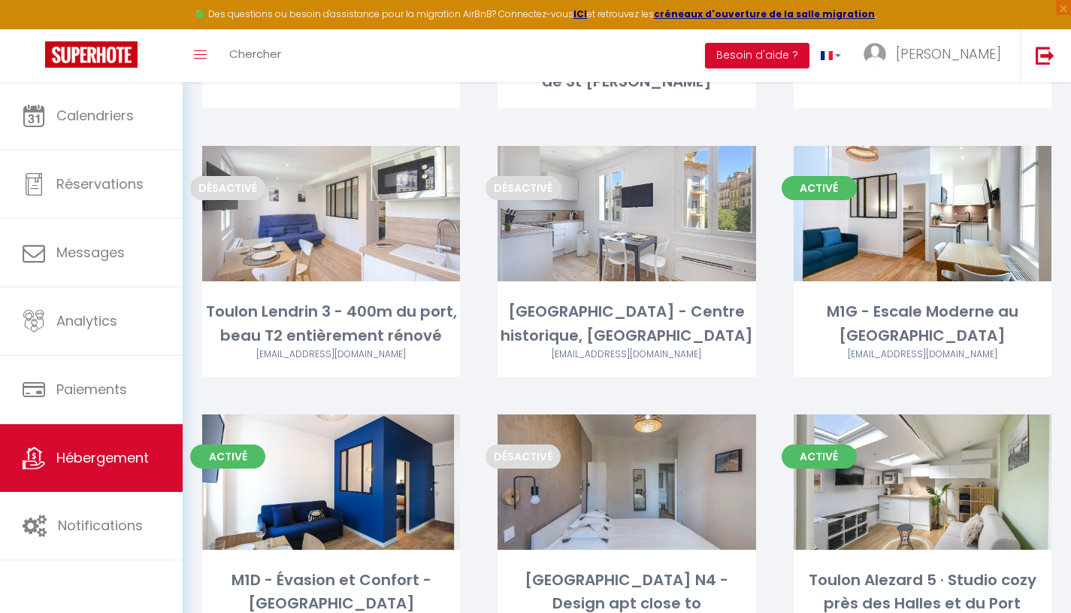
click at [908, 218] on link "Editer" at bounding box center [922, 213] width 90 height 30
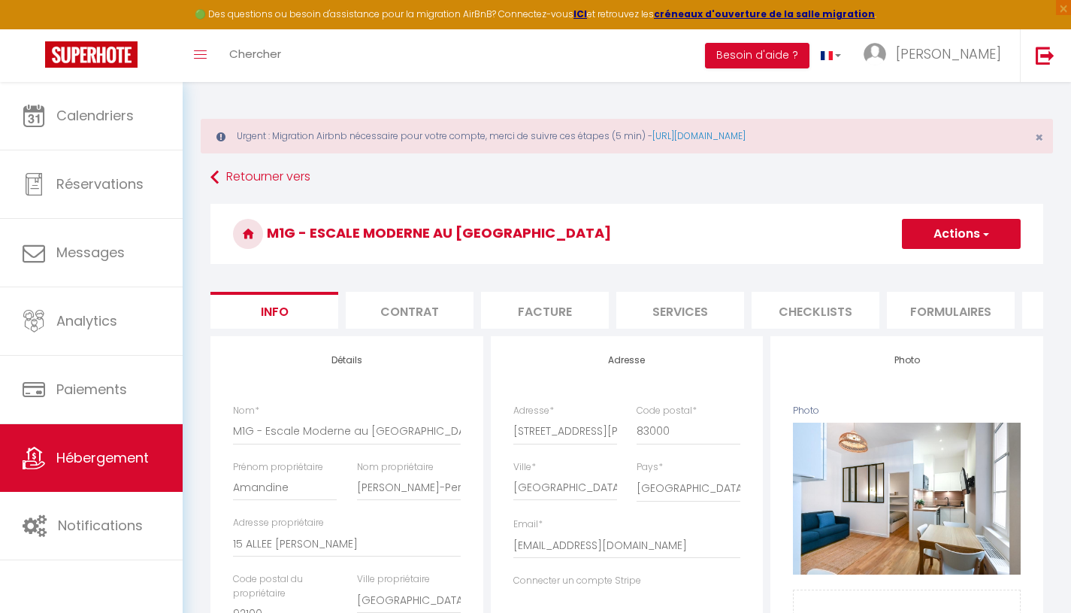
scroll to position [0, 520]
click at [583, 307] on li "Plateformes" at bounding box center [566, 310] width 128 height 37
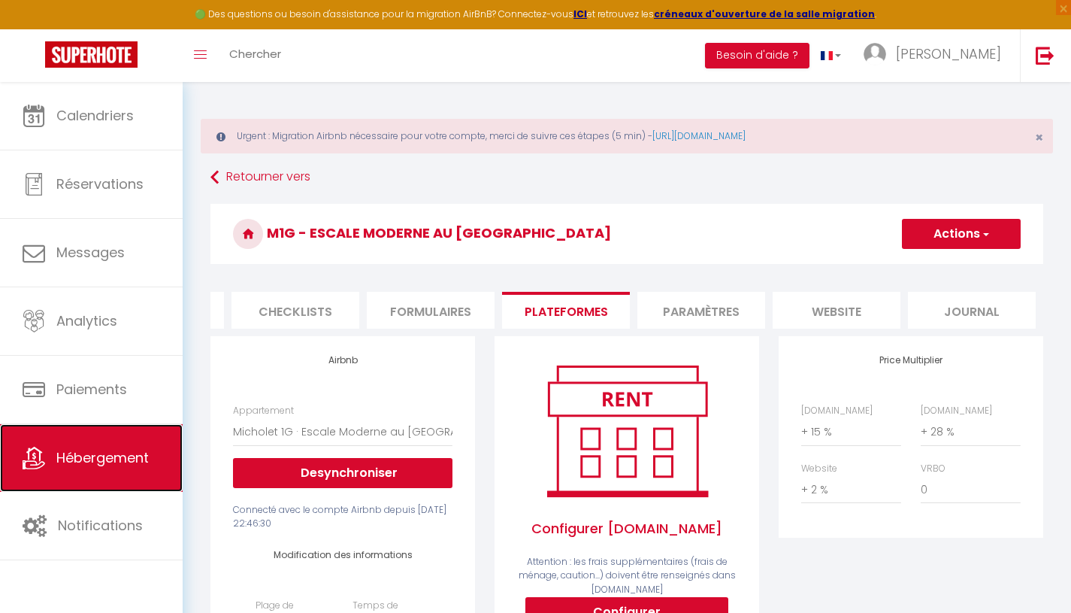
click at [80, 453] on span "Hébergement" at bounding box center [102, 457] width 92 height 19
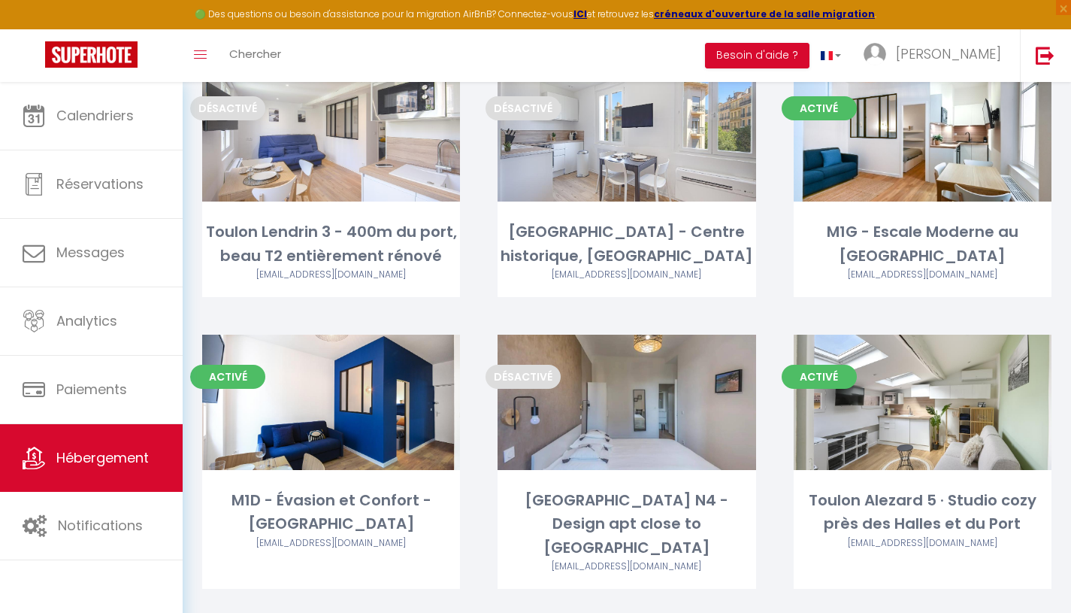
scroll to position [767, 0]
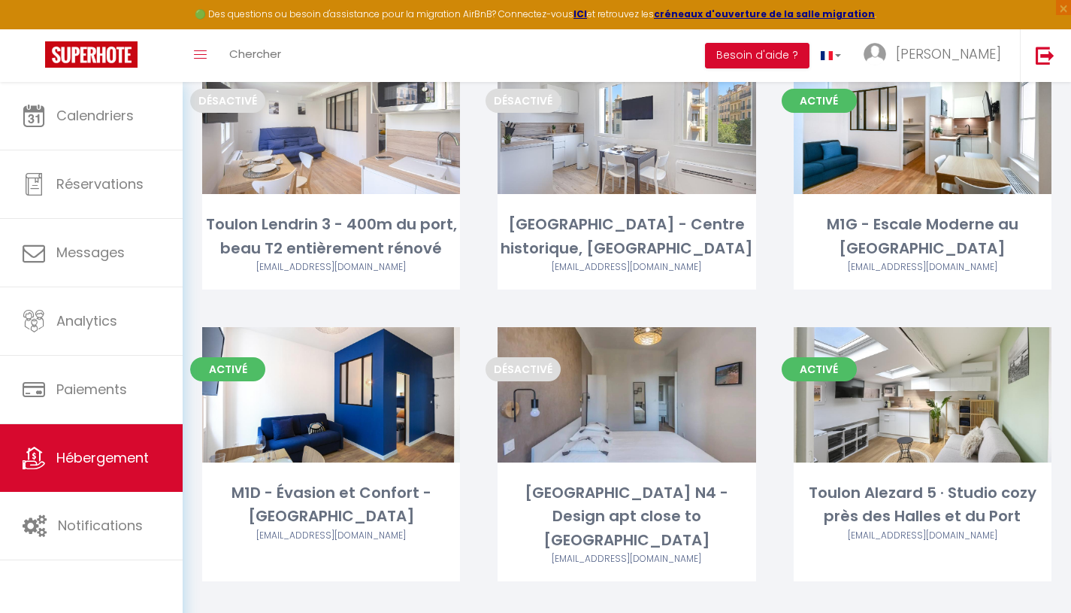
click at [923, 388] on link "Editer" at bounding box center [922, 395] width 90 height 30
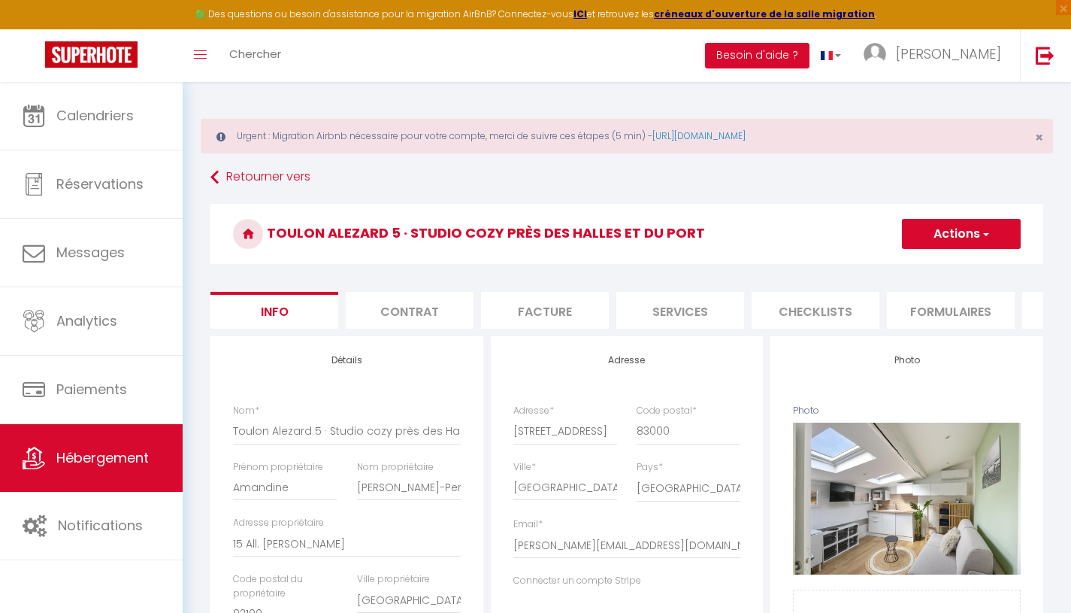
click at [579, 304] on li "Plateformes" at bounding box center [566, 310] width 128 height 37
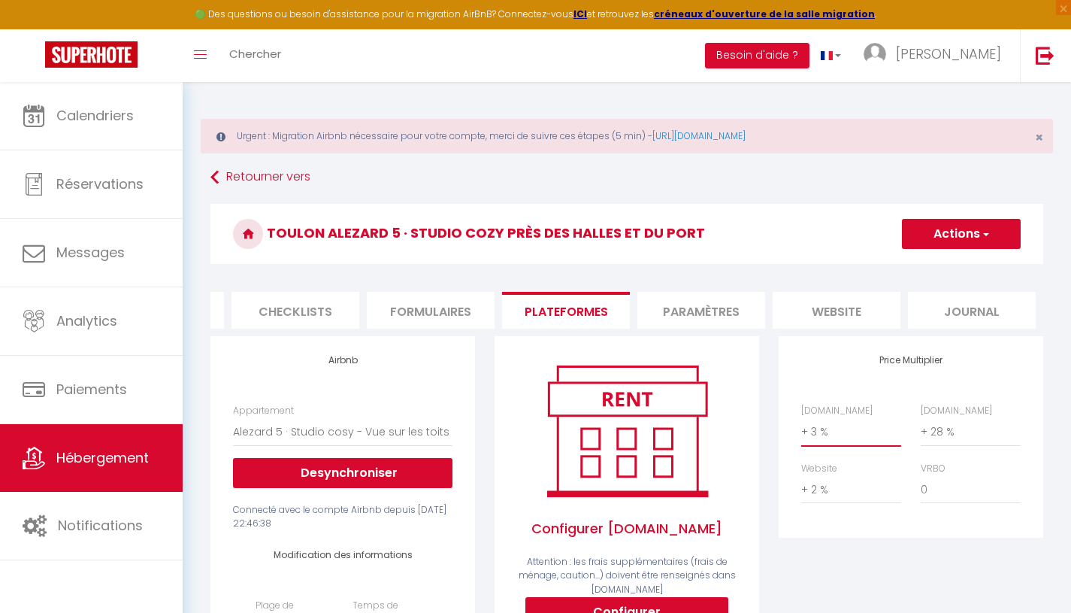
click at [873, 446] on select "0 + 1 % + 2 % + 3 % + 4 % + 5 % + 6 % + 7 % + 8 % + 9 %" at bounding box center [851, 431] width 100 height 29
click at [801, 428] on select "0 + 1 % + 2 % + 3 % + 4 % + 5 % + 6 % + 7 % + 8 % + 9 %" at bounding box center [851, 431] width 100 height 29
click at [970, 225] on button "Actions" at bounding box center [961, 234] width 119 height 30
click at [950, 266] on link "Enregistrer" at bounding box center [960, 267] width 119 height 20
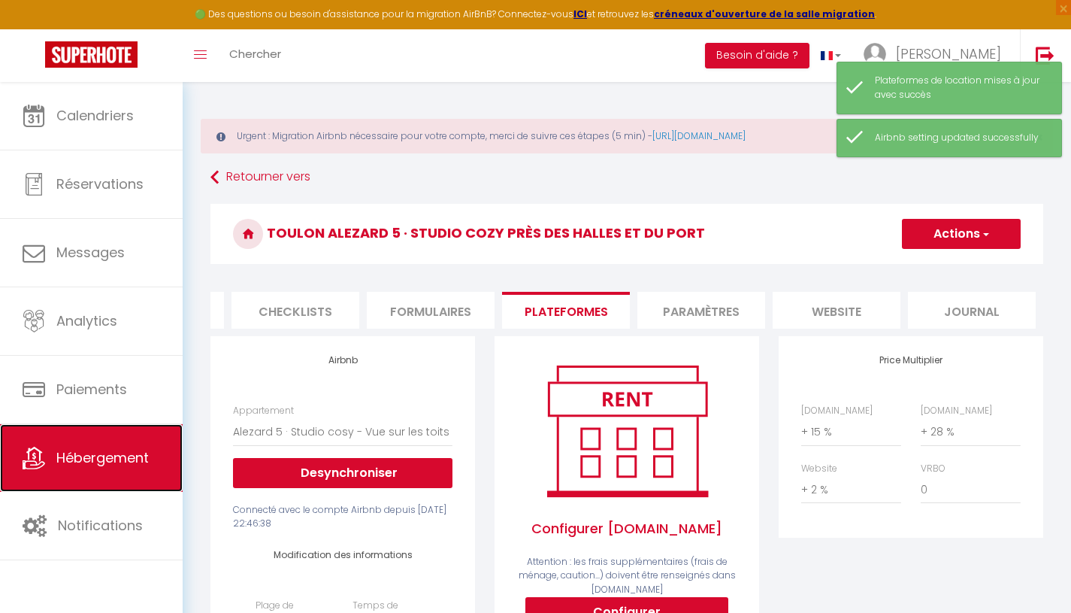
click at [107, 463] on span "Hébergement" at bounding box center [102, 457] width 92 height 19
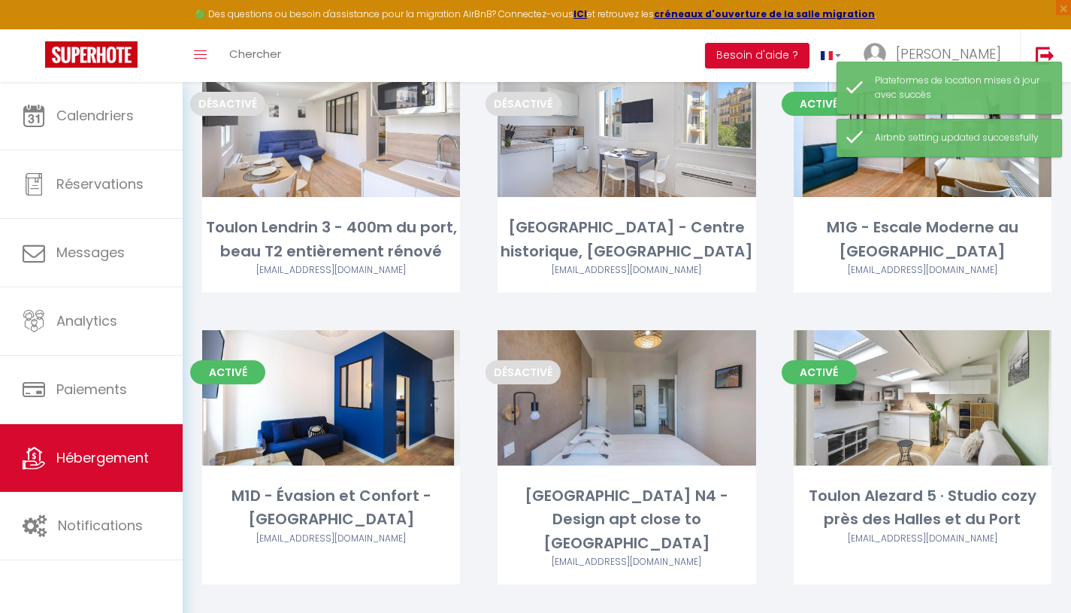
scroll to position [767, 0]
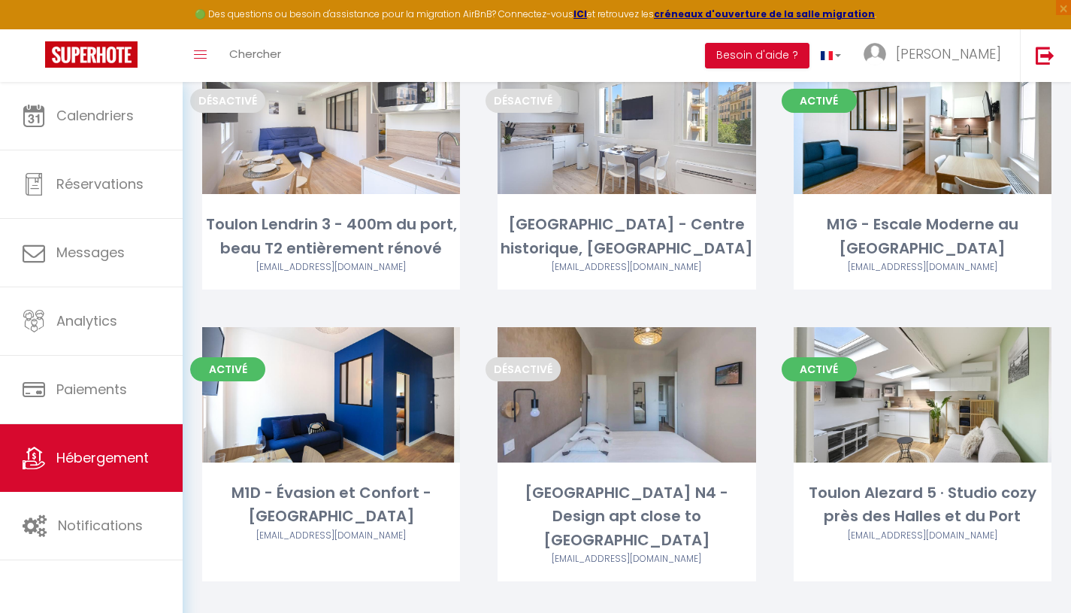
click at [638, 399] on link "Editer" at bounding box center [627, 395] width 90 height 30
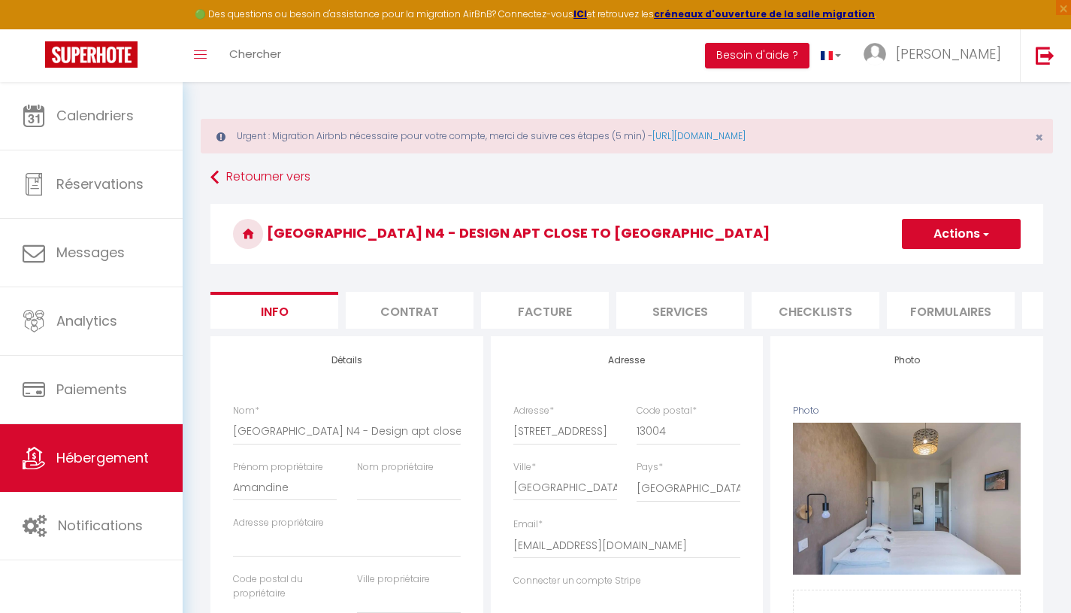
click at [991, 237] on button "Actions" at bounding box center [961, 234] width 119 height 30
click at [585, 307] on li "Plateformes" at bounding box center [566, 310] width 128 height 37
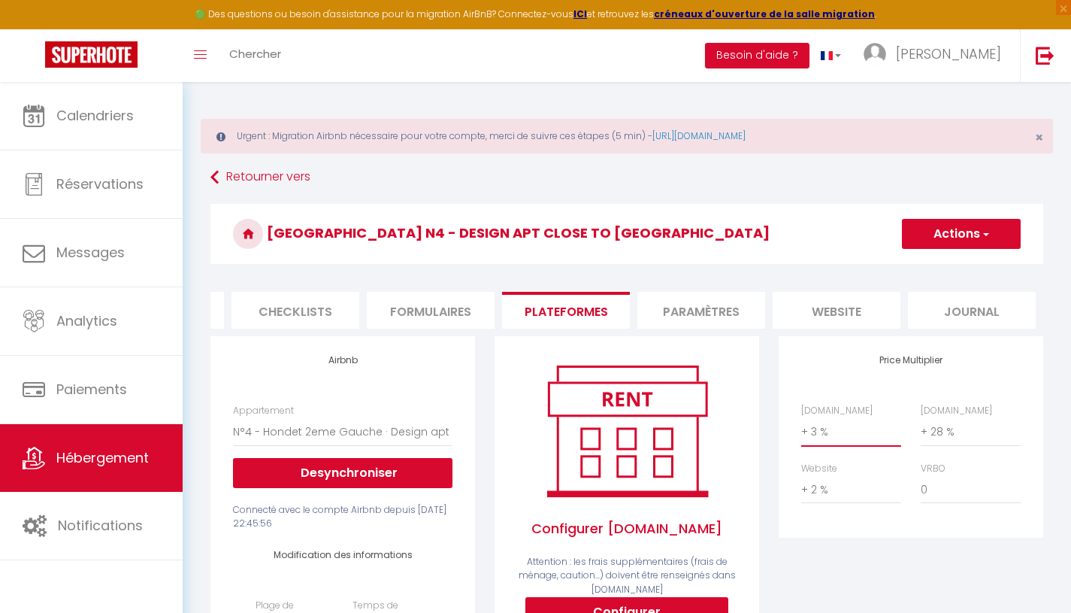
click at [830, 446] on select "0 + 1 % + 2 % + 3 % + 4 % + 5 % + 6 % + 7 % + 8 % + 9 %" at bounding box center [851, 431] width 100 height 29
click at [801, 428] on select "0 + 1 % + 2 % + 3 % + 4 % + 5 % + 6 % + 7 % + 8 % + 9 %" at bounding box center [851, 431] width 100 height 29
click at [946, 232] on button "Actions" at bounding box center [961, 234] width 119 height 30
click at [935, 264] on link "Enregistrer" at bounding box center [960, 267] width 119 height 20
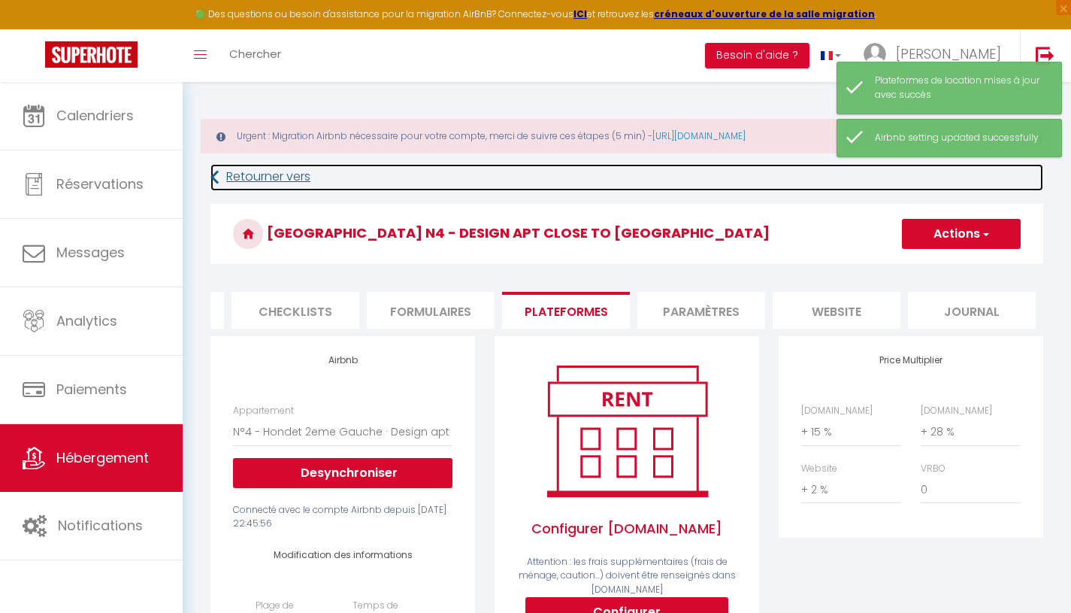
click at [241, 175] on link "Retourner vers" at bounding box center [626, 177] width 833 height 27
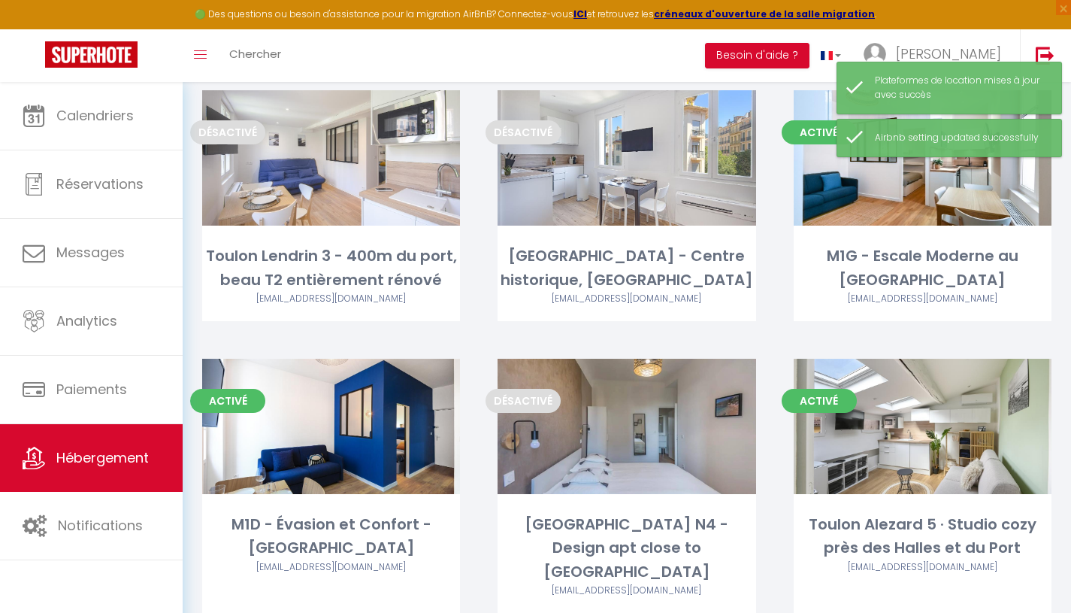
scroll to position [767, 0]
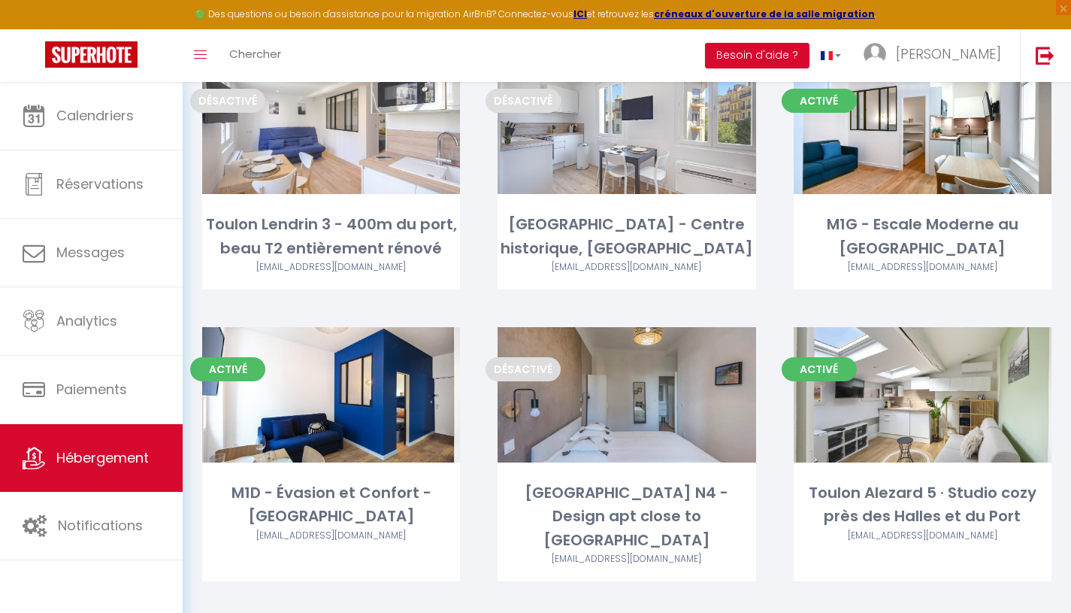
click at [414, 168] on div "Editer" at bounding box center [331, 126] width 258 height 135
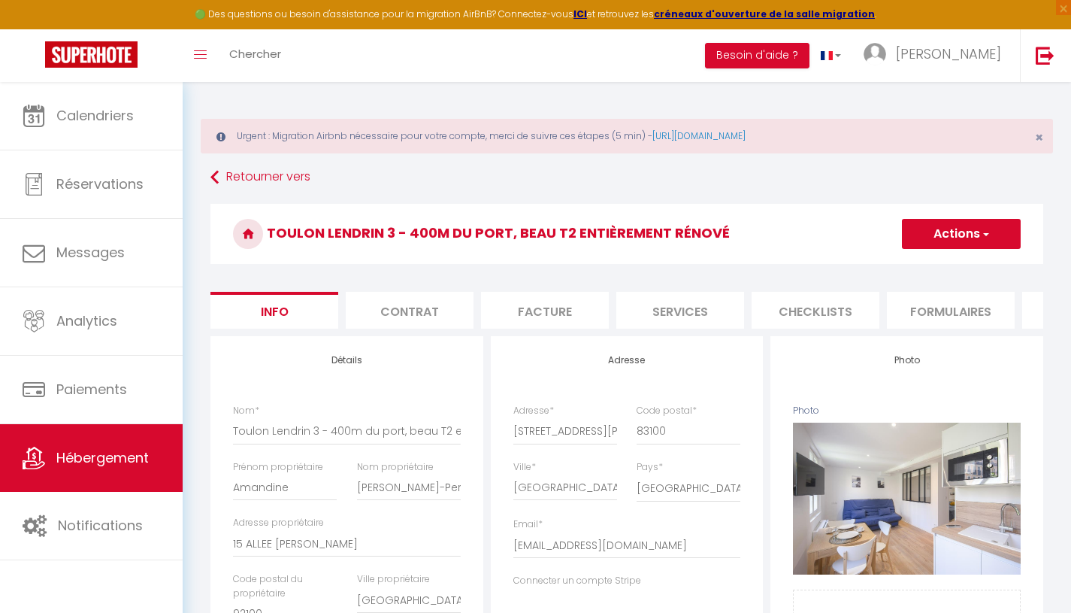
click at [592, 313] on li "Plateformes" at bounding box center [566, 310] width 128 height 37
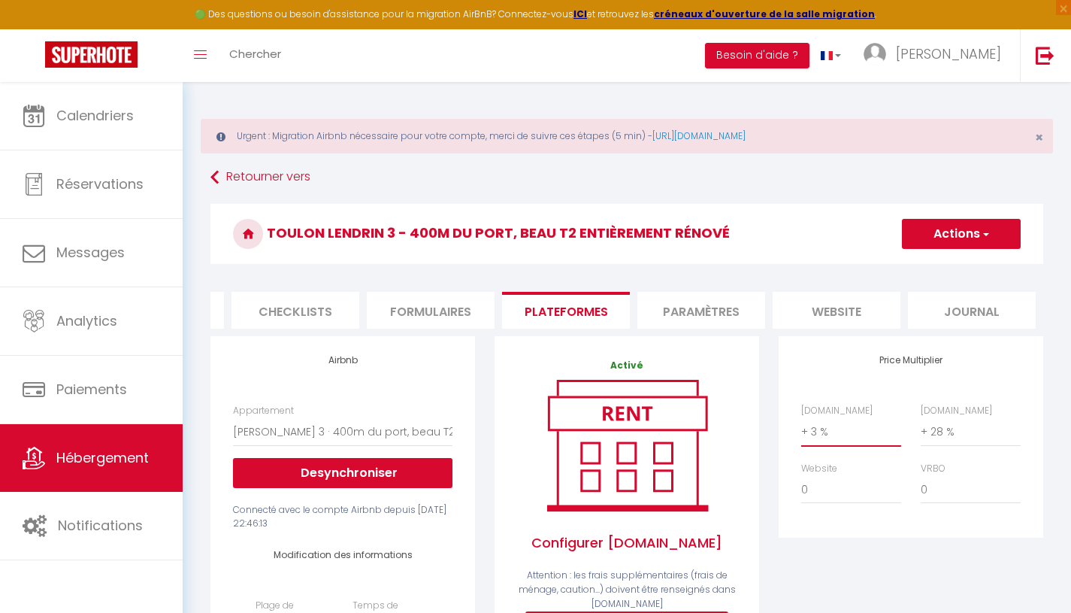
click at [835, 446] on select "0 + 1 % + 2 % + 3 % + 4 % + 5 % + 6 % + 7 % + 8 % + 9 %" at bounding box center [851, 431] width 100 height 29
click at [801, 428] on select "0 + 1 % + 2 % + 3 % + 4 % + 5 % + 6 % + 7 % + 8 % + 9 %" at bounding box center [851, 431] width 100 height 29
click at [960, 235] on button "Actions" at bounding box center [961, 234] width 119 height 30
click at [945, 263] on link "Enregistrer" at bounding box center [960, 267] width 119 height 20
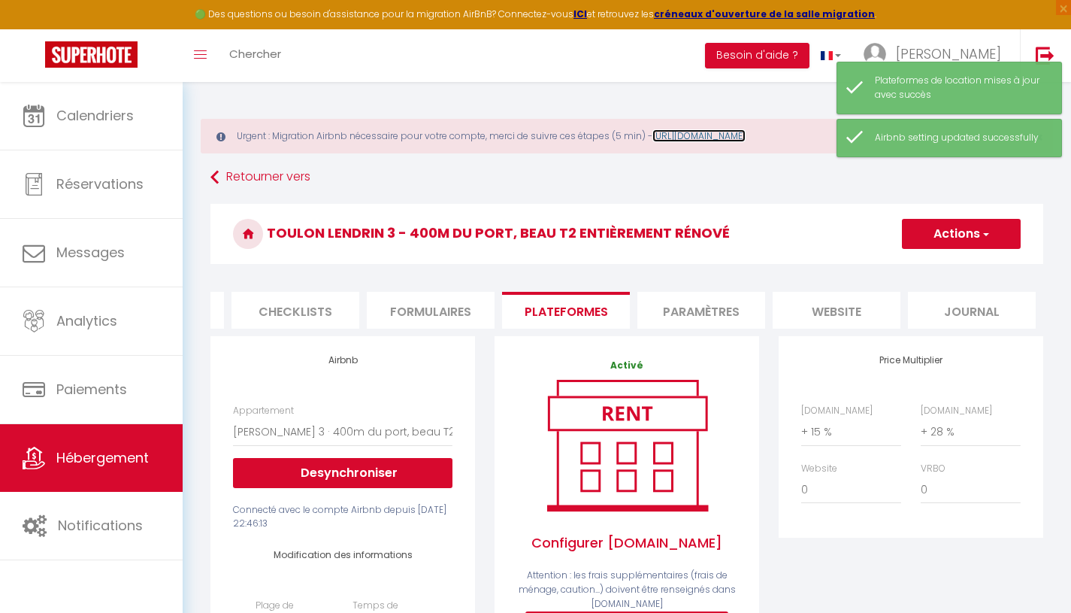
click at [730, 132] on link "[URL][DOMAIN_NAME]" at bounding box center [698, 135] width 93 height 13
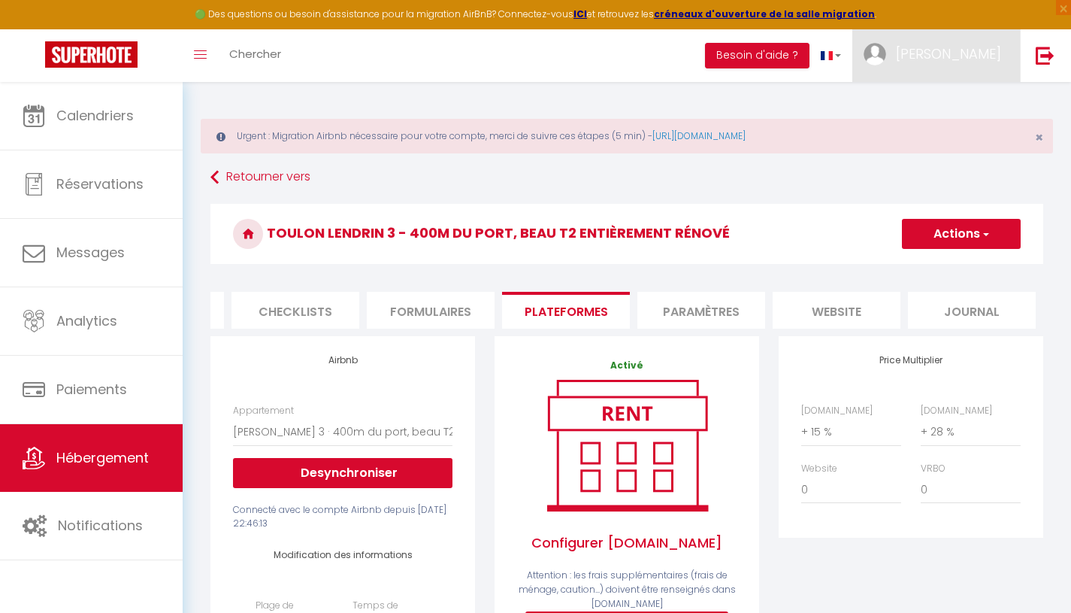
click at [966, 54] on span "[PERSON_NAME]" at bounding box center [948, 53] width 105 height 19
click at [966, 106] on link "Paramètres" at bounding box center [959, 105] width 111 height 26
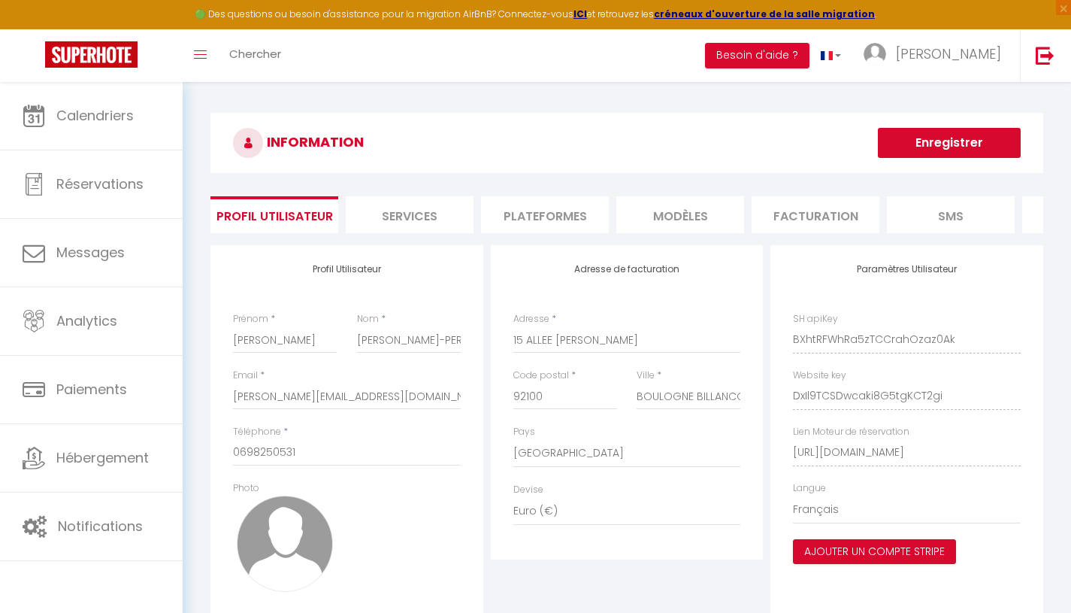
click at [561, 205] on li "Plateformes" at bounding box center [545, 214] width 128 height 37
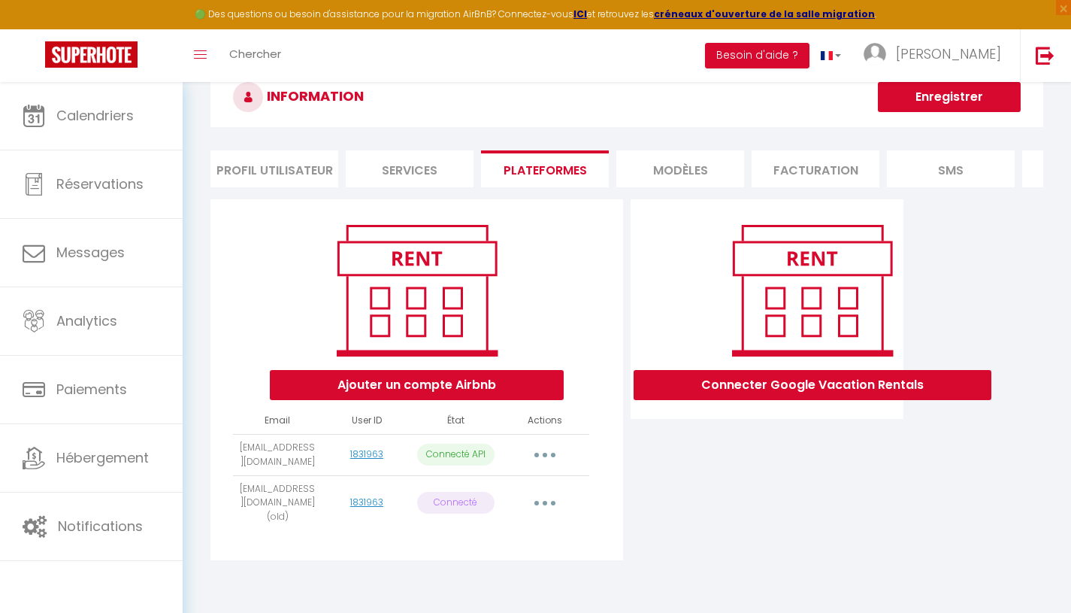
scroll to position [82, 0]
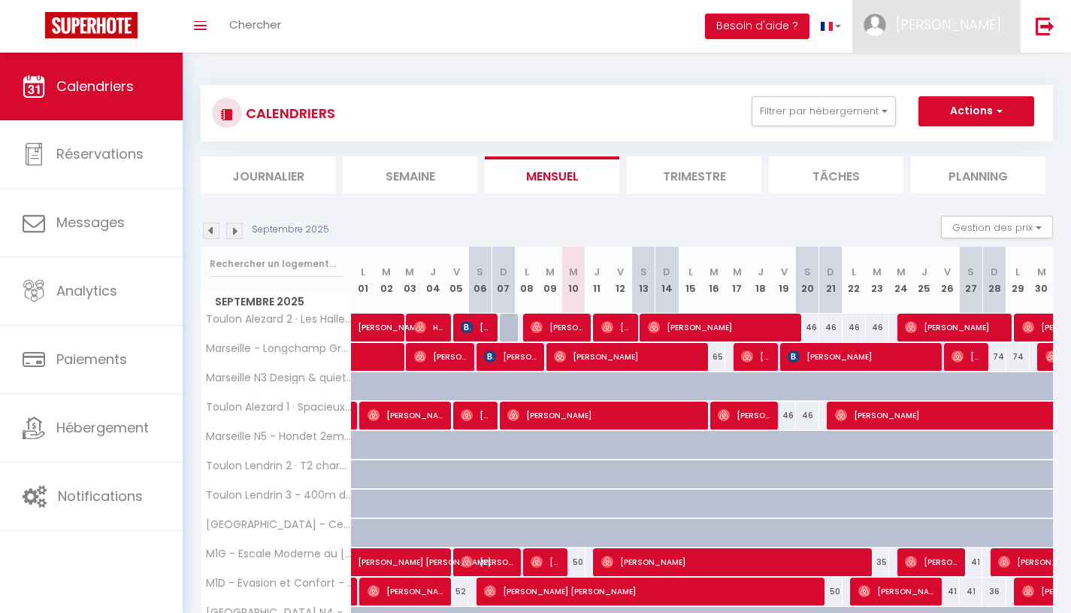
click at [978, 24] on span "[PERSON_NAME]" at bounding box center [948, 24] width 105 height 19
click at [960, 76] on link "Paramètres" at bounding box center [959, 75] width 111 height 26
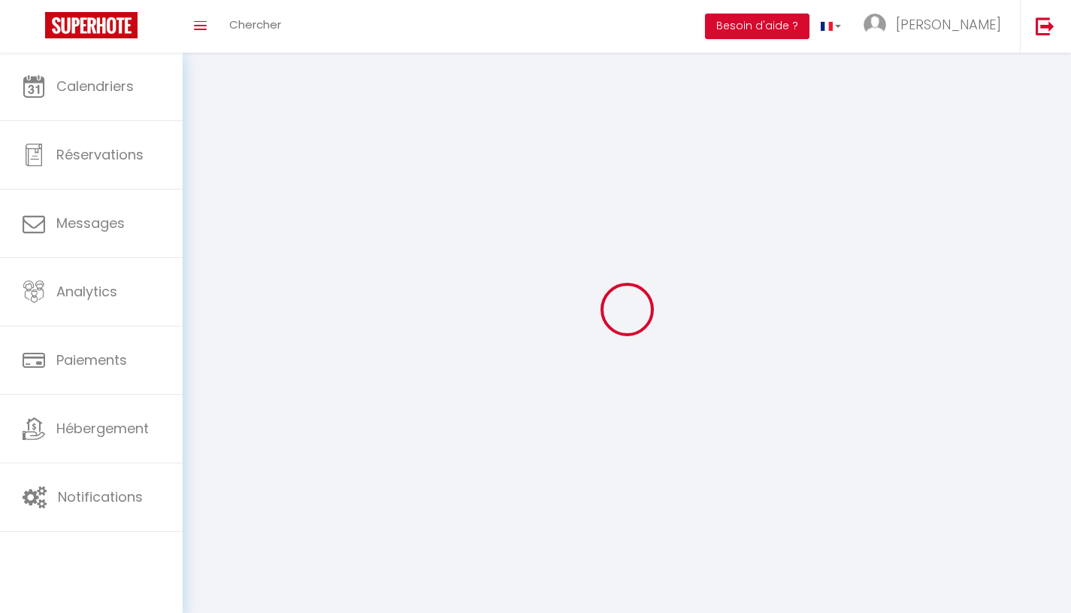
type input "[PERSON_NAME]"
type input "[PERSON_NAME]-PERROT"
type input "0698250531"
type input "15 ALLEE [PERSON_NAME]"
type input "92100"
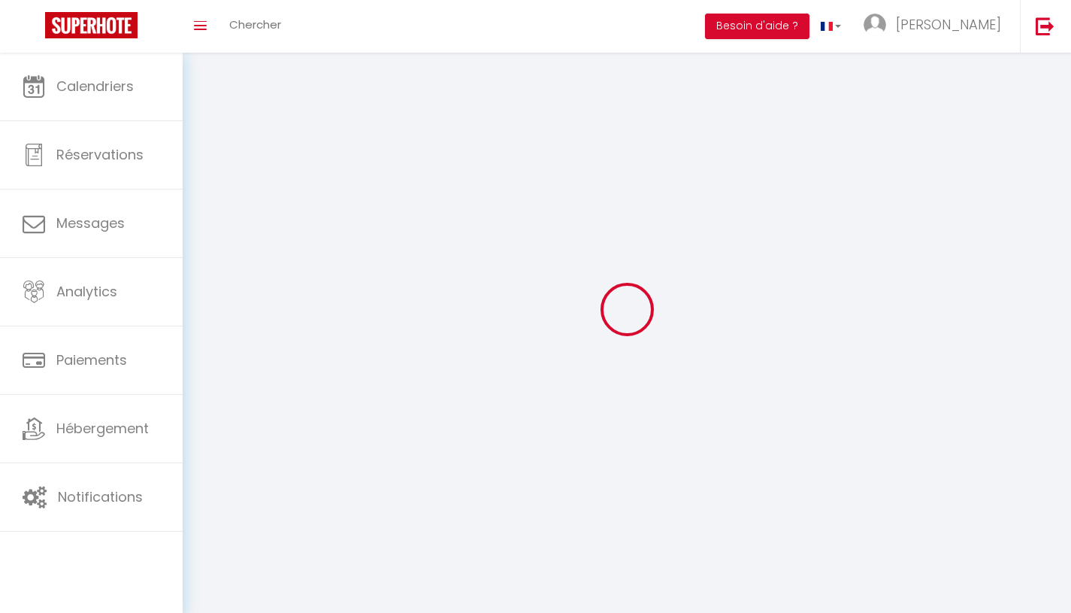
type input "BOULOGNE BILLANCOURT"
type input "BXhtRFWhRa5zTCCrahOzaz0Ak"
type input "DxIl9TCSDwcaki8G5tgKCT2gi"
select select "28"
select select "fr"
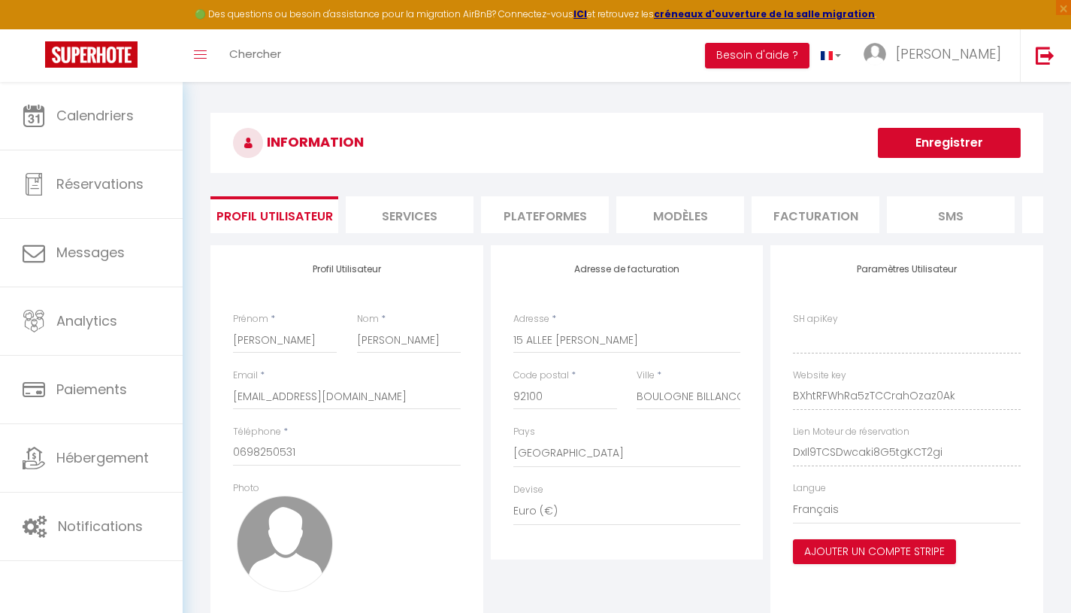
type input "BXhtRFWhRa5zTCCrahOzaz0Ak"
type input "DxIl9TCSDwcaki8G5tgKCT2gi"
type input "[URL][DOMAIN_NAME]"
click at [558, 220] on li "Plateformes" at bounding box center [545, 214] width 128 height 37
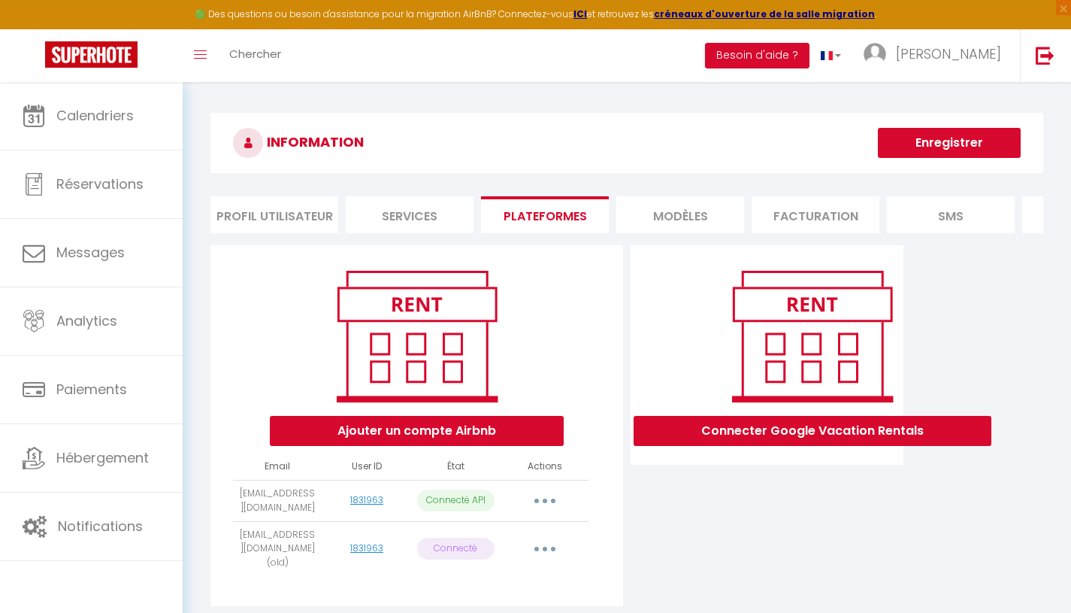
scroll to position [82, 0]
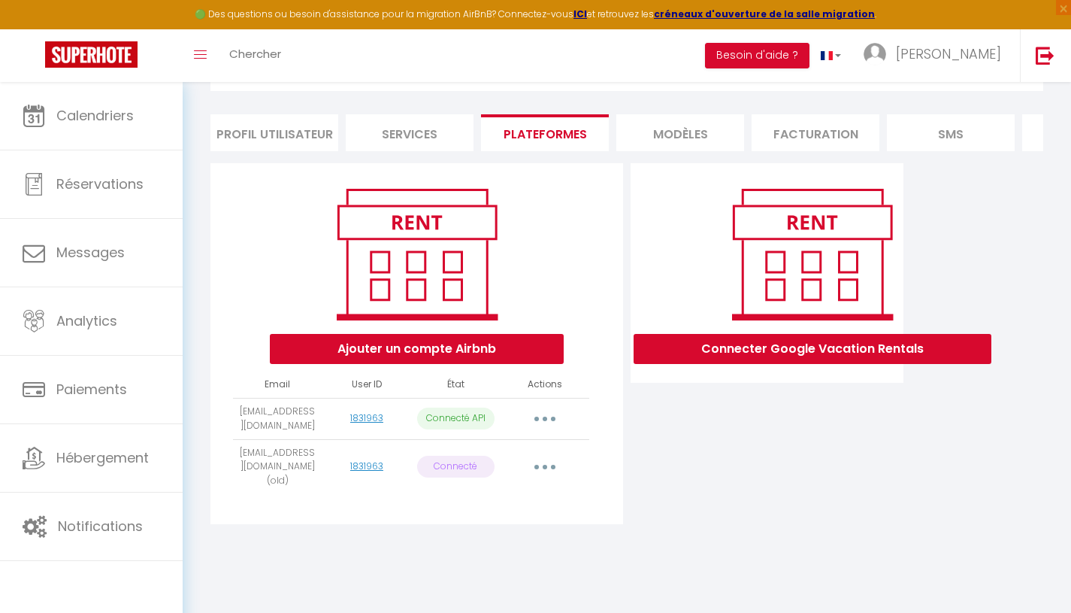
click at [554, 479] on button "button" at bounding box center [545, 467] width 42 height 24
click at [587, 439] on td "Importer les appartements Supprimer Reconnecter le compte" at bounding box center [545, 418] width 89 height 41
click at [545, 421] on icon "button" at bounding box center [545, 418] width 5 height 5
click at [519, 519] on link "Reconnecter le compte" at bounding box center [478, 507] width 166 height 26
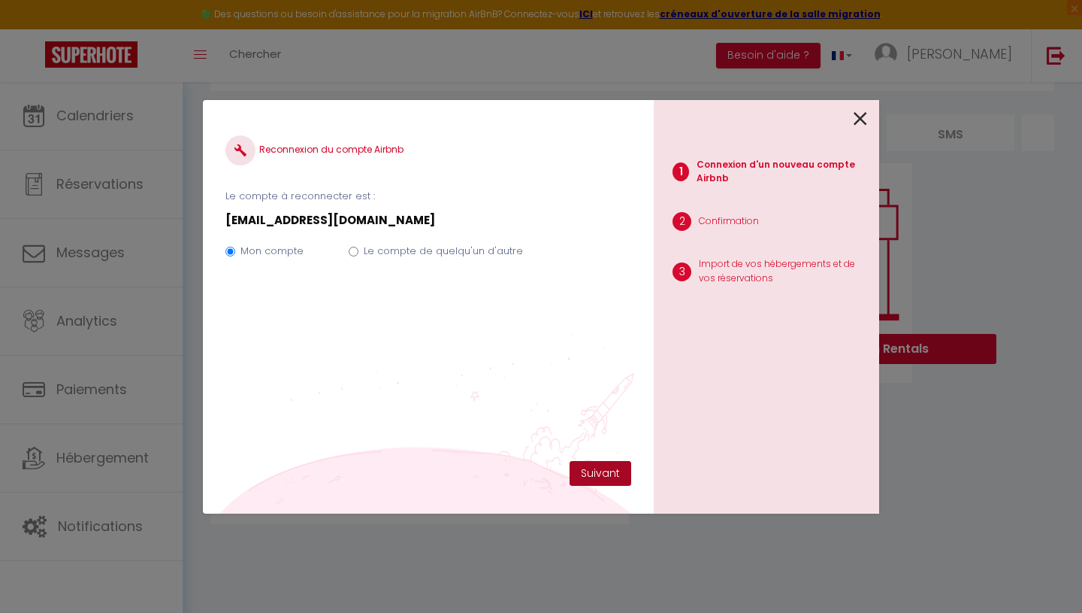
click at [616, 474] on button "Suivant" at bounding box center [601, 474] width 62 height 26
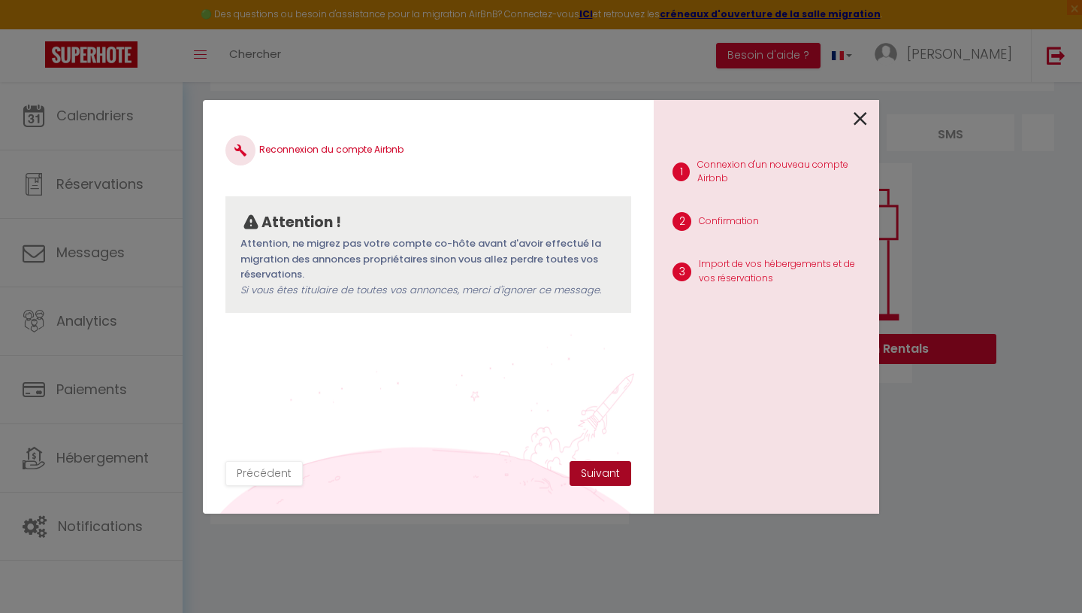
click at [606, 476] on button "Suivant" at bounding box center [601, 474] width 62 height 26
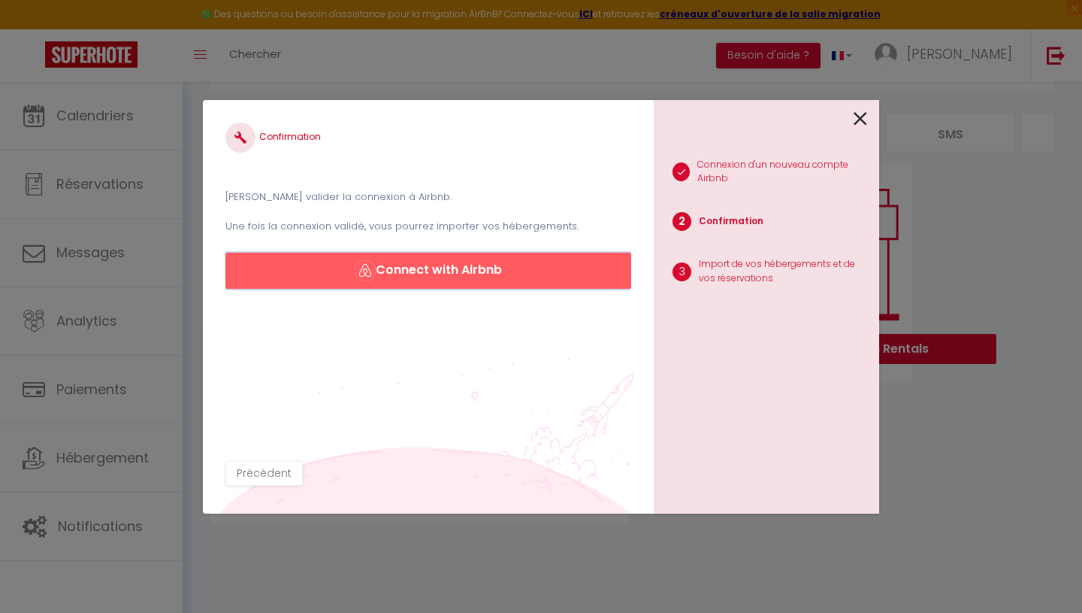
click at [478, 262] on button "Connect with Airbnb" at bounding box center [428, 271] width 406 height 36
click at [856, 120] on icon at bounding box center [861, 118] width 14 height 23
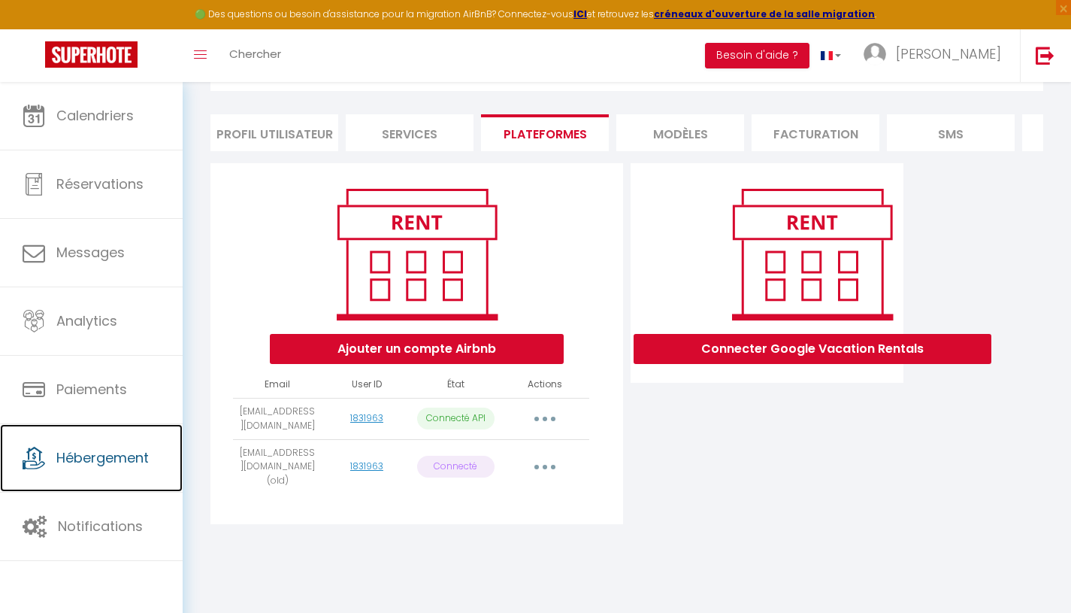
click at [89, 455] on span "Hébergement" at bounding box center [102, 457] width 92 height 19
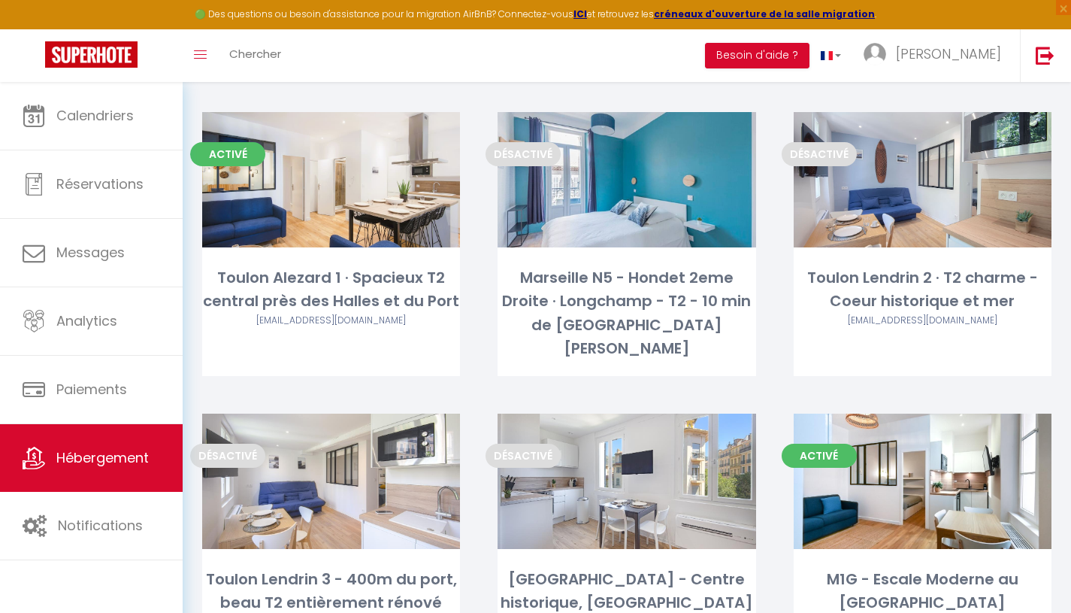
scroll to position [440, 0]
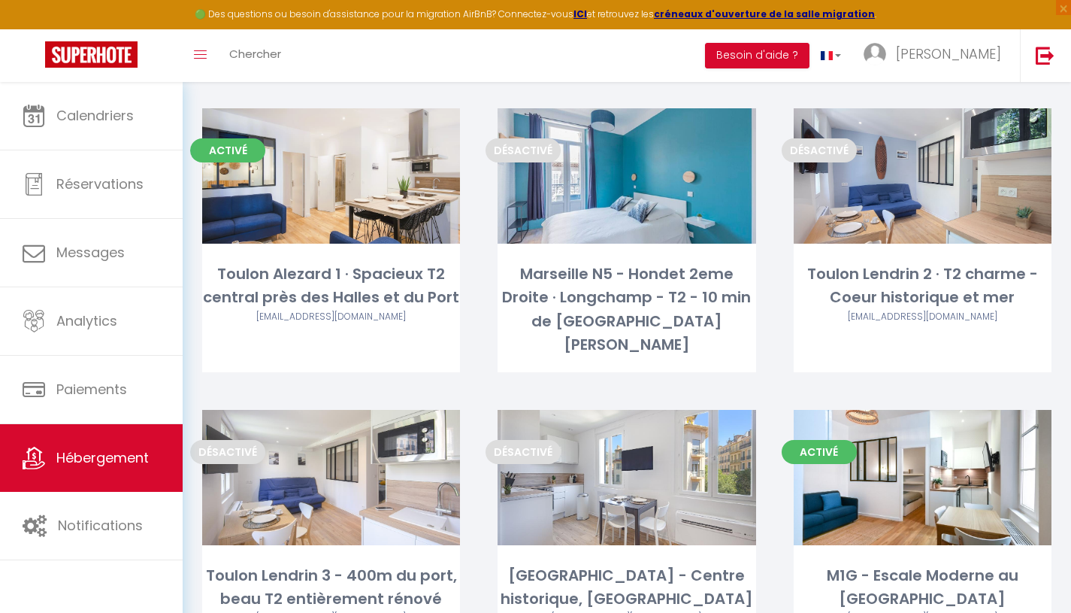
click at [665, 231] on div "Editer" at bounding box center [627, 175] width 258 height 135
click at [639, 176] on link "Editer" at bounding box center [627, 176] width 90 height 30
select select "3"
select select "2"
select select "1"
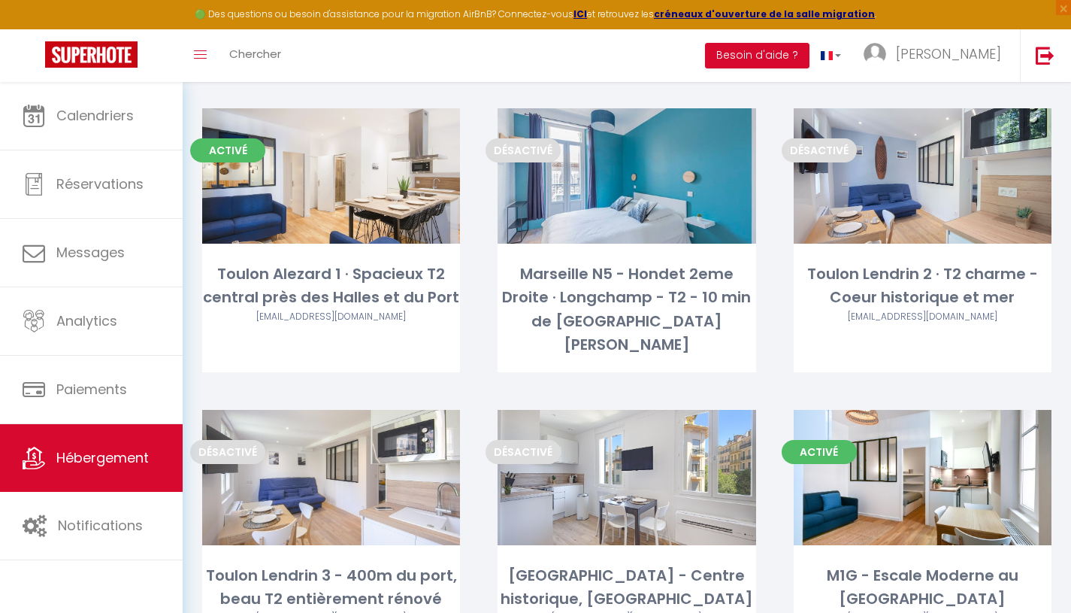
select select "1"
select select "28"
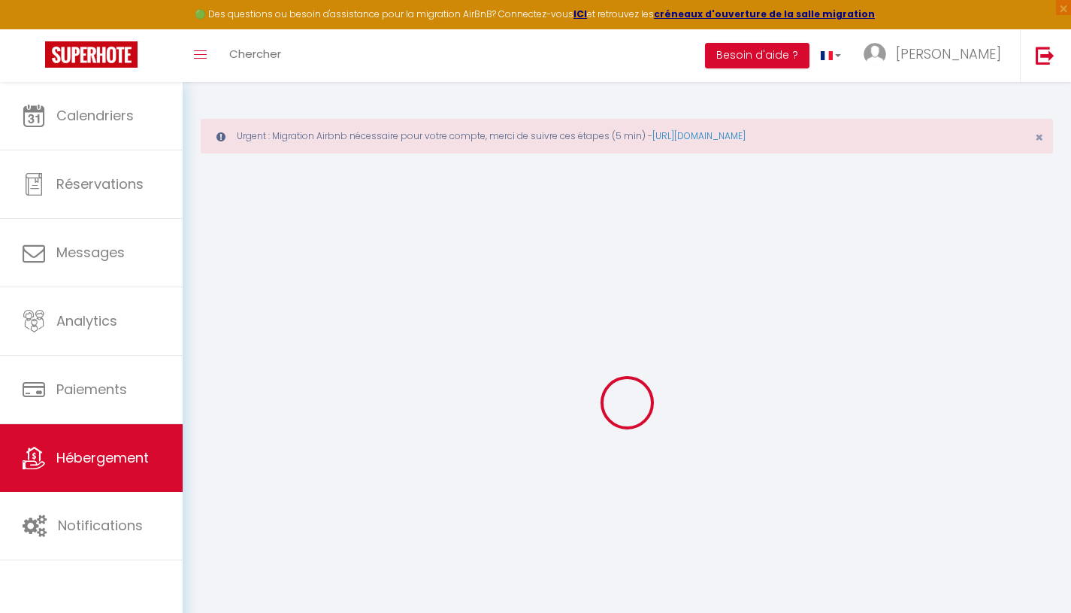
select select
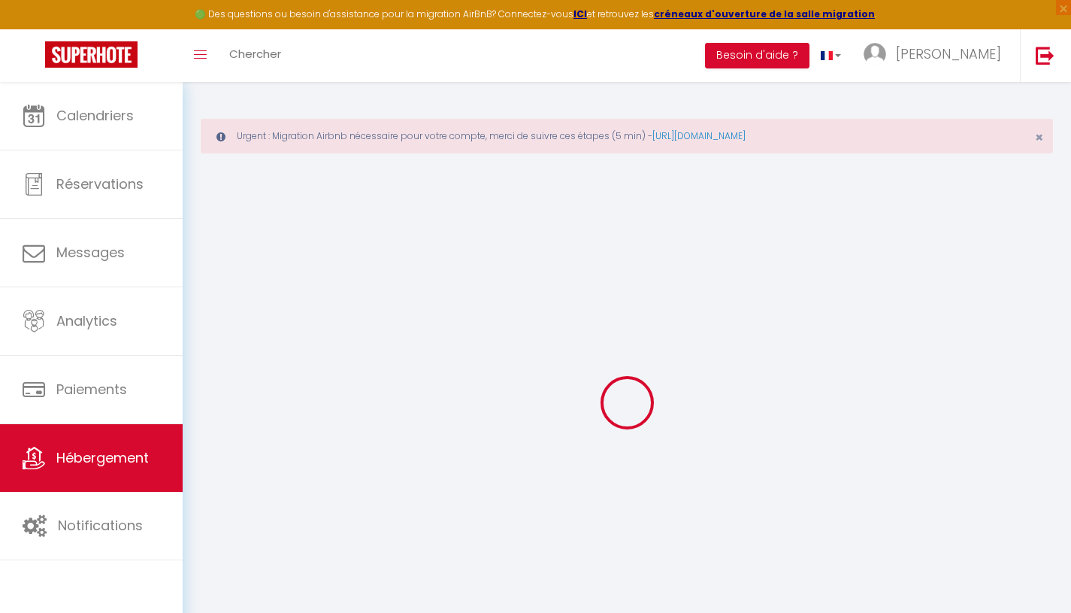
select select
checkbox input "false"
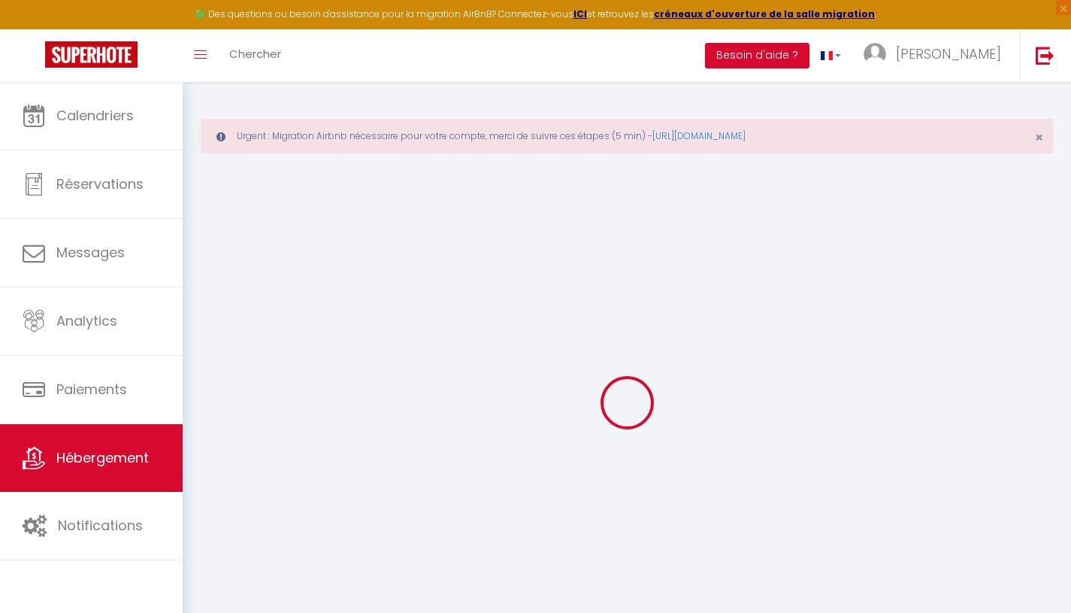
select select
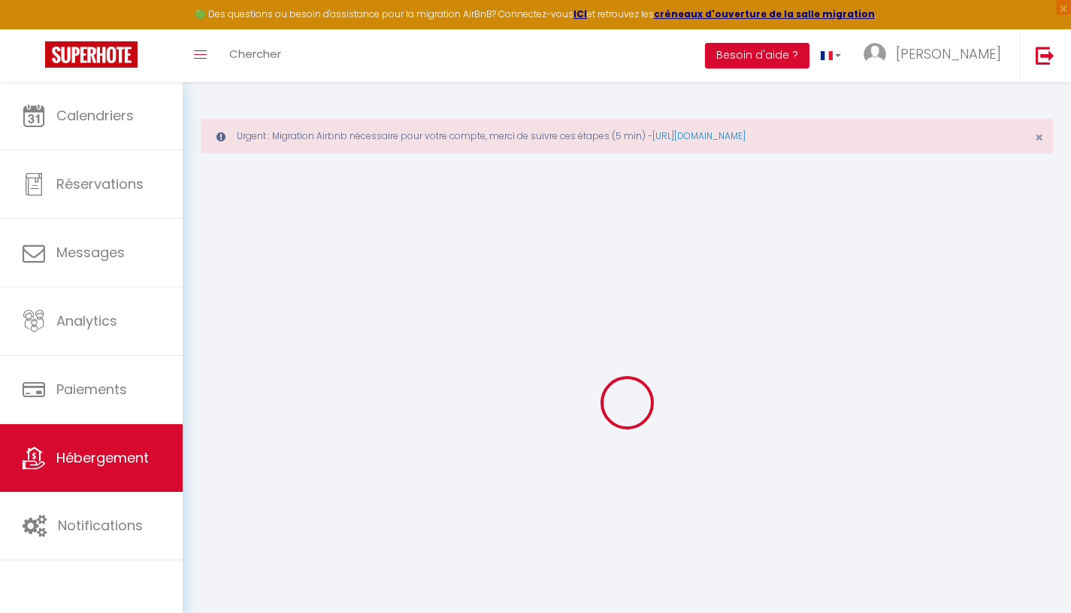
select select
checkbox input "false"
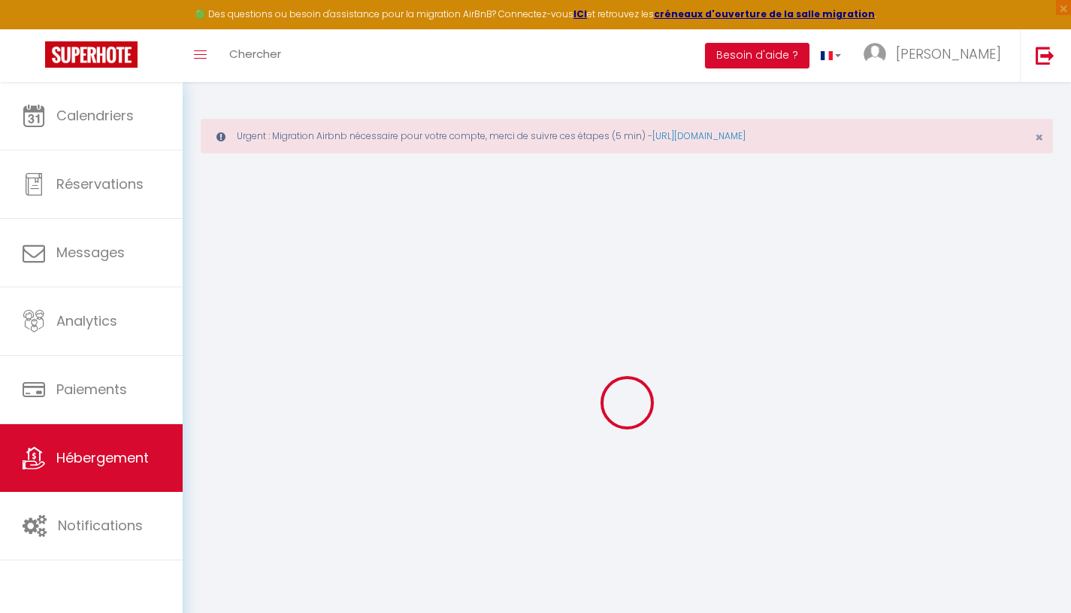
checkbox input "false"
select select
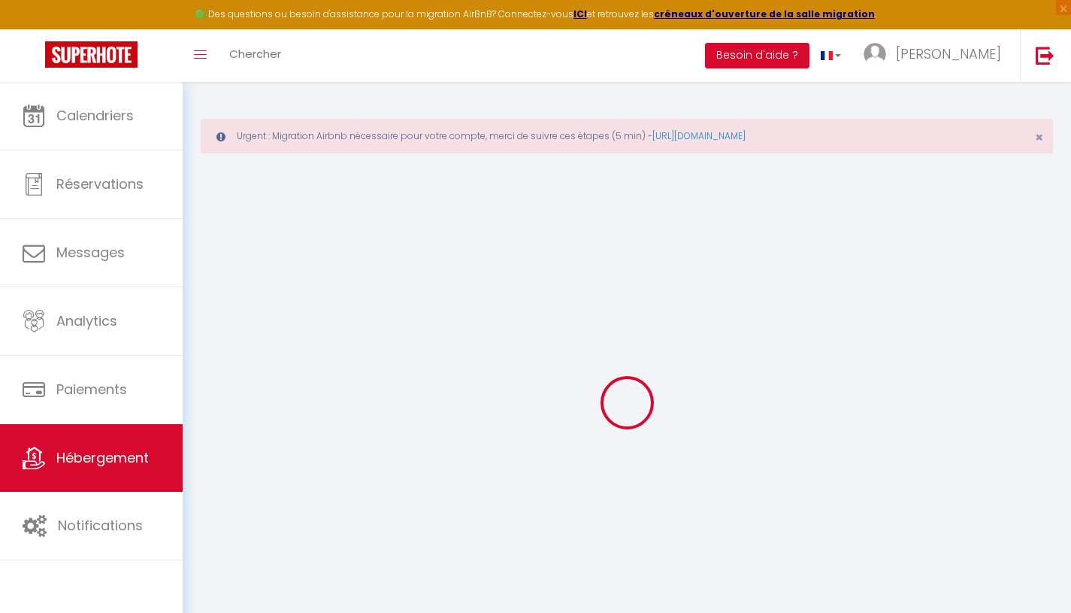
select select
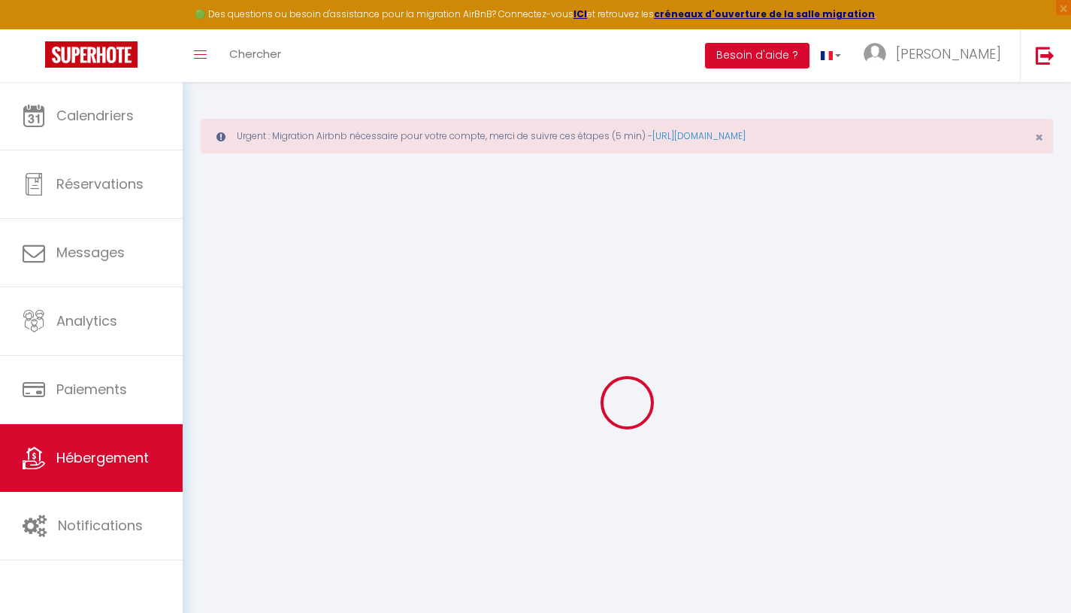
checkbox input "false"
select select
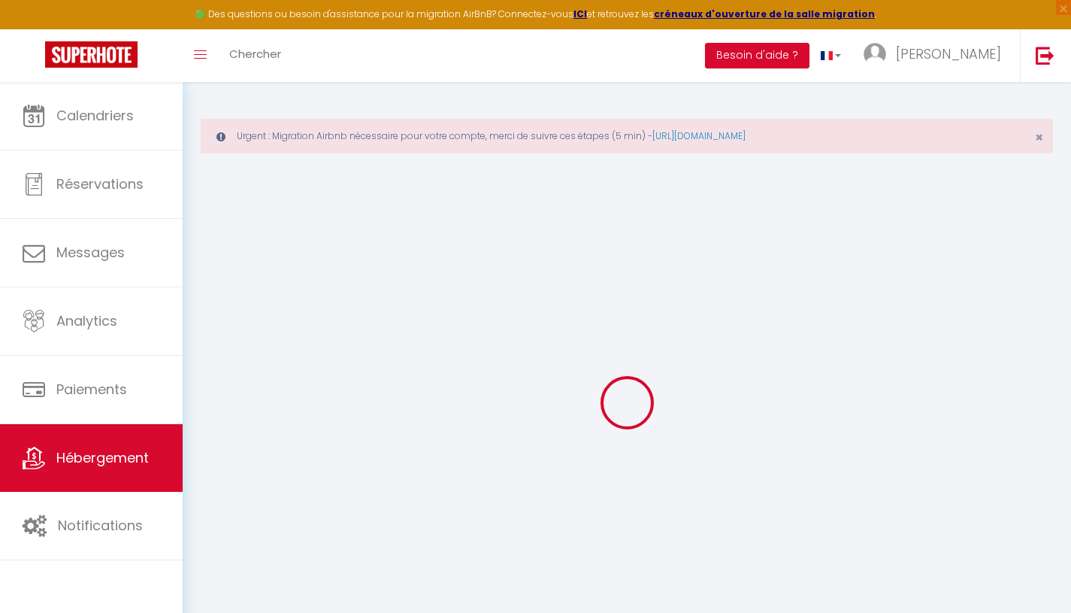
select select
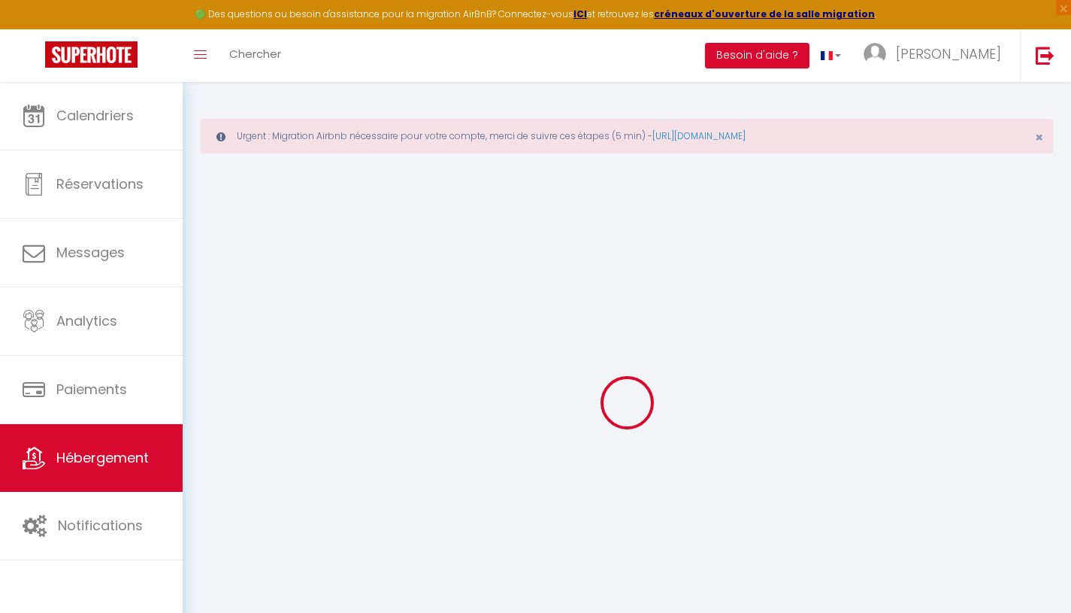
select select
checkbox input "false"
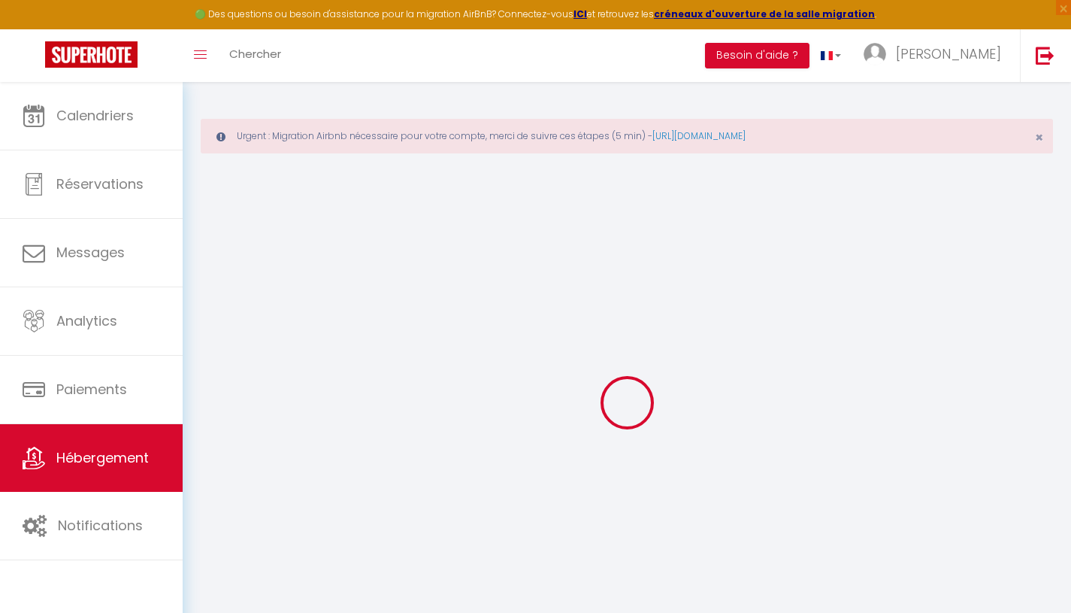
checkbox input "false"
select select
type input "Marseille N5 - Hondet 2eme Droite · Longchamp - T2 - 10 min de St [PERSON_NAME]"
type input "Amandine"
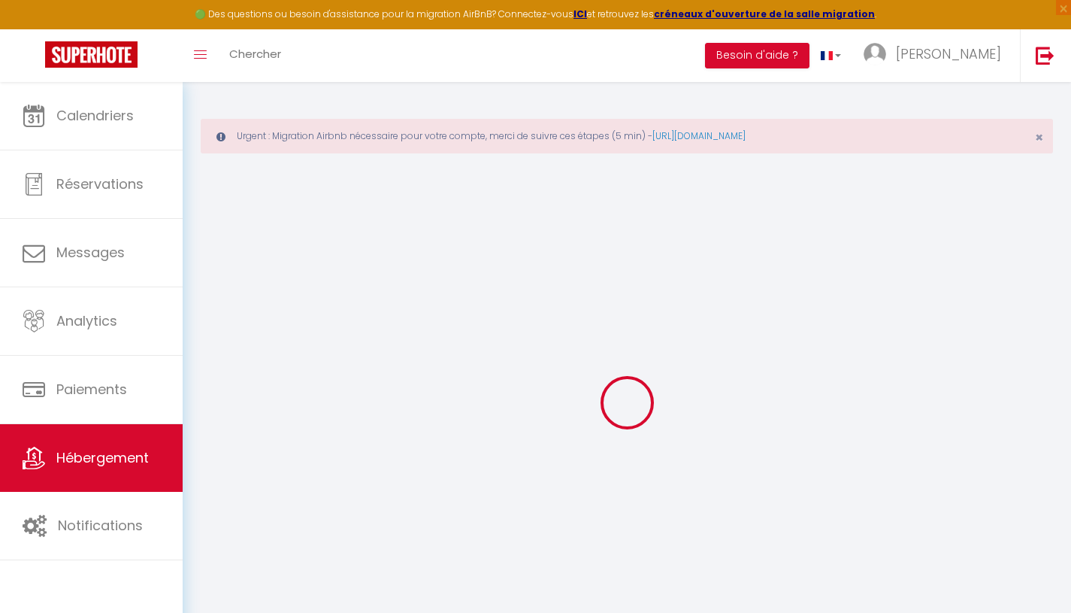
type input "90"
type input "11"
type input "35"
select select
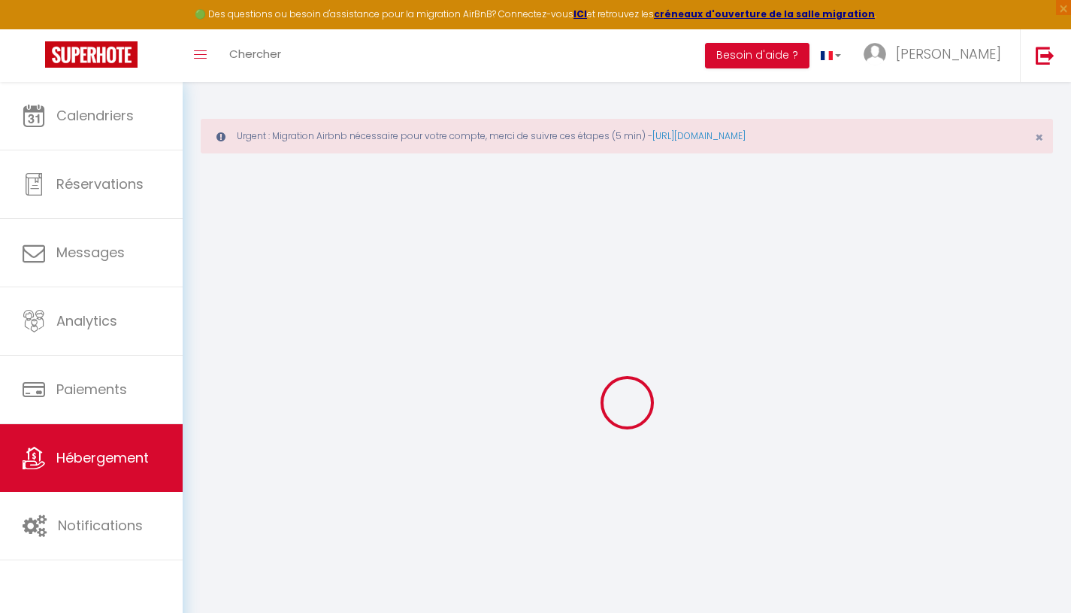
select select
type input "[STREET_ADDRESS]"
type input "13004"
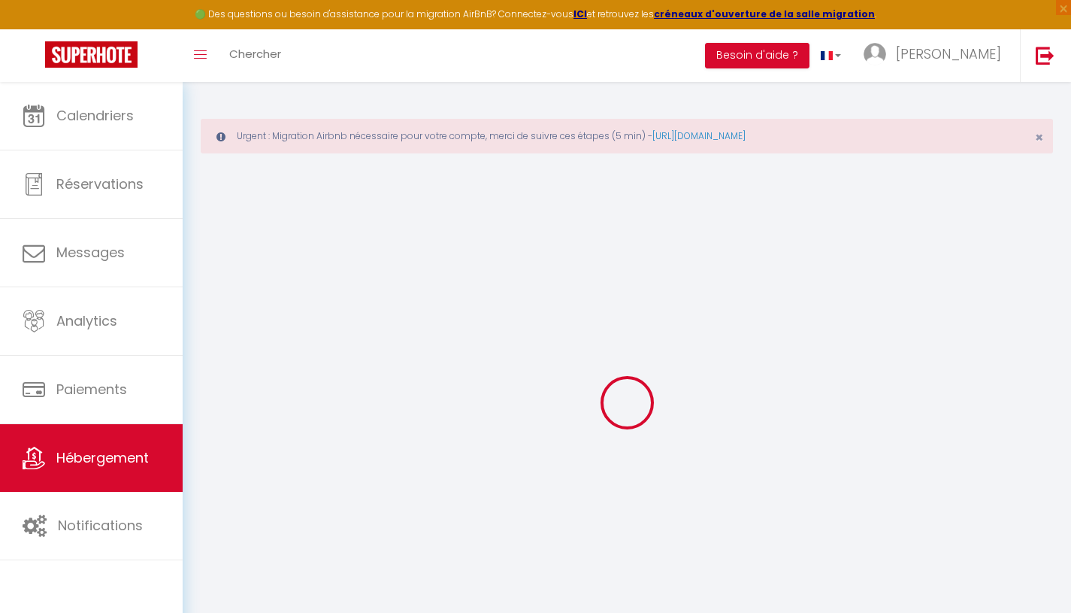
type input "[GEOGRAPHIC_DATA]"
type input "[PERSON_NAME][EMAIL_ADDRESS][DOMAIN_NAME]"
select select
checkbox input "false"
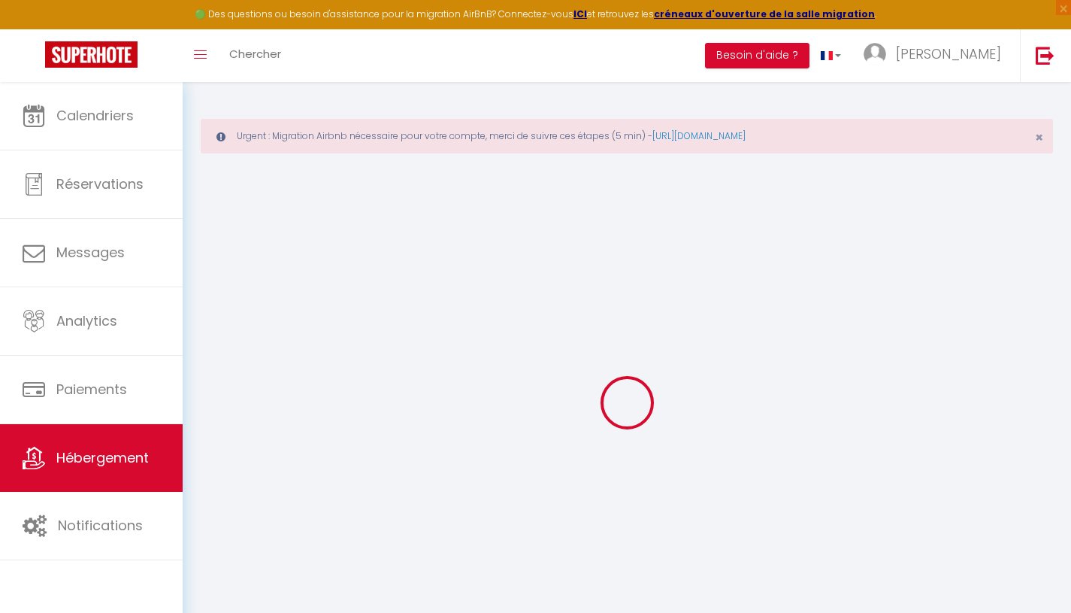
checkbox input "false"
type input "0"
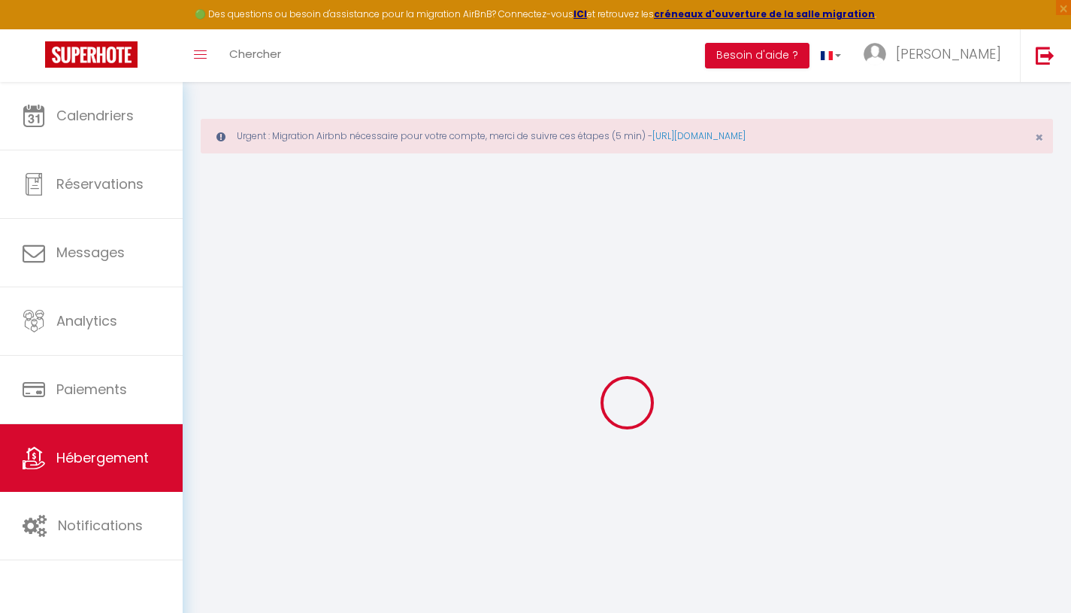
type input "0"
select select "+ 15 %"
select select "+ 28 %"
select select "+ 2 %"
select select
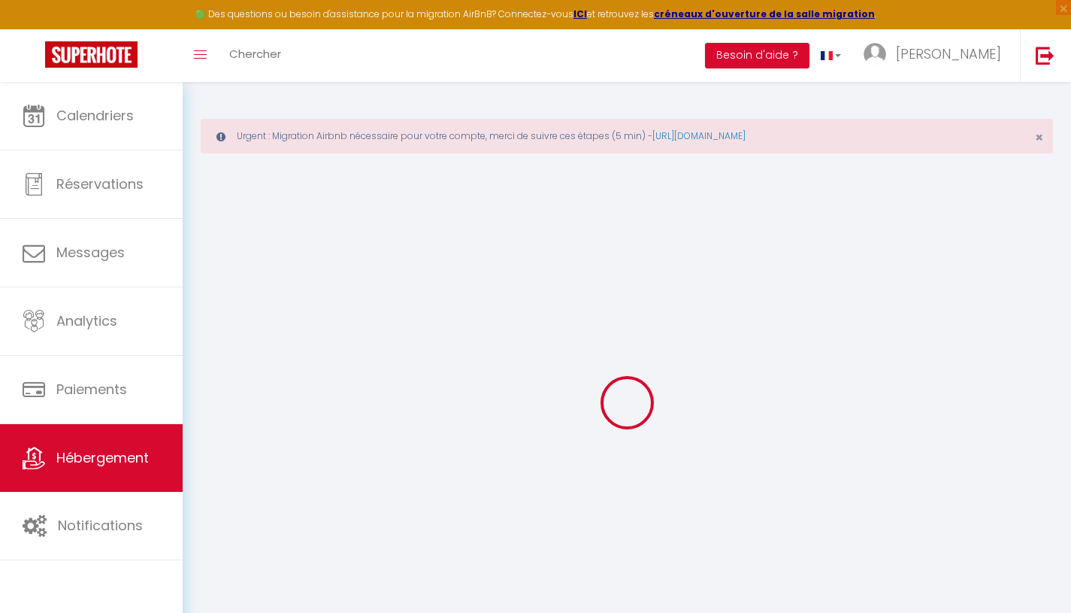
select select
checkbox input "false"
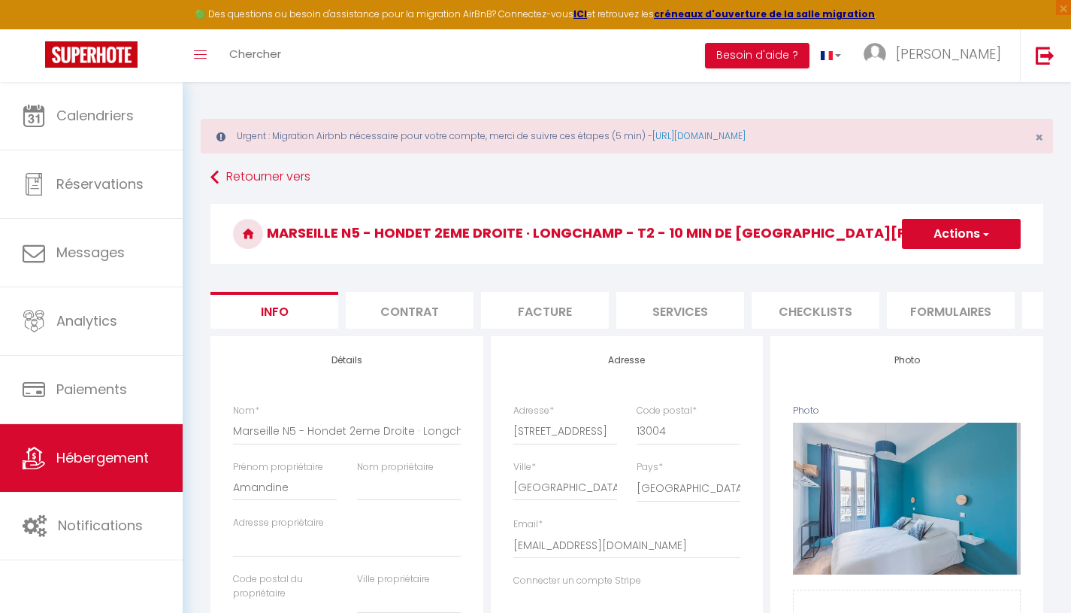
click at [589, 313] on li "Plateformes" at bounding box center [566, 310] width 128 height 37
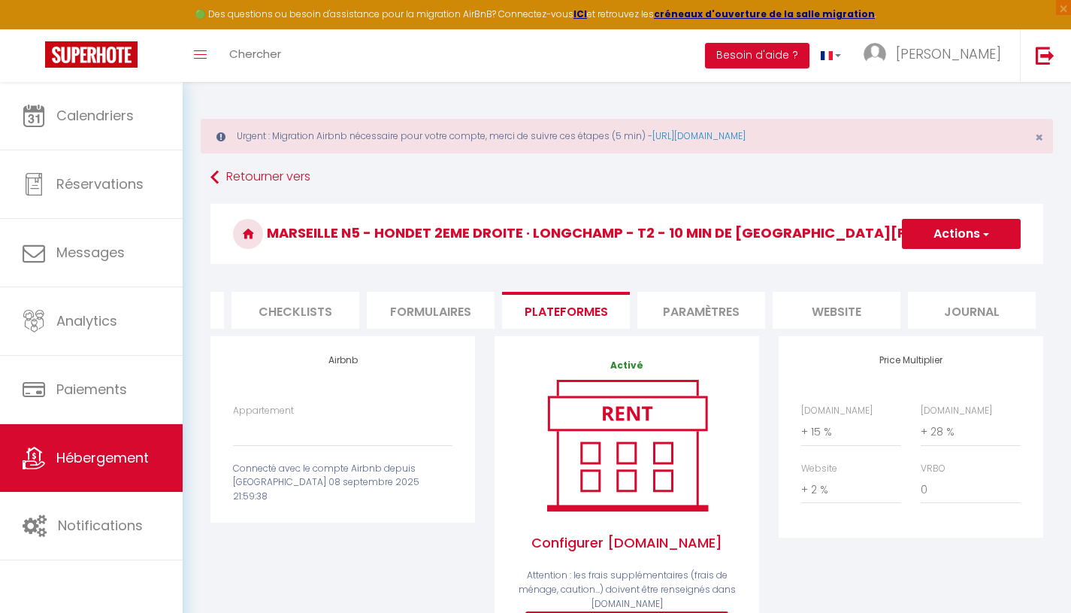
click at [274, 418] on label "Appartement" at bounding box center [263, 411] width 61 height 14
click at [274, 418] on select "N°5 - Hondet 2eme Droite · Longchamp - T2 - 10 min de St Charles - amandine_gar…" at bounding box center [342, 431] width 219 height 29
click at [274, 431] on select "N°5 - Hondet 2eme Droite · Longchamp - T2 - 10 min de St Charles - amandine_gar…" at bounding box center [342, 431] width 219 height 29
select select "5118-47564049"
click at [233, 428] on select "N°5 - Hondet 2eme Droite · Longchamp - T2 - 10 min de St Charles - amandine_gar…" at bounding box center [342, 431] width 219 height 29
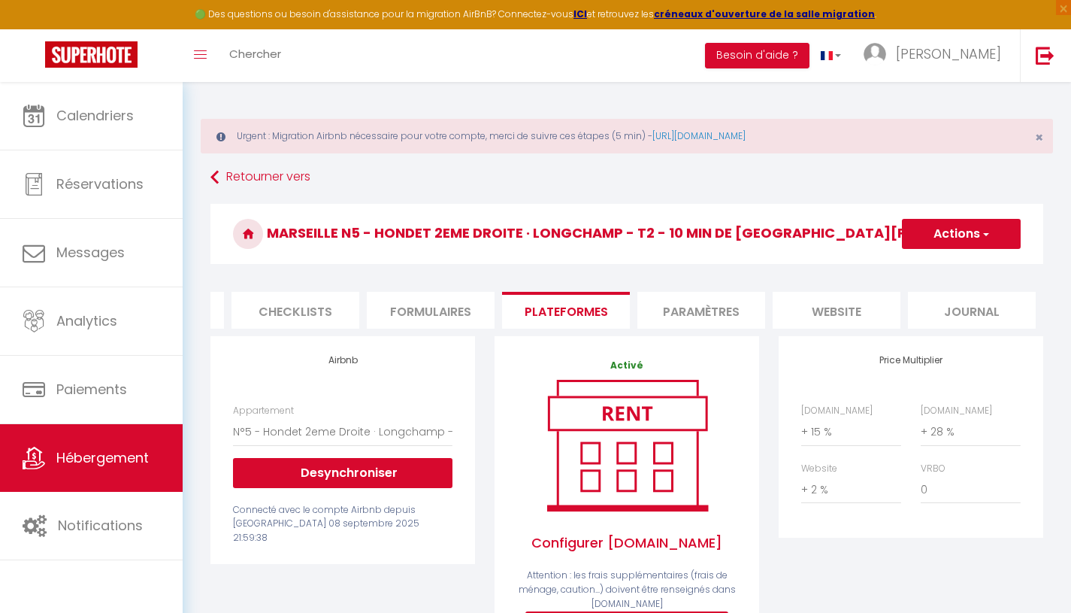
click at [956, 234] on button "Actions" at bounding box center [961, 234] width 119 height 30
click at [946, 259] on link "Enregistrer" at bounding box center [960, 267] width 119 height 20
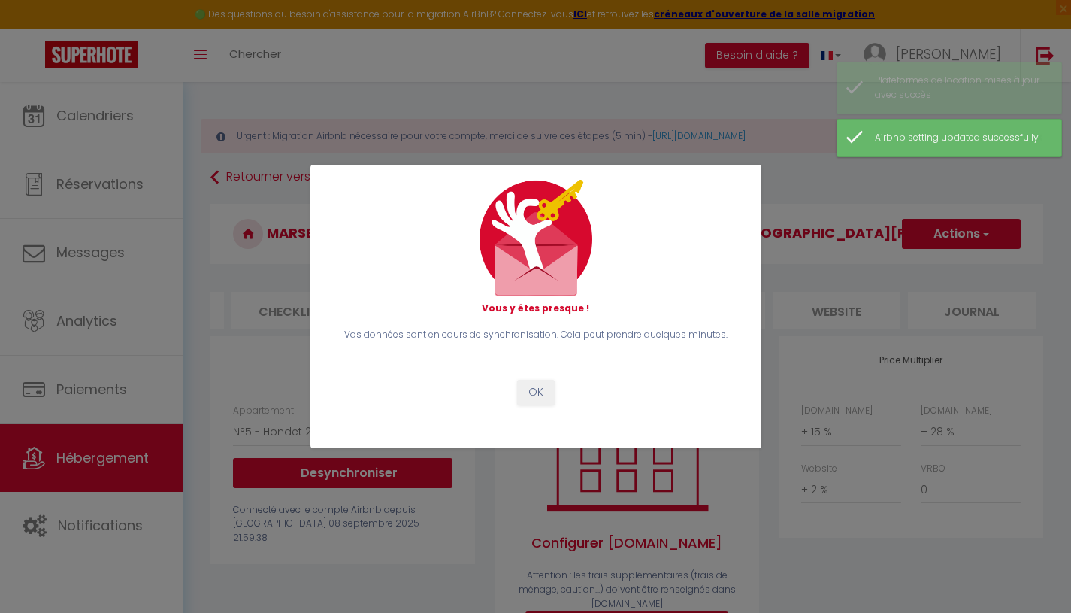
scroll to position [0, 509]
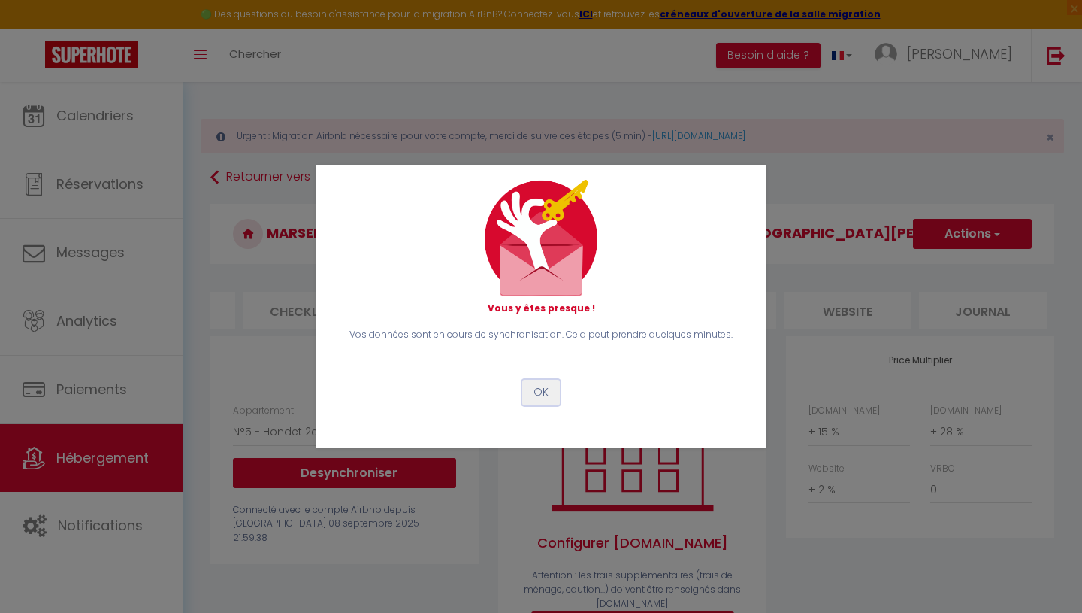
click at [538, 397] on button "OK" at bounding box center [541, 393] width 38 height 26
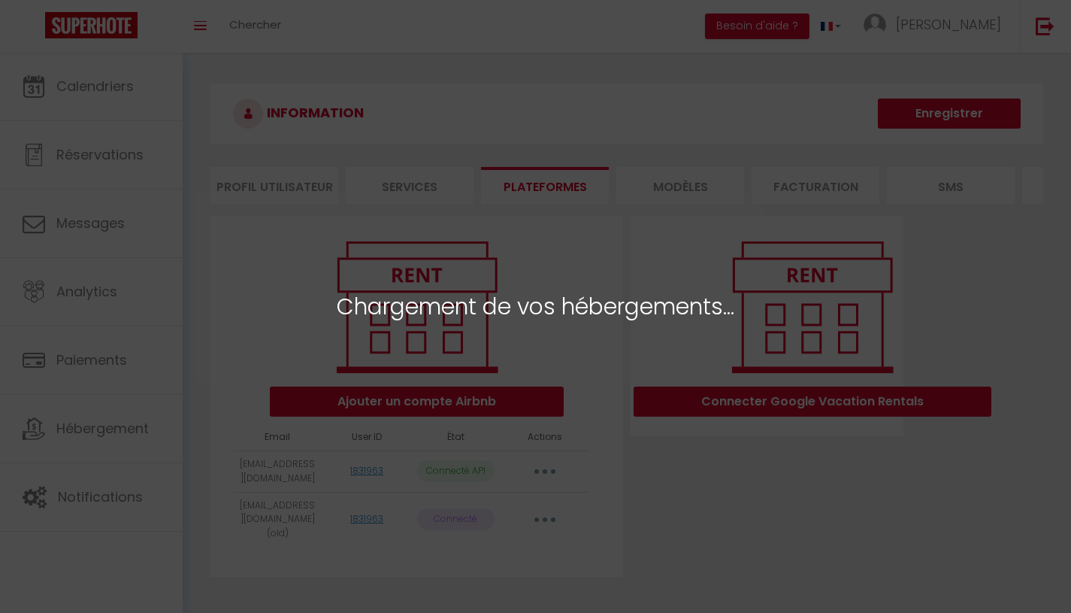
select select "55934"
select select "41956"
select select
select select "38080"
select select "38081"
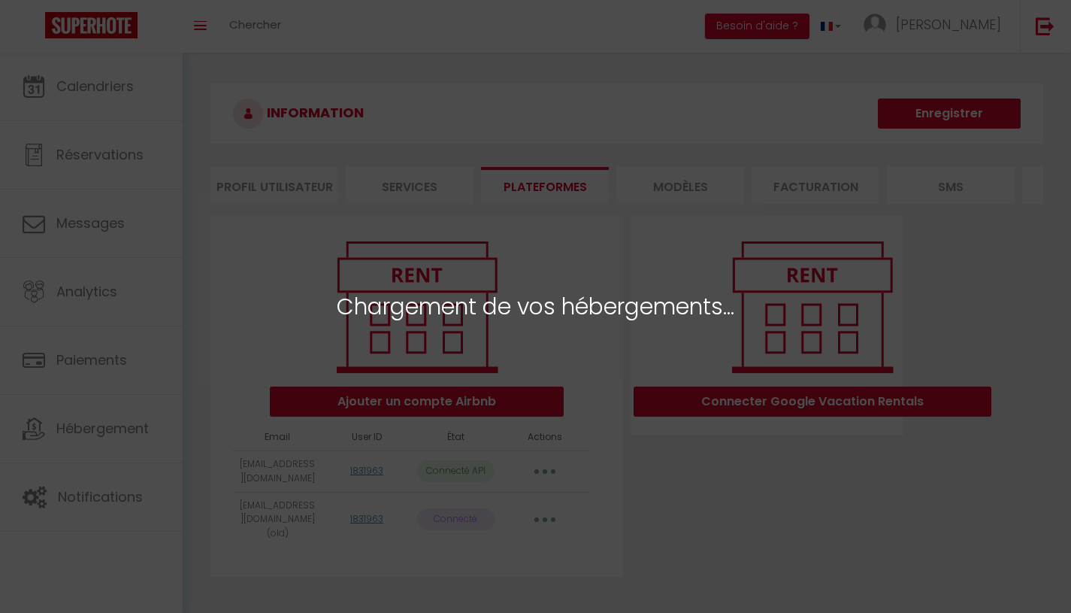
select select "42645"
select select "38082"
select select "45829"
select select "38083"
select select "53284"
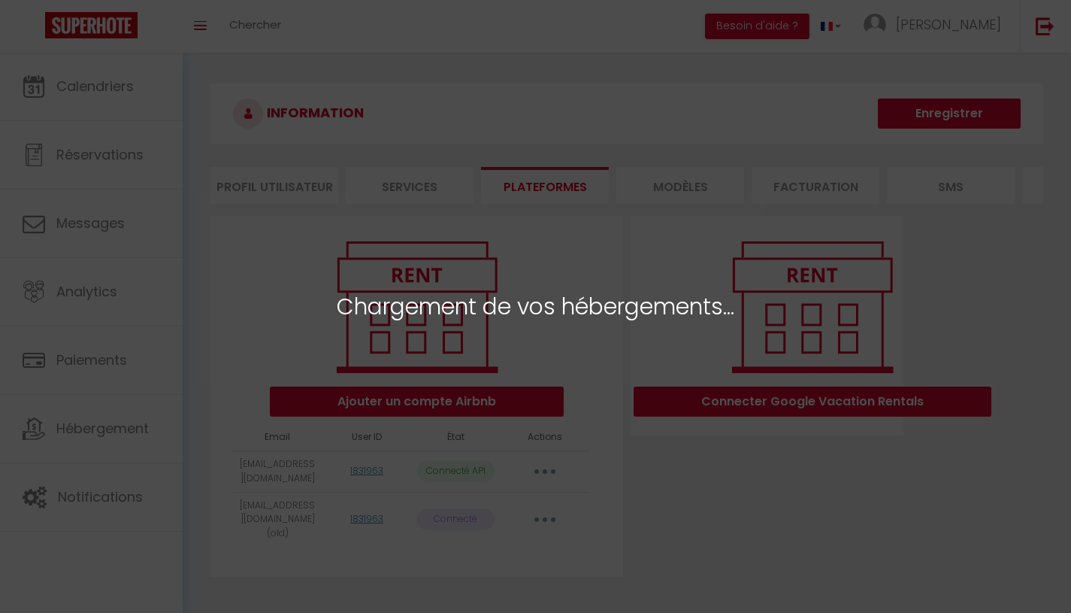
select select "53285"
select select "69713"
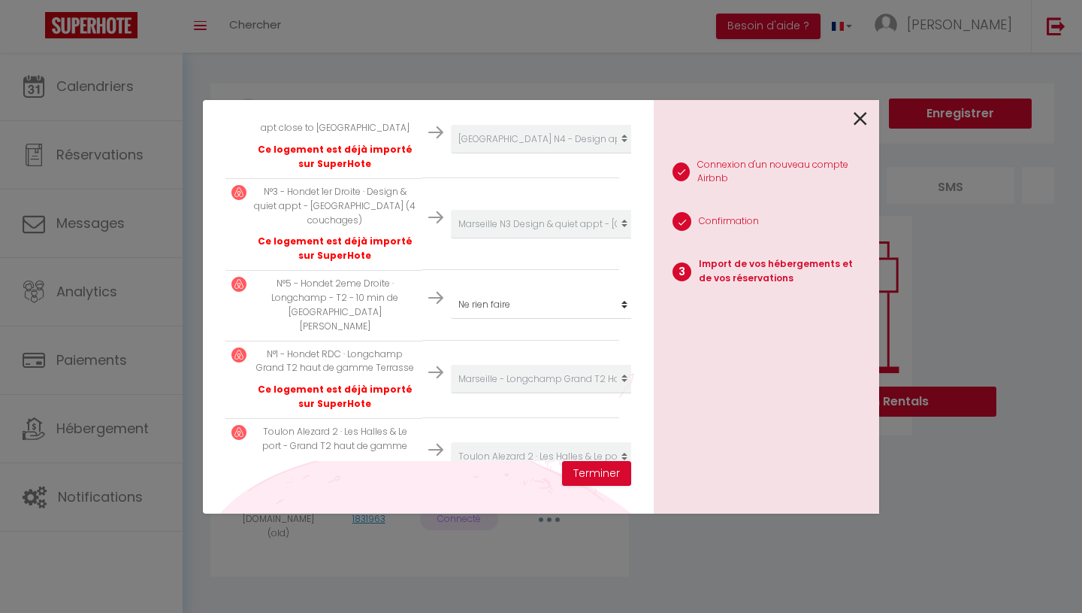
scroll to position [332, 0]
click at [591, 310] on select "Créer un nouvel hébergement Ne rien faire Toulon Alezard 2 · Les Halles & Le po…" at bounding box center [543, 303] width 185 height 29
select select "41957"
click at [451, 295] on select "Créer un nouvel hébergement Ne rien faire Toulon Alezard 2 · Les Halles & Le po…" at bounding box center [543, 303] width 185 height 29
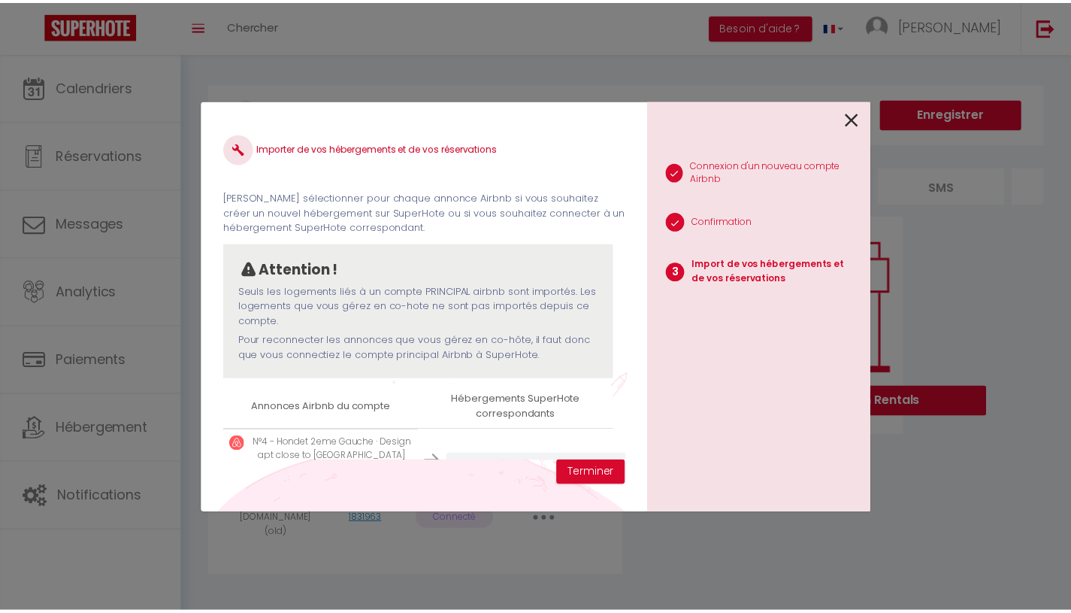
scroll to position [0, 0]
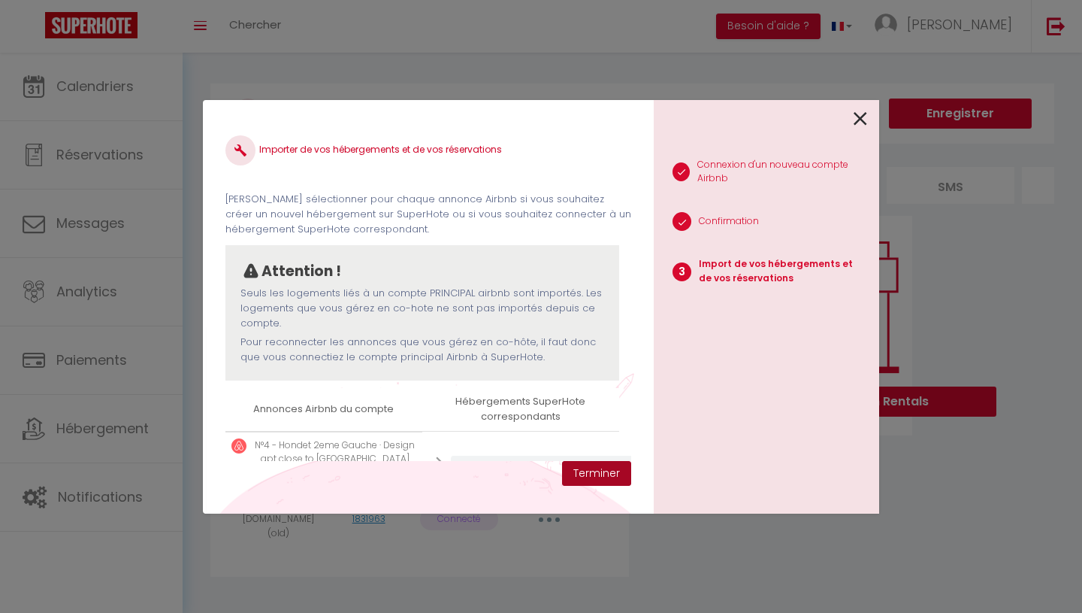
click at [620, 476] on button "Terminer" at bounding box center [596, 474] width 69 height 26
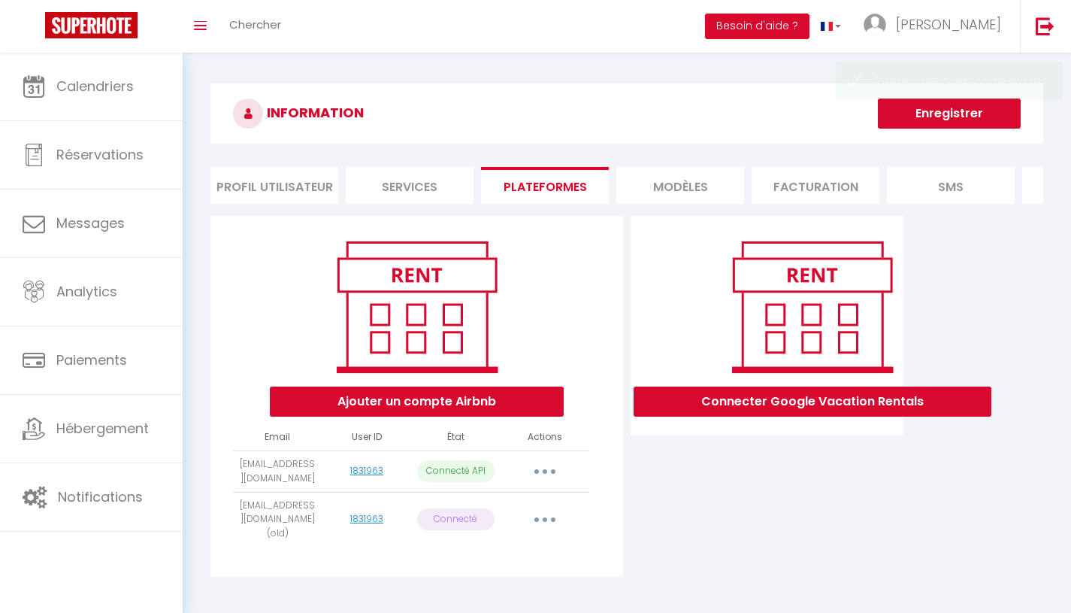
click at [108, 153] on span "Réservations" at bounding box center [99, 154] width 87 height 19
select select "not_cancelled"
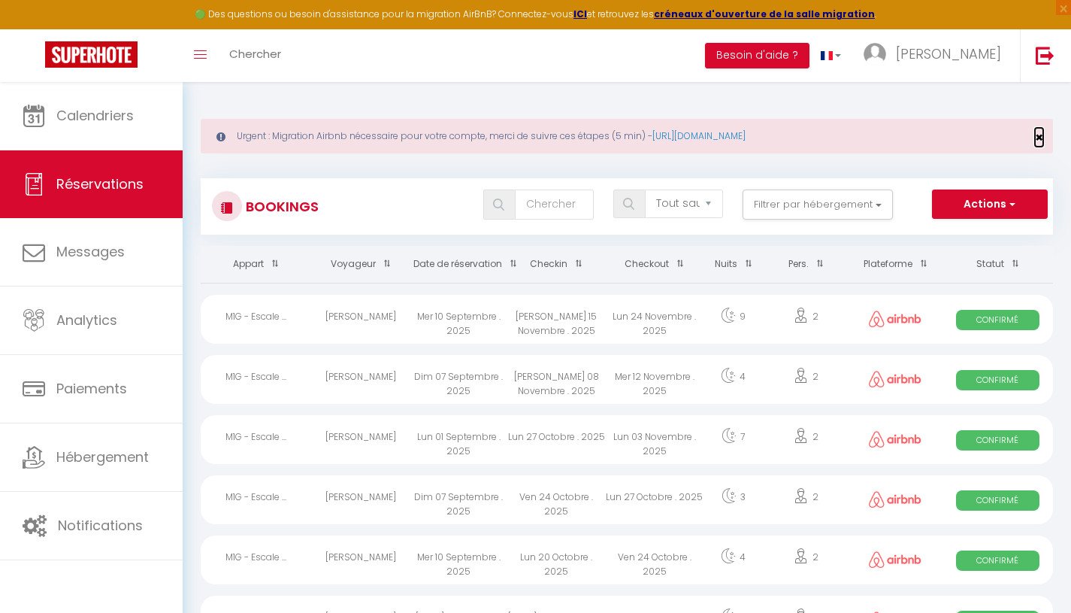
click at [1037, 141] on span "×" at bounding box center [1039, 137] width 8 height 19
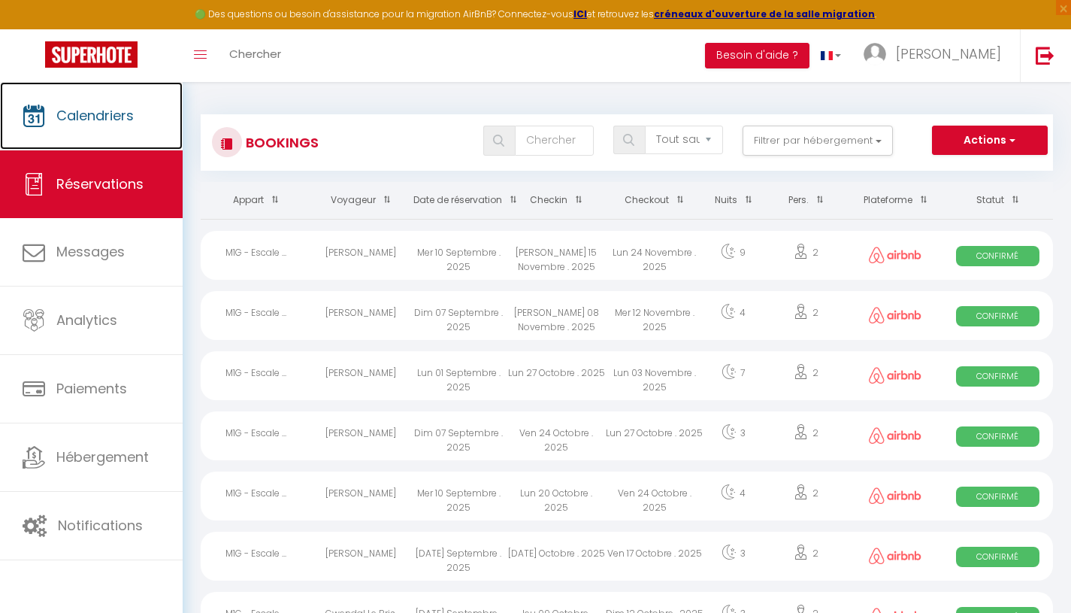
click at [101, 122] on span "Calendriers" at bounding box center [94, 115] width 77 height 19
